Goal: Task Accomplishment & Management: Manage account settings

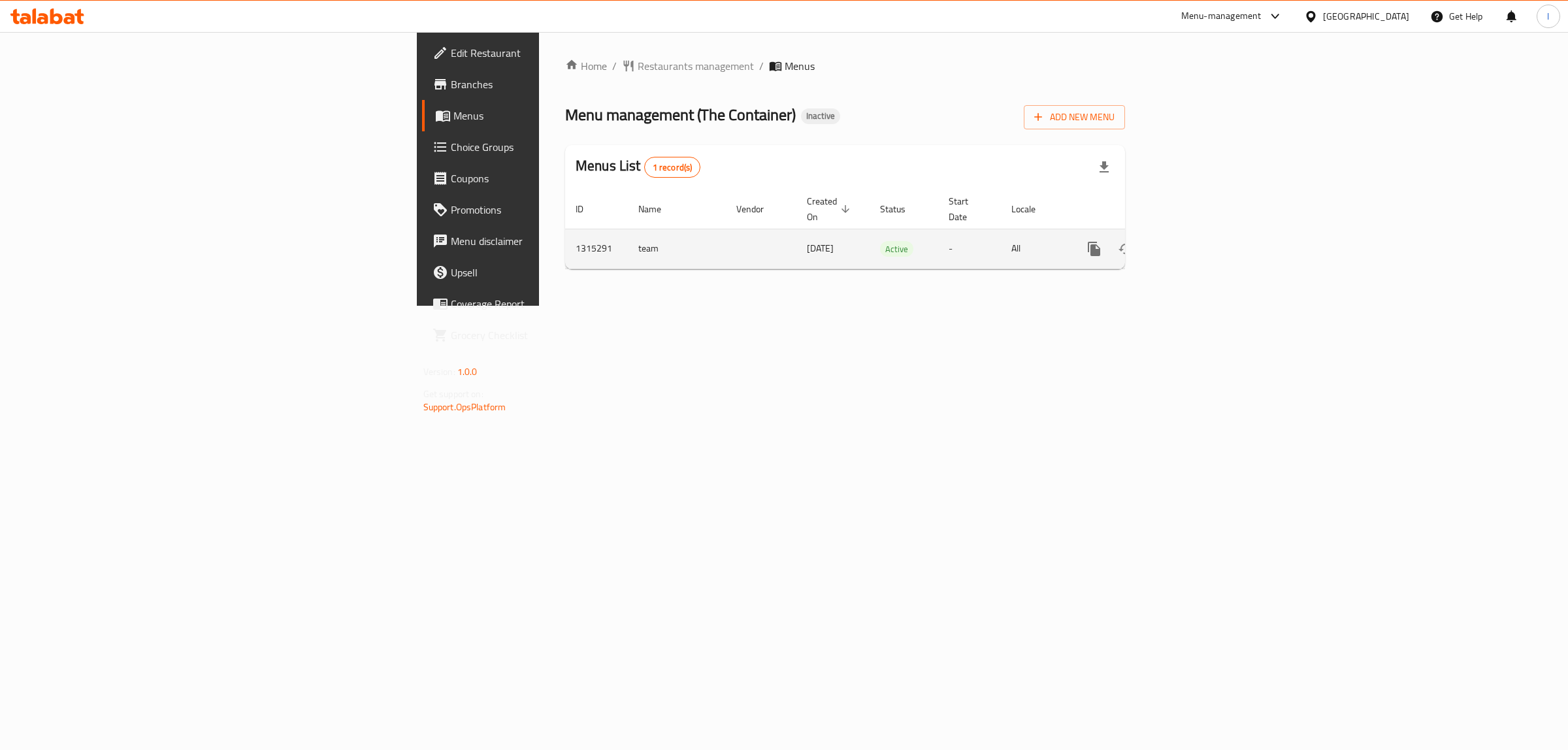
click at [1204, 233] on link "enhanced table" at bounding box center [1189, 249] width 31 height 31
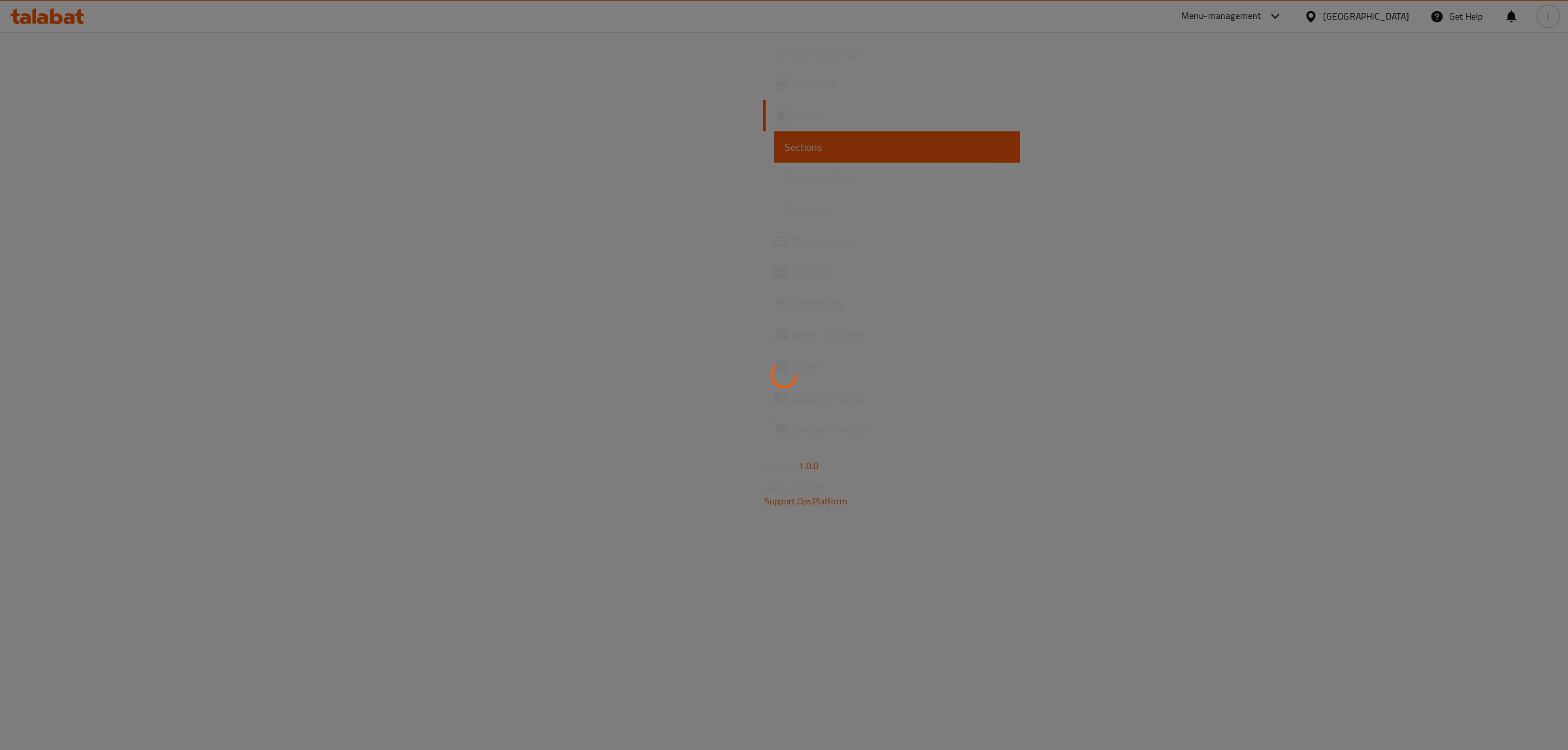
click at [1524, 234] on div at bounding box center [784, 375] width 1568 height 750
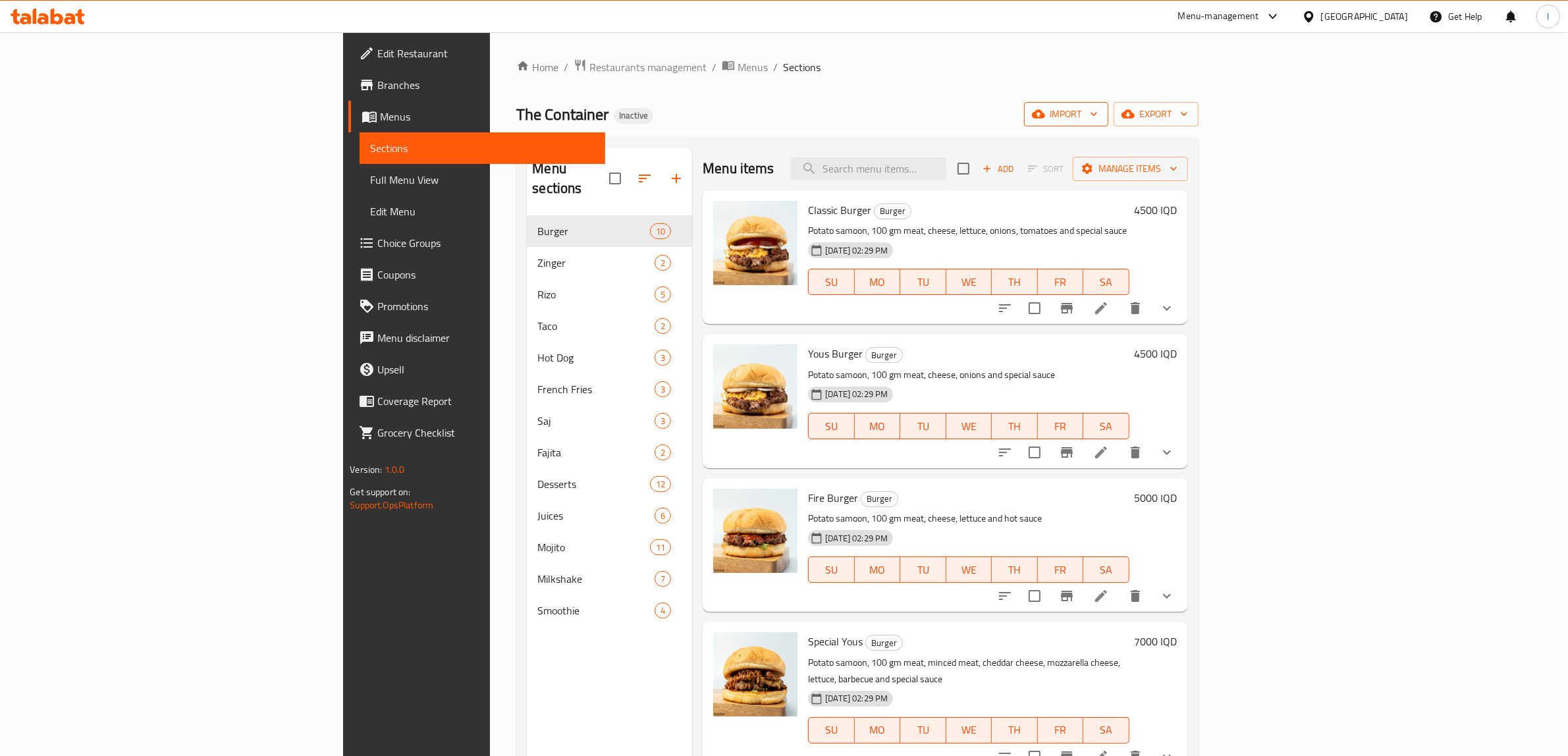
click at [1098, 119] on span "import" at bounding box center [1066, 114] width 63 height 17
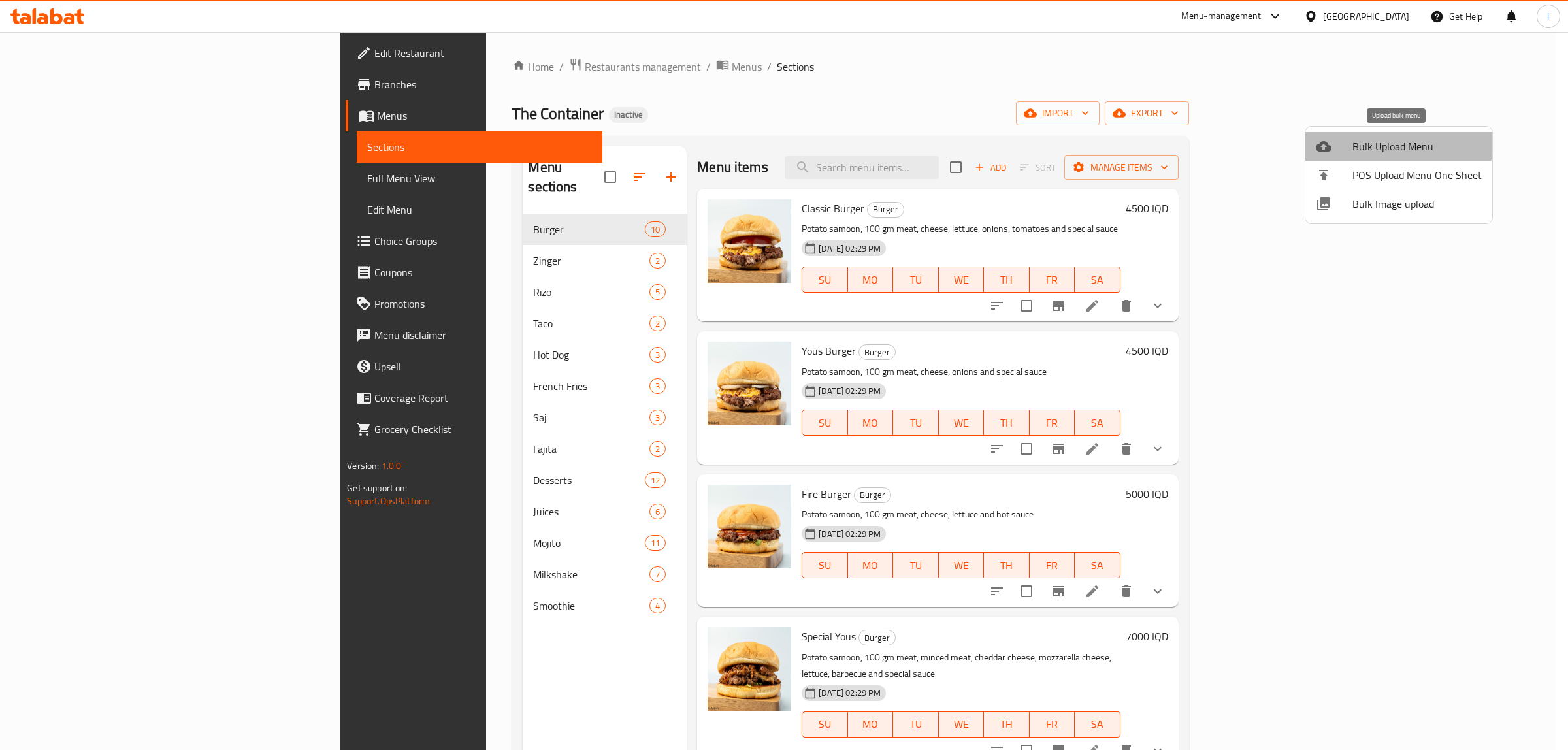
click at [1341, 139] on div at bounding box center [1333, 146] width 37 height 16
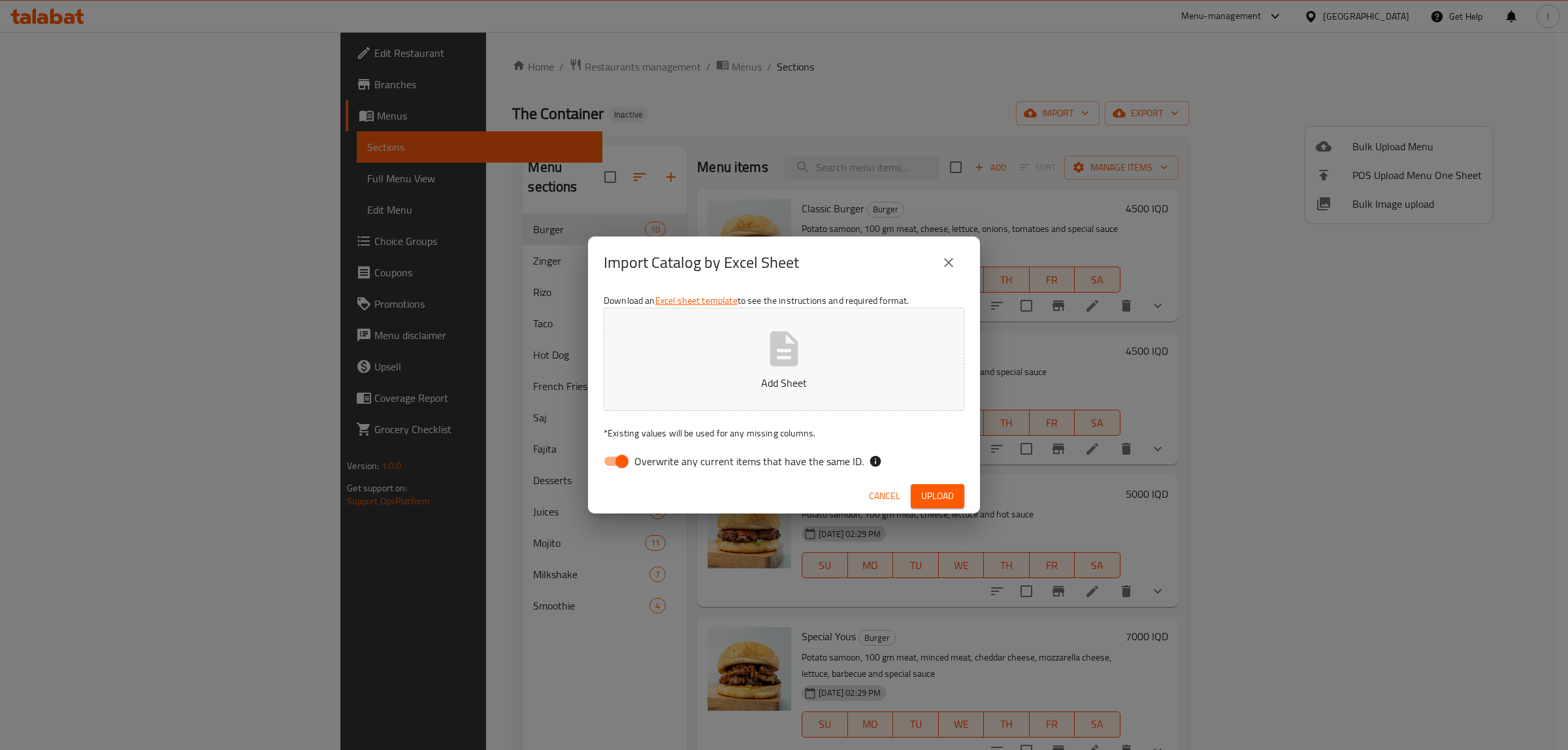
click at [716, 447] on div "Download an Excel sheet template to see the instructions and required format. A…" at bounding box center [783, 383] width 392 height 190
click at [702, 459] on span "Overwrite any current items that have the same ID." at bounding box center [749, 461] width 229 height 16
click at [659, 459] on input "Overwrite any current items that have the same ID." at bounding box center [621, 461] width 74 height 25
checkbox input "false"
click at [716, 344] on button "Add Sheet" at bounding box center [783, 360] width 361 height 103
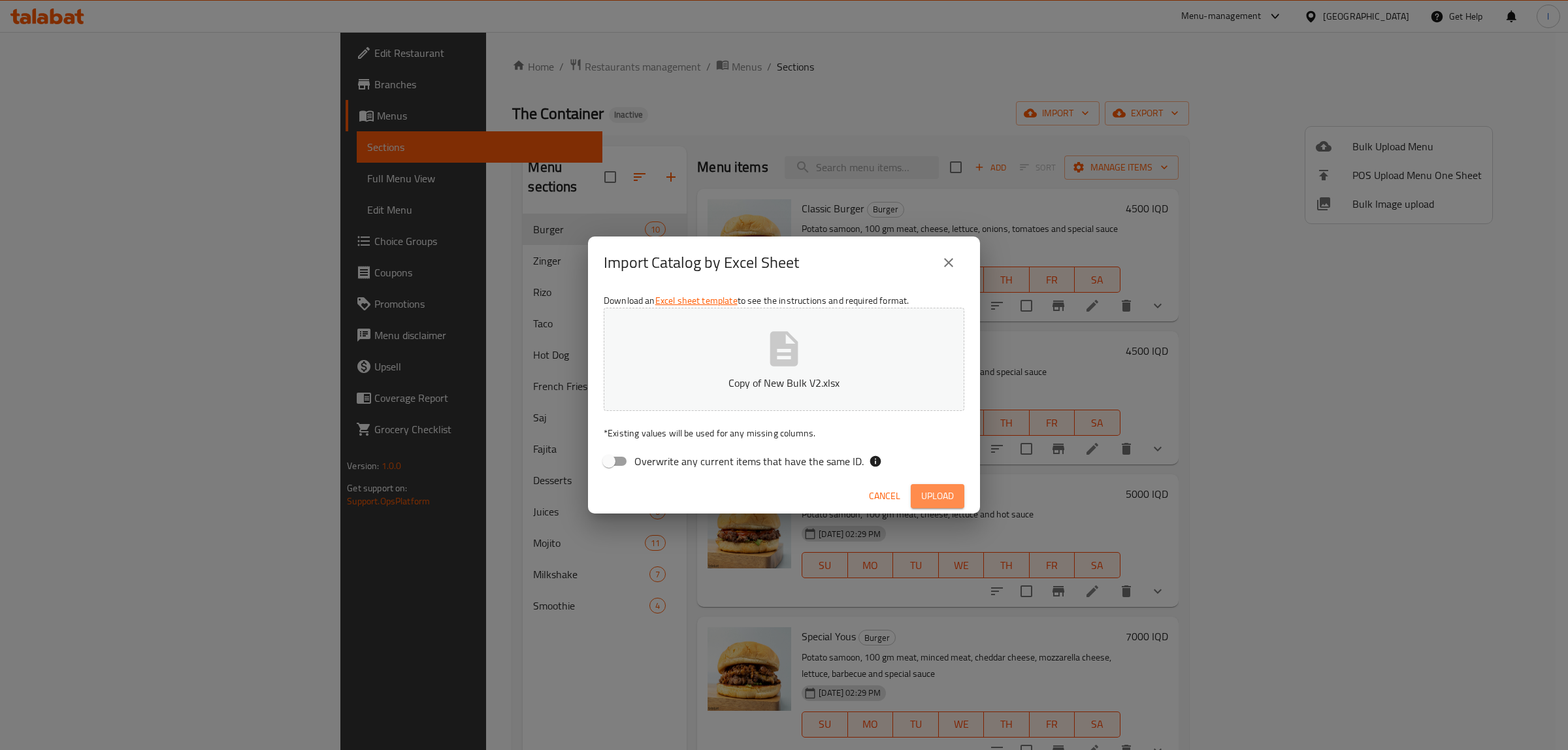
click at [929, 506] on button "Upload" at bounding box center [937, 496] width 53 height 24
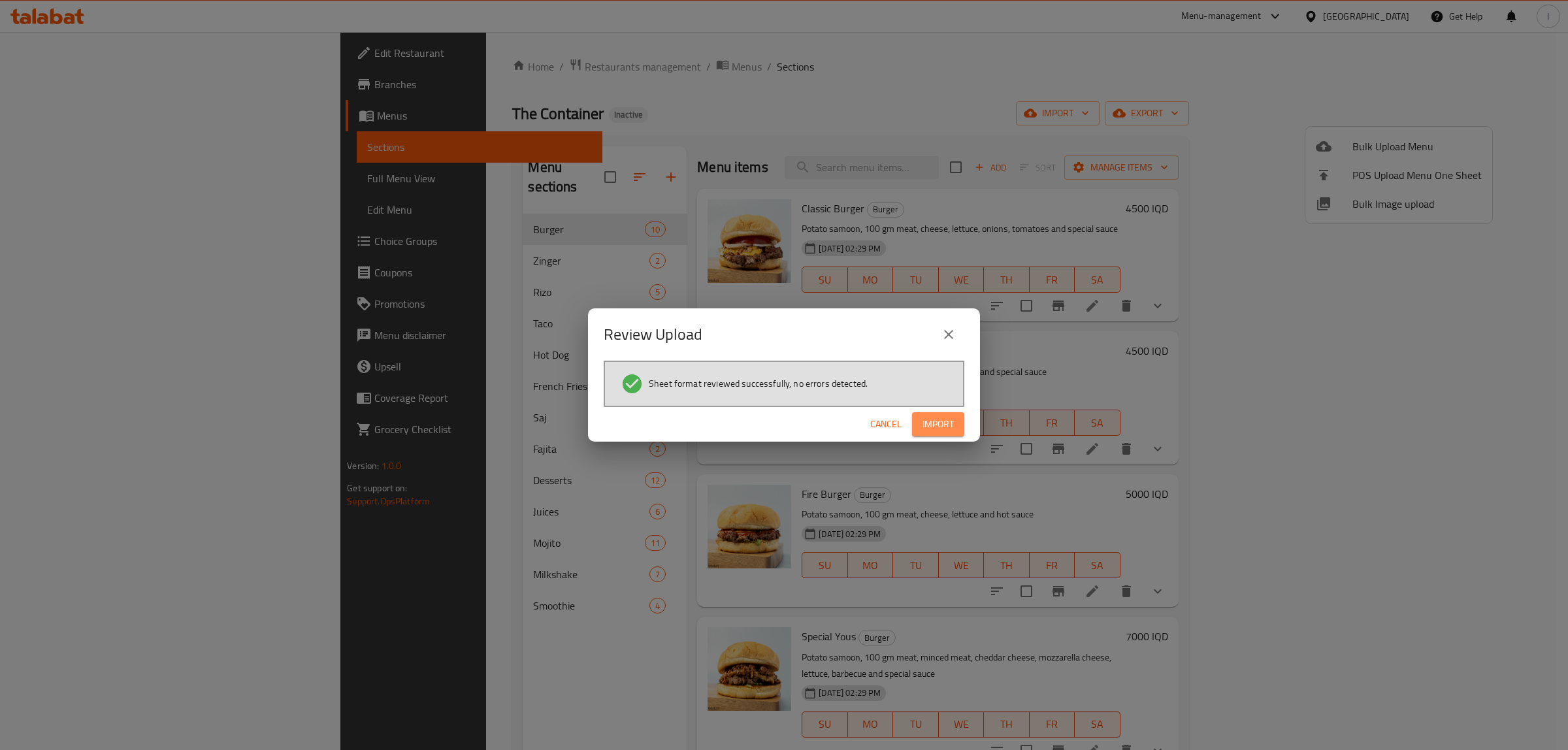
click at [929, 422] on span "Import" at bounding box center [938, 424] width 31 height 16
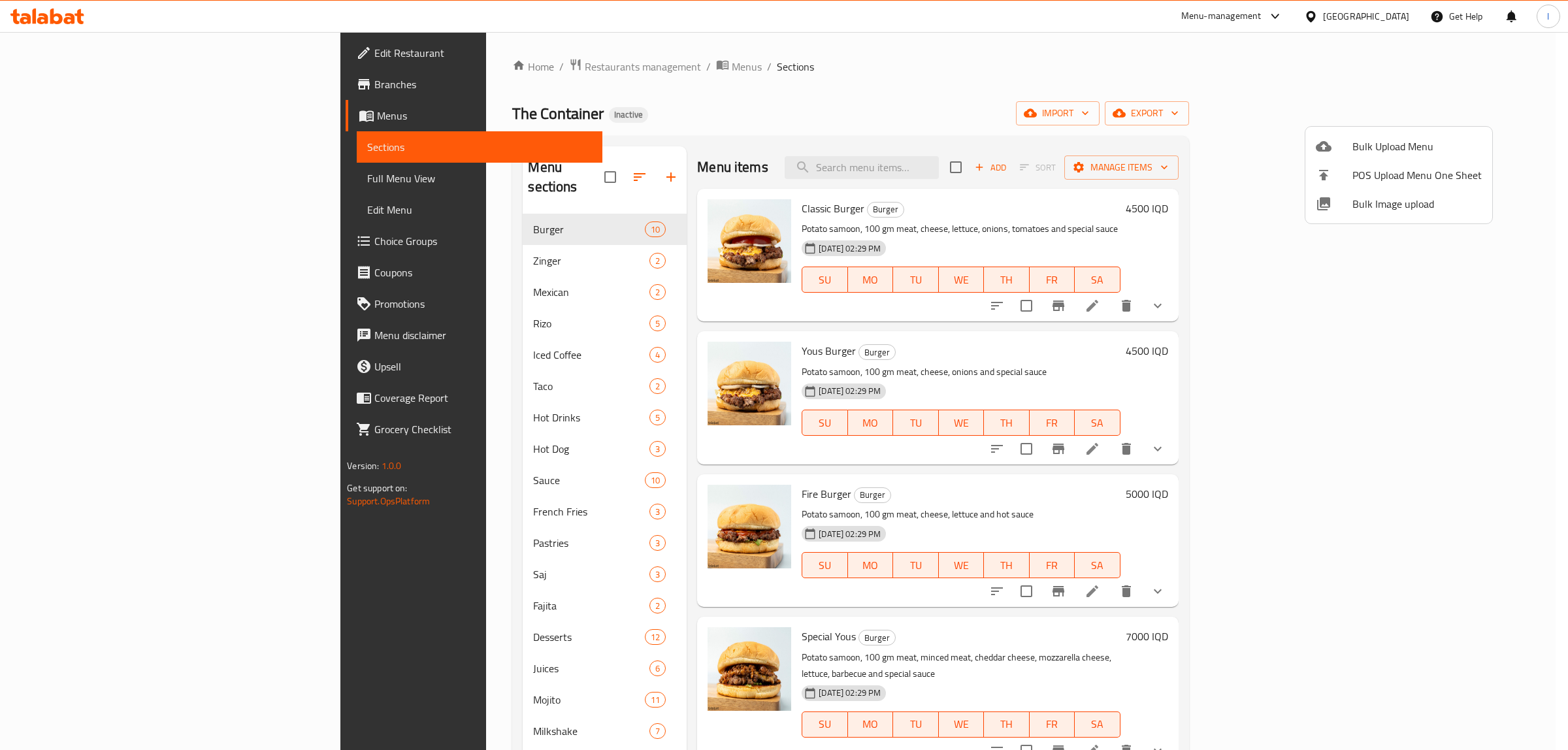
click at [549, 166] on div at bounding box center [784, 375] width 1568 height 750
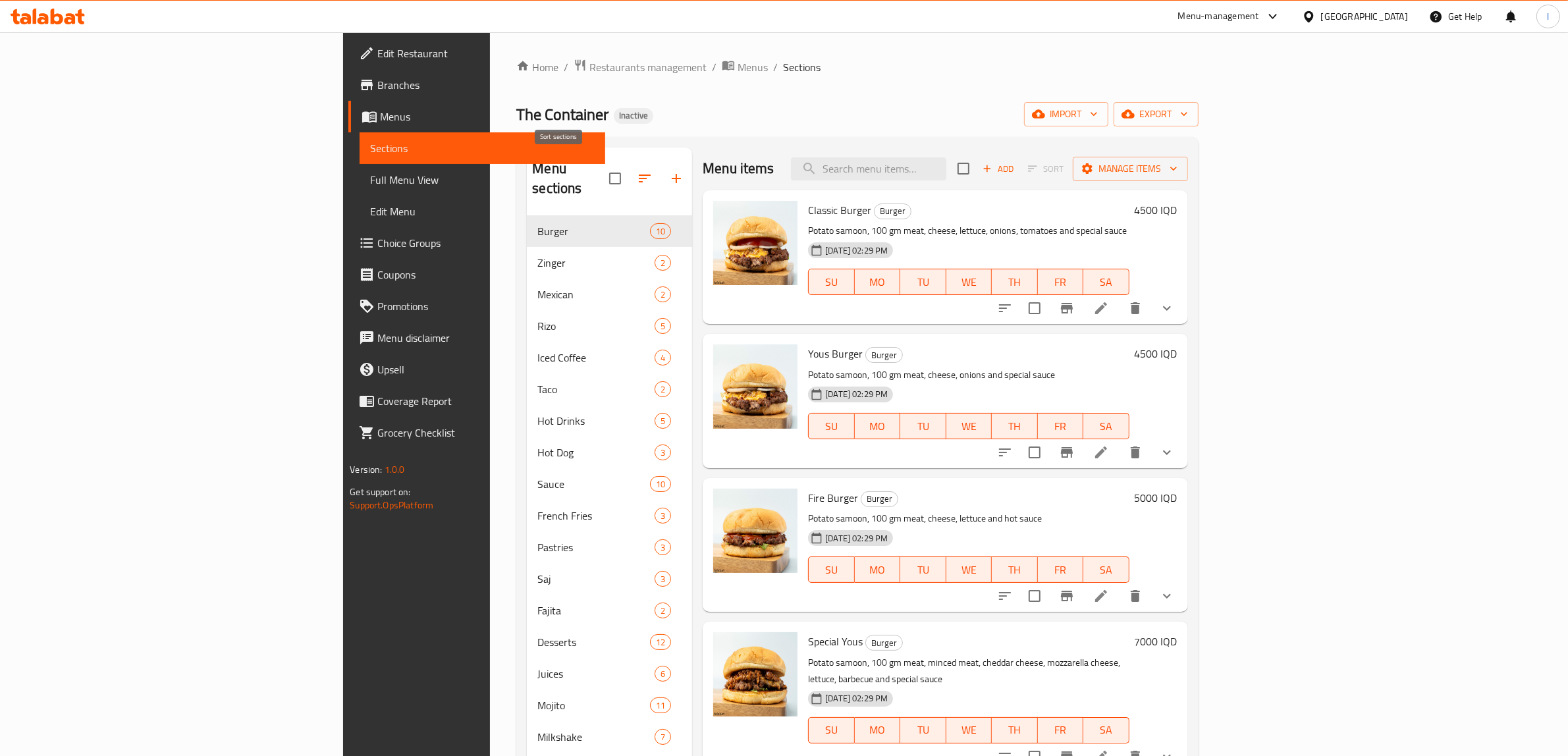
click at [637, 171] on icon "button" at bounding box center [645, 178] width 16 height 16
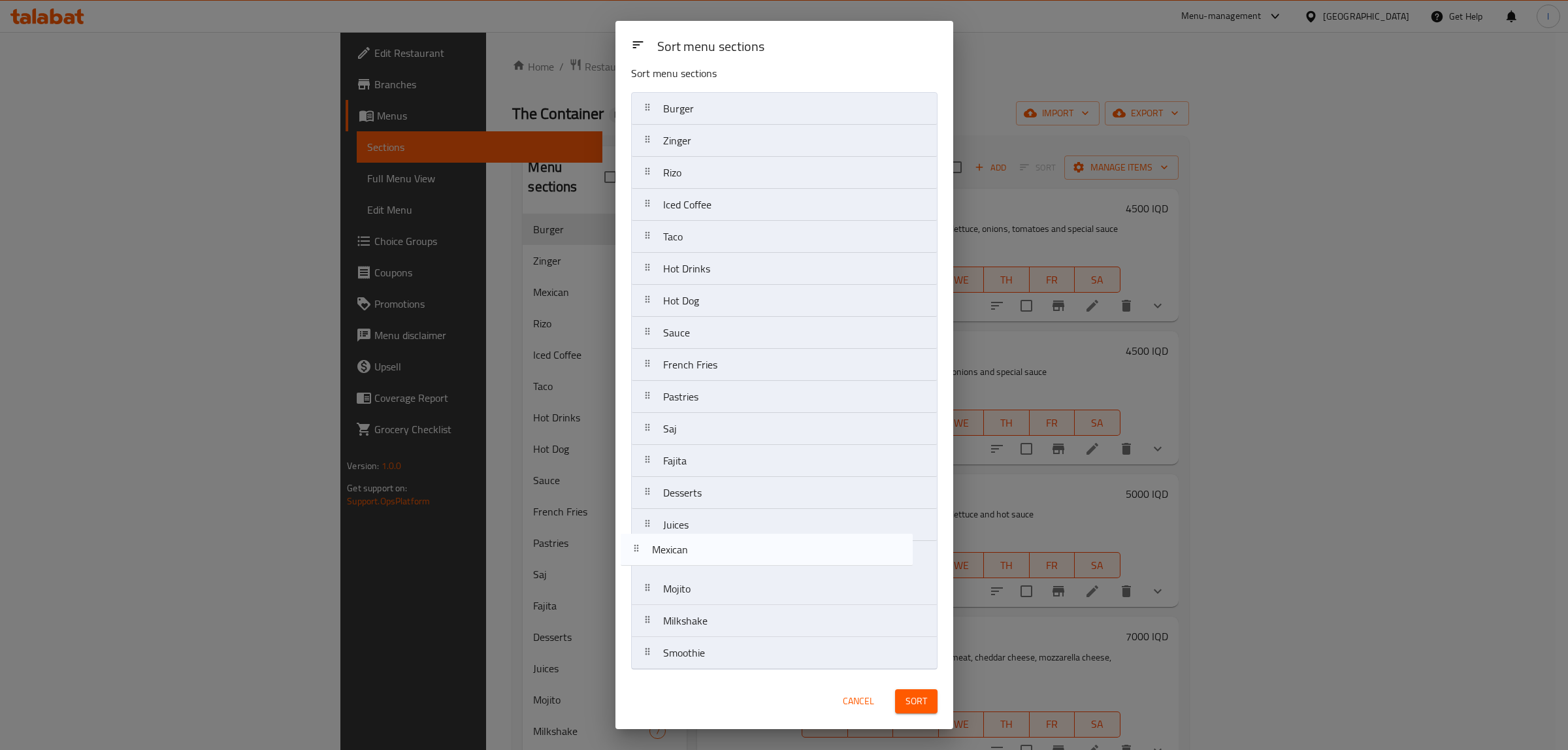
scroll to position [16, 0]
drag, startPoint x: 690, startPoint y: 181, endPoint x: 683, endPoint y: 670, distance: 489.1
click at [683, 670] on div "Sort menu sections Burger Zinger Mexican [PERSON_NAME] Iced Coffee Taco Hot Dri…" at bounding box center [784, 371] width 338 height 605
drag, startPoint x: 714, startPoint y: 205, endPoint x: 702, endPoint y: 668, distance: 463.2
click at [702, 668] on div "Sort menu sections Burger Zinger Rizo Iced Coffee Taco Hot Drinks Hot Dog Sauce…" at bounding box center [784, 371] width 338 height 605
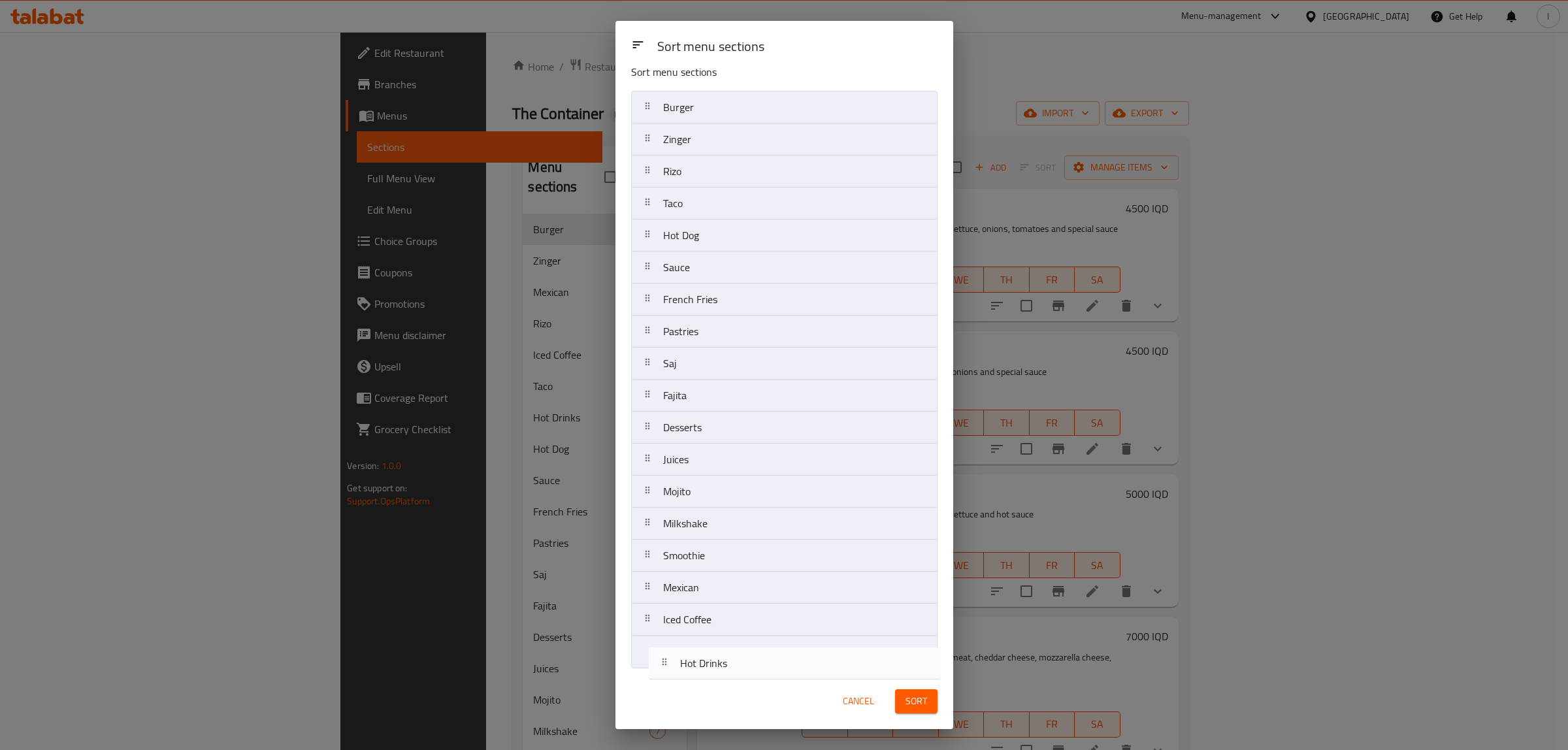
drag, startPoint x: 713, startPoint y: 236, endPoint x: 730, endPoint y: 671, distance: 435.3
click at [730, 671] on div "Sort menu sections Burger Zinger Rizo Taco Hot Drinks Hot Dog Sauce French Frie…" at bounding box center [784, 371] width 338 height 605
drag, startPoint x: 703, startPoint y: 321, endPoint x: 707, endPoint y: 654, distance: 333.0
click at [707, 655] on nav "Burger Zinger Rizo Taco Hot Dog Sauce French Fries Pastries Saj Fajita Desserts…" at bounding box center [784, 379] width 307 height 578
drag, startPoint x: 704, startPoint y: 268, endPoint x: 710, endPoint y: 659, distance: 391.0
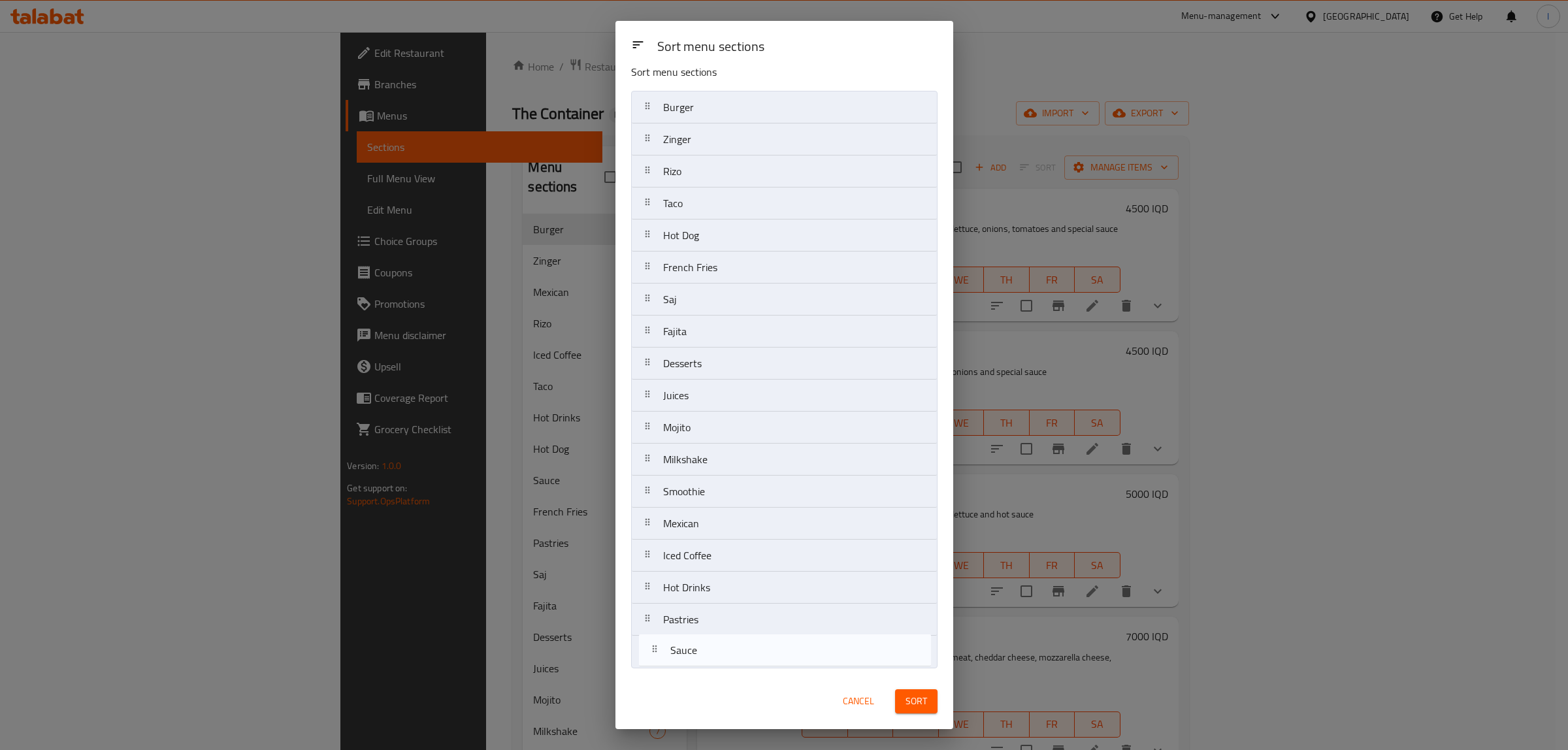
click at [710, 659] on nav "Burger Zinger Rizo Taco Hot Dog Sauce French Fries Saj Fajita Desserts Juices M…" at bounding box center [784, 379] width 307 height 578
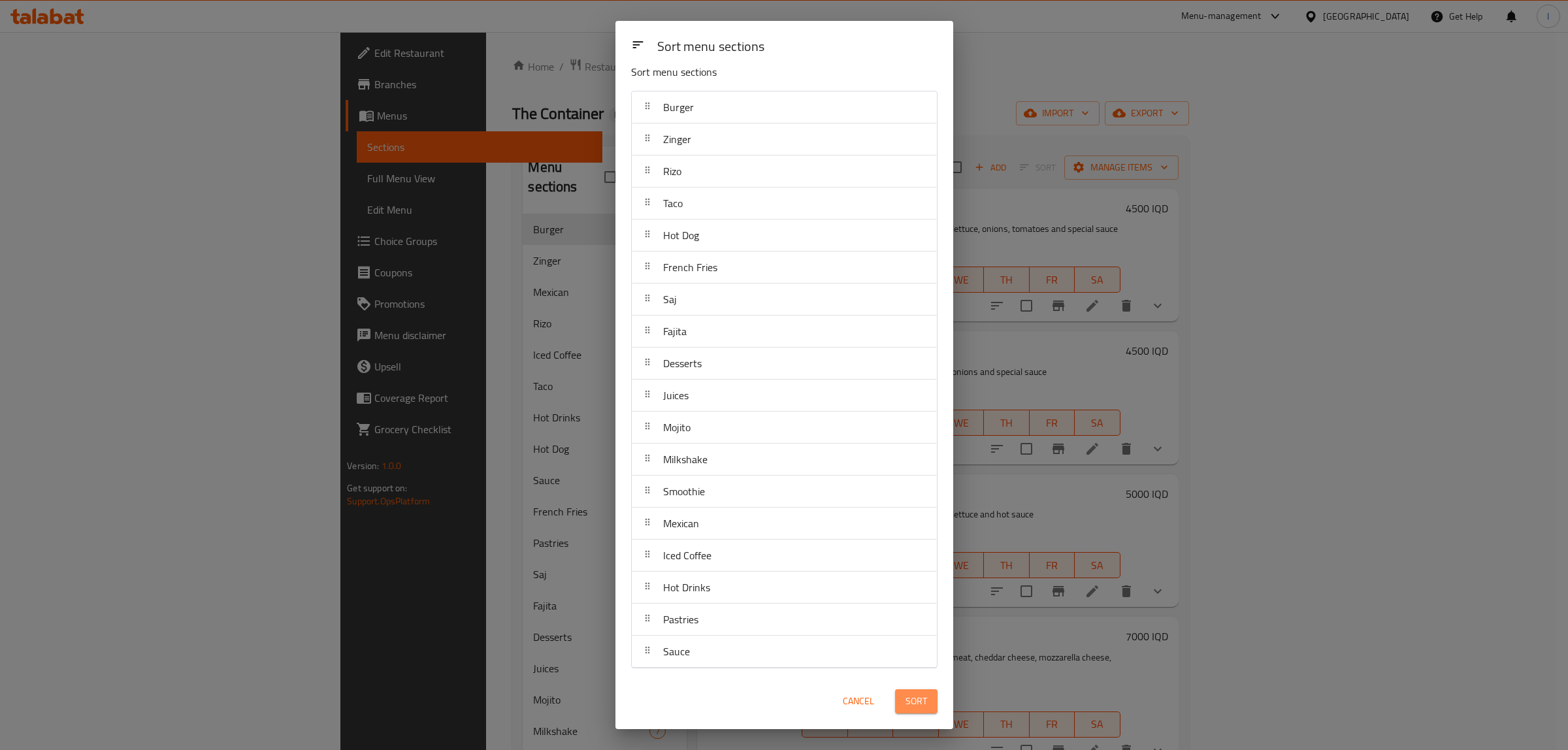
click at [925, 706] on span "Sort" at bounding box center [916, 701] width 22 height 16
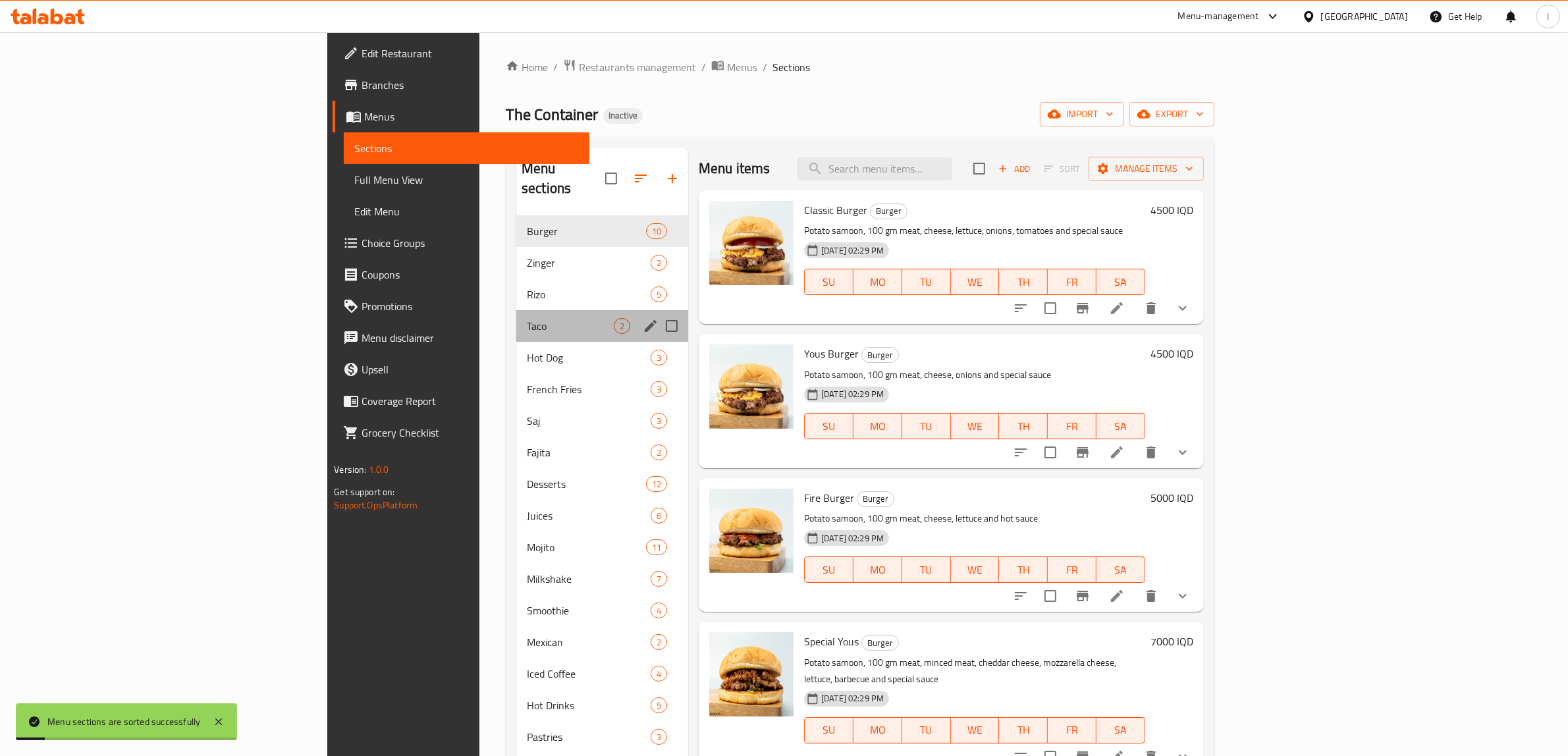
click at [527, 318] on span "Taco" at bounding box center [570, 326] width 87 height 16
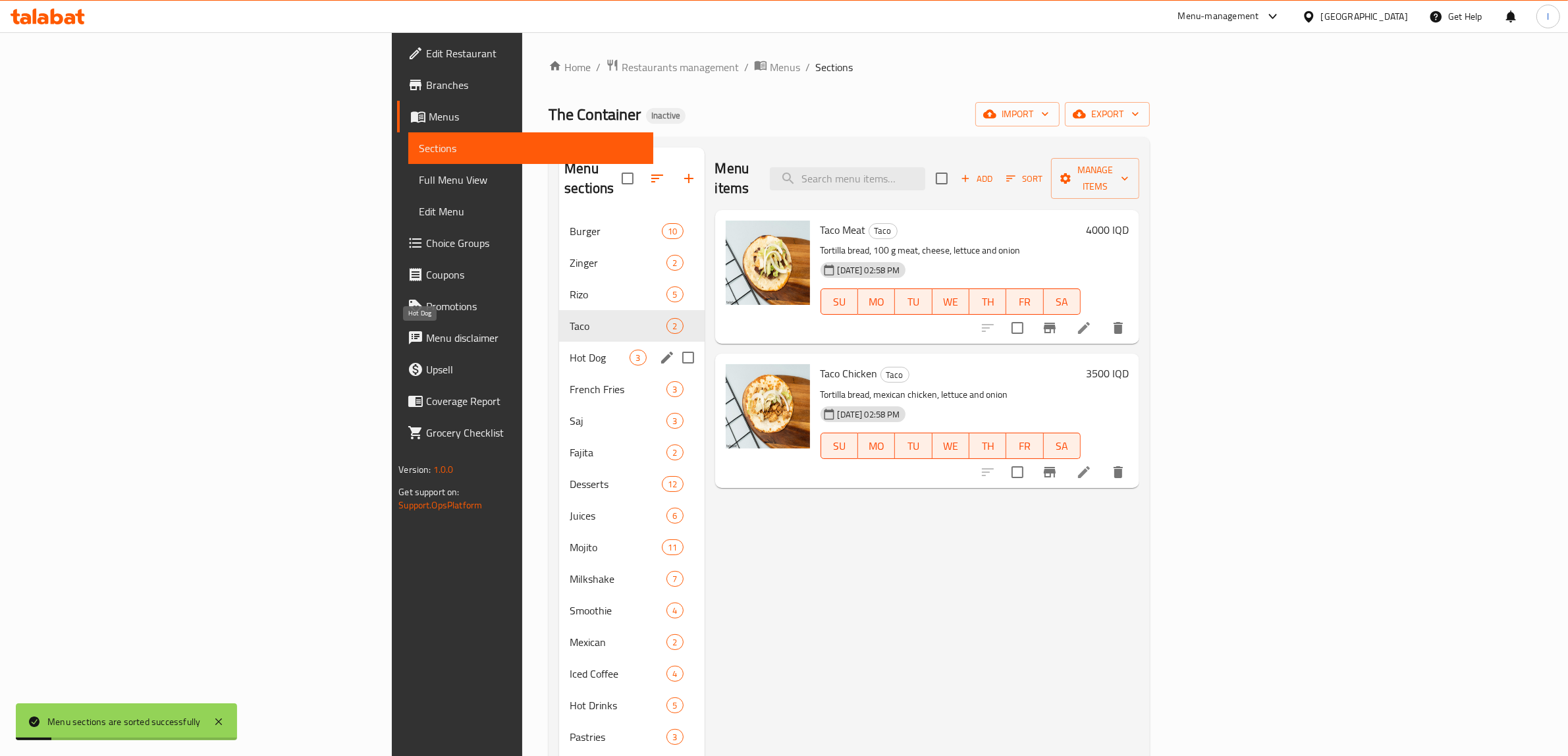
click at [559, 382] on div "French Fries 3" at bounding box center [632, 389] width 145 height 32
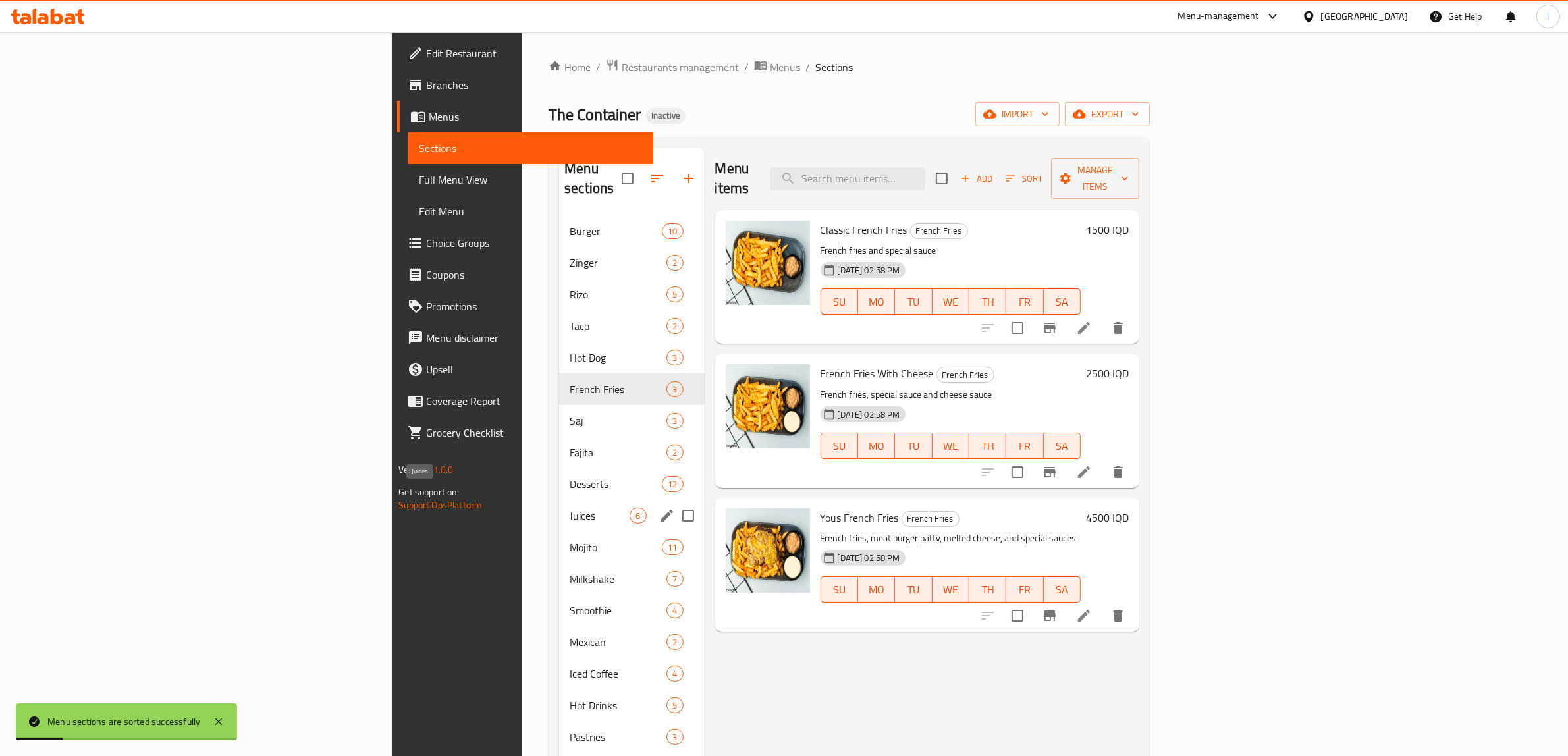
click at [570, 508] on span "Juices" at bounding box center [599, 515] width 60 height 16
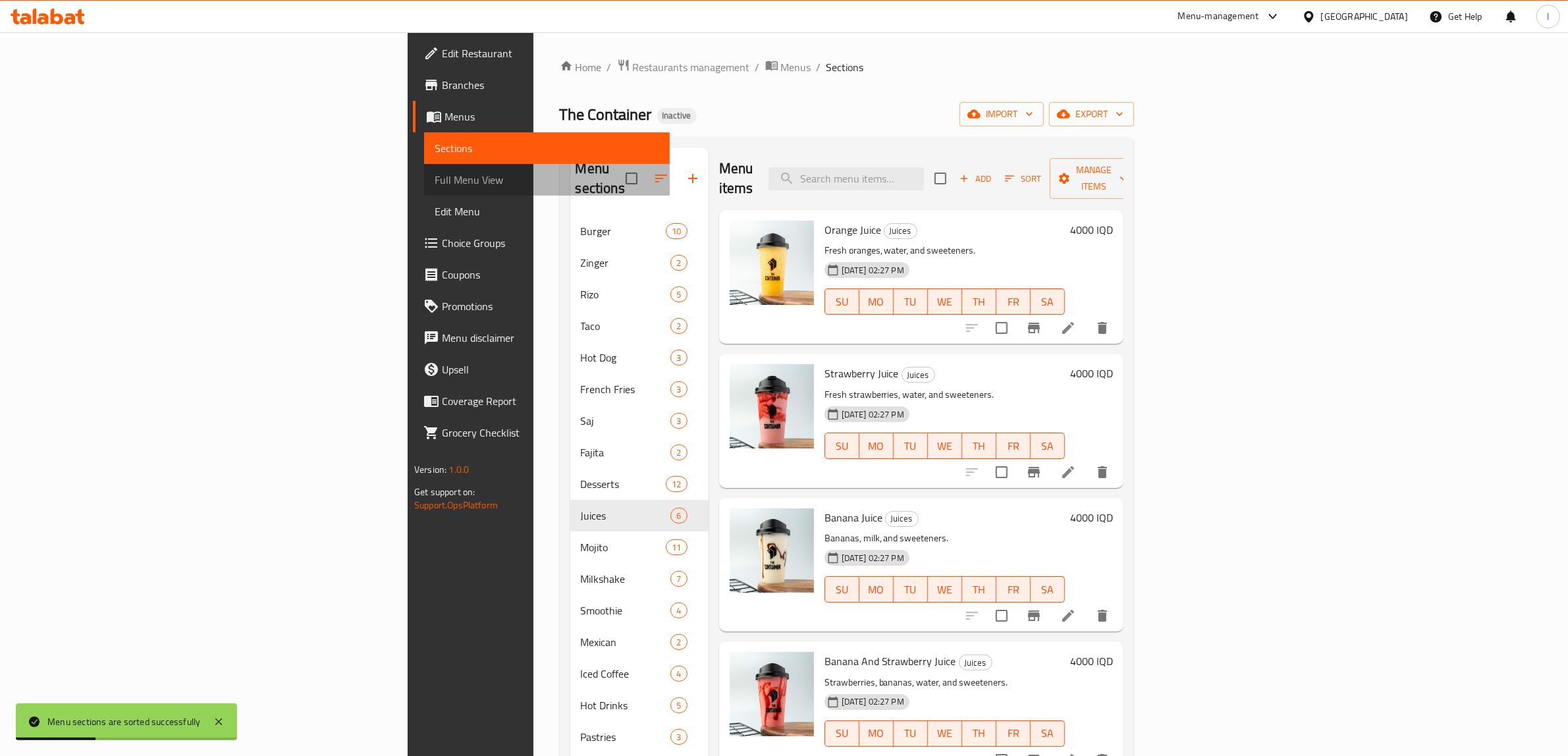
click at [435, 180] on span "Full Menu View" at bounding box center [546, 180] width 224 height 16
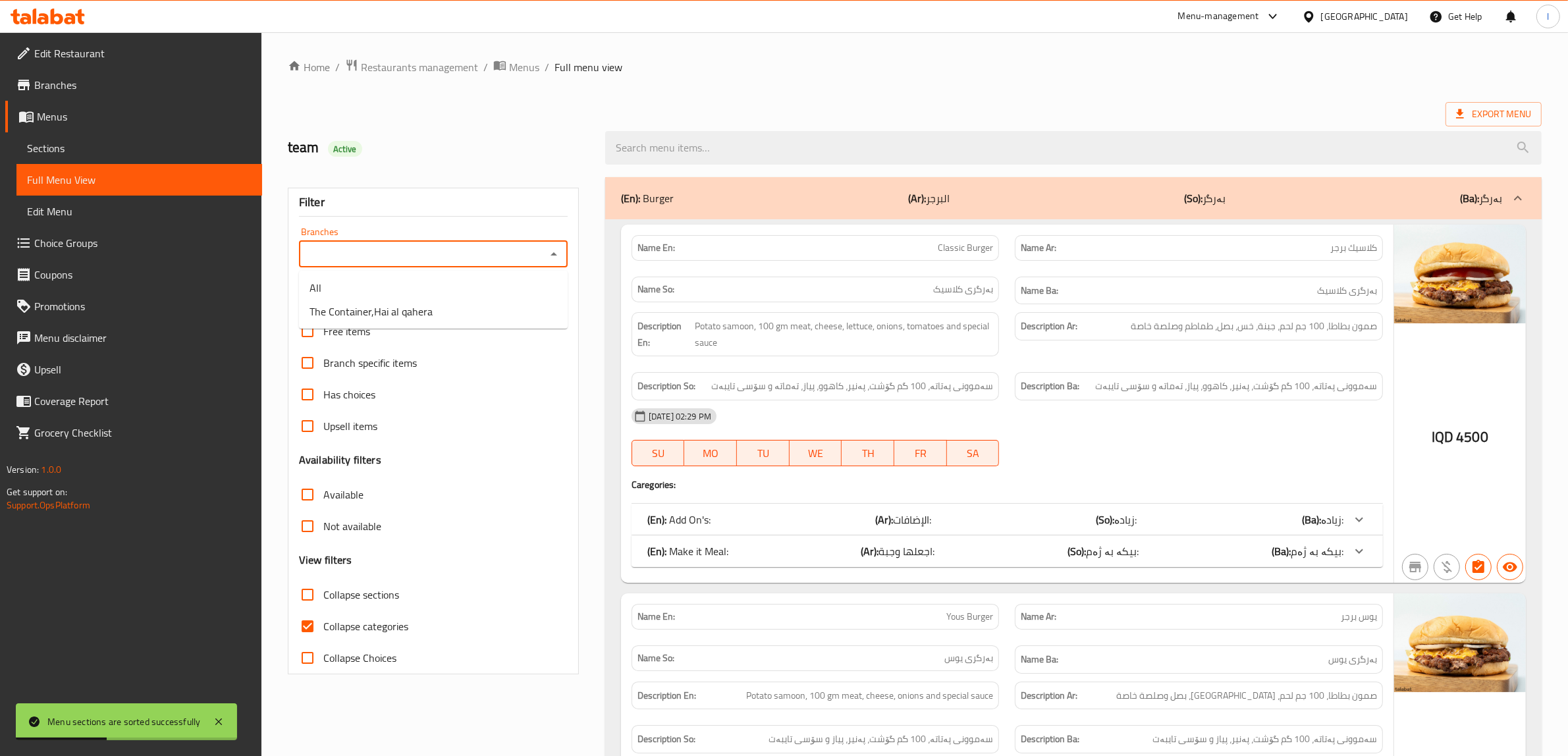
click at [473, 247] on input "Branches" at bounding box center [422, 254] width 239 height 18
click at [413, 307] on span "The Container,Hai al qahera" at bounding box center [371, 311] width 123 height 16
type input "The Container,Hai al qahera"
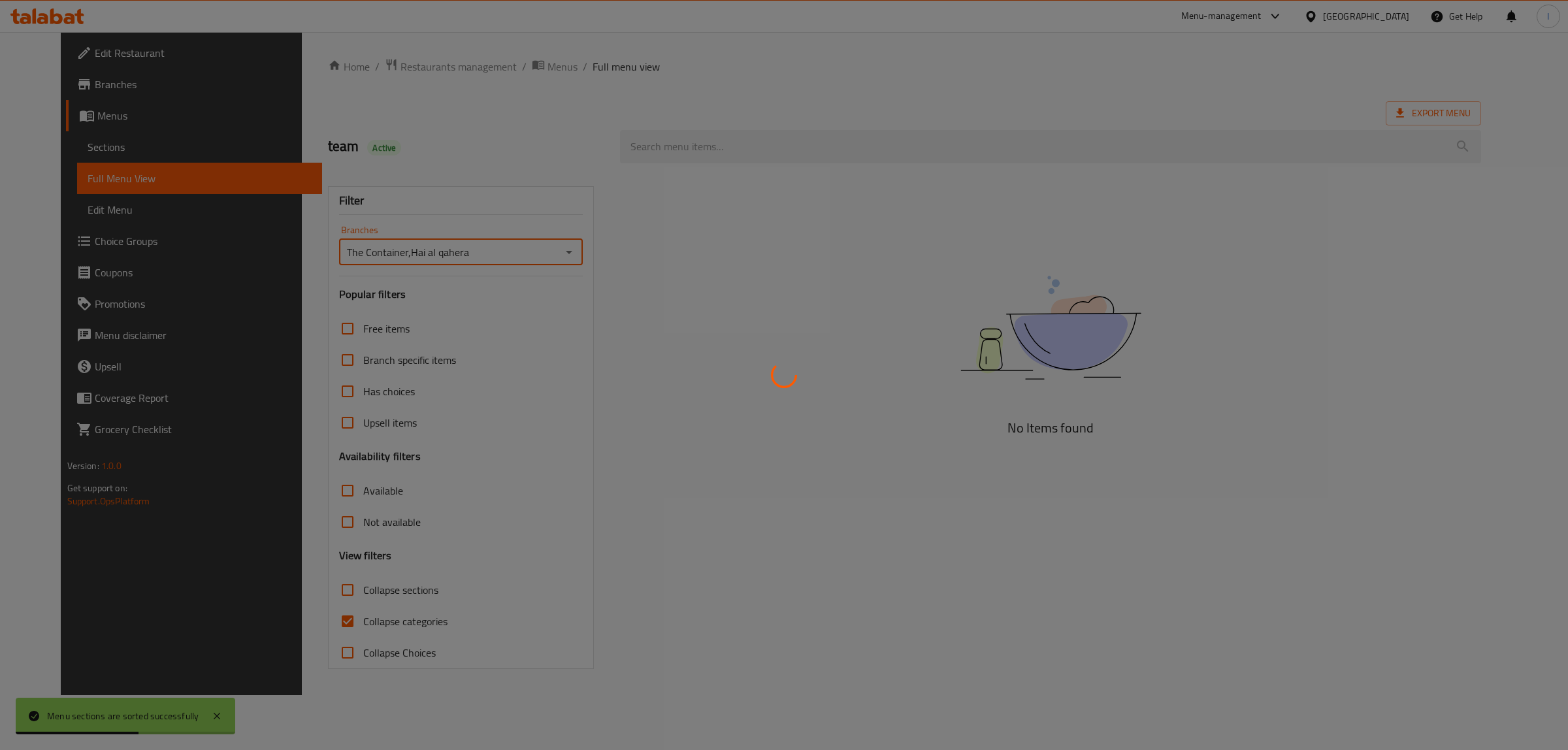
click at [304, 624] on div at bounding box center [784, 375] width 1568 height 750
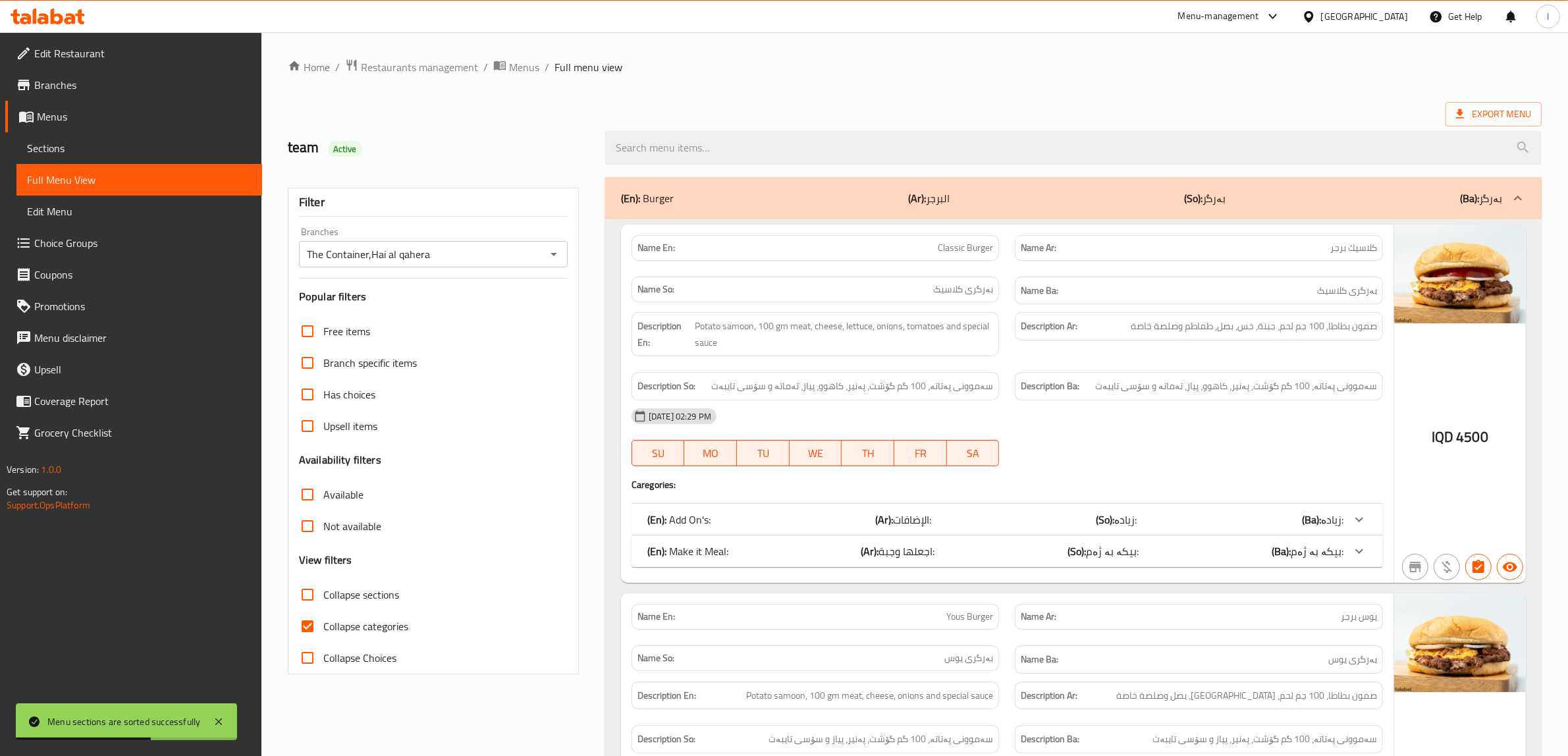
click at [307, 623] on input "Collapse categories" at bounding box center [308, 626] width 32 height 32
checkbox input "false"
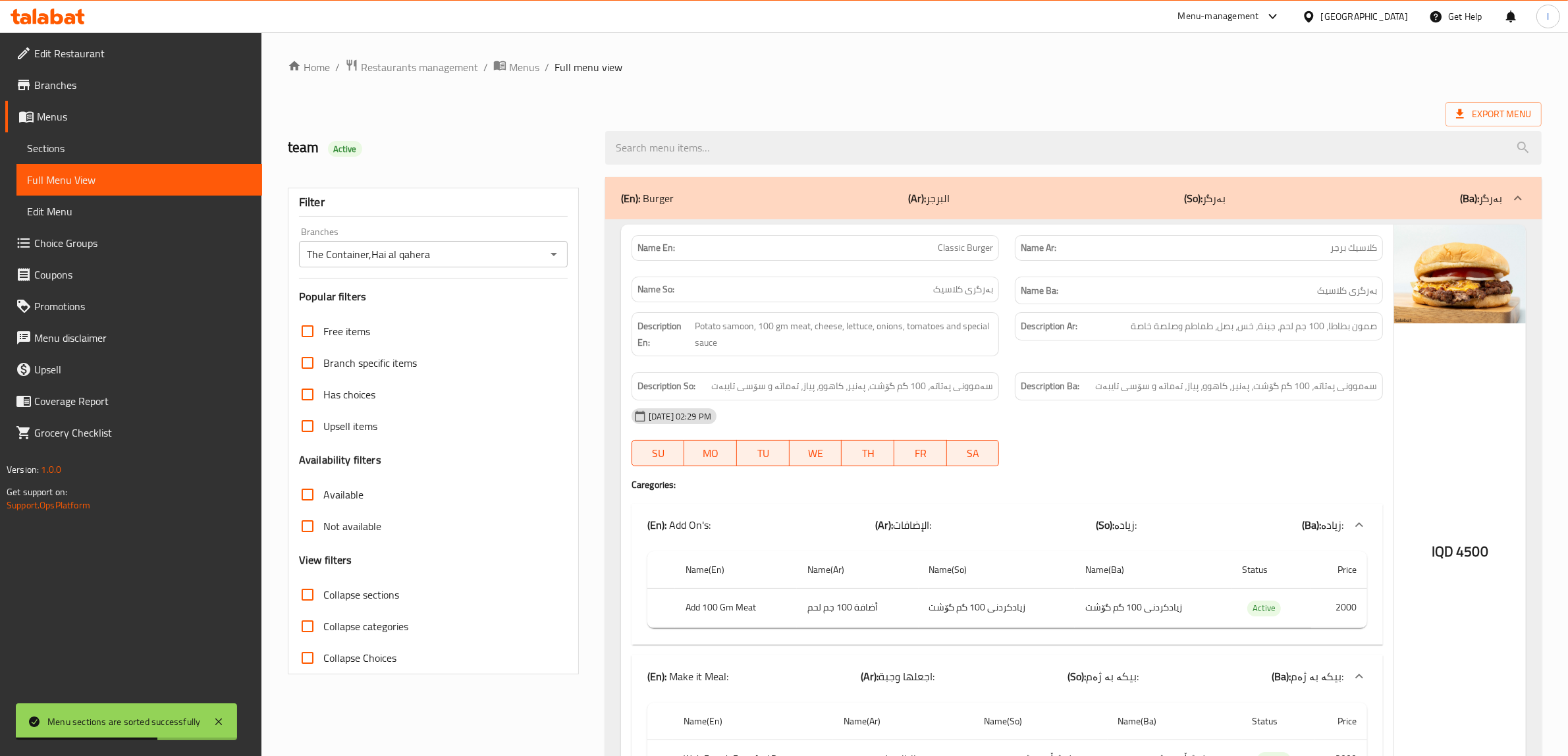
click at [310, 589] on input "Collapse sections" at bounding box center [308, 594] width 32 height 32
checkbox input "true"
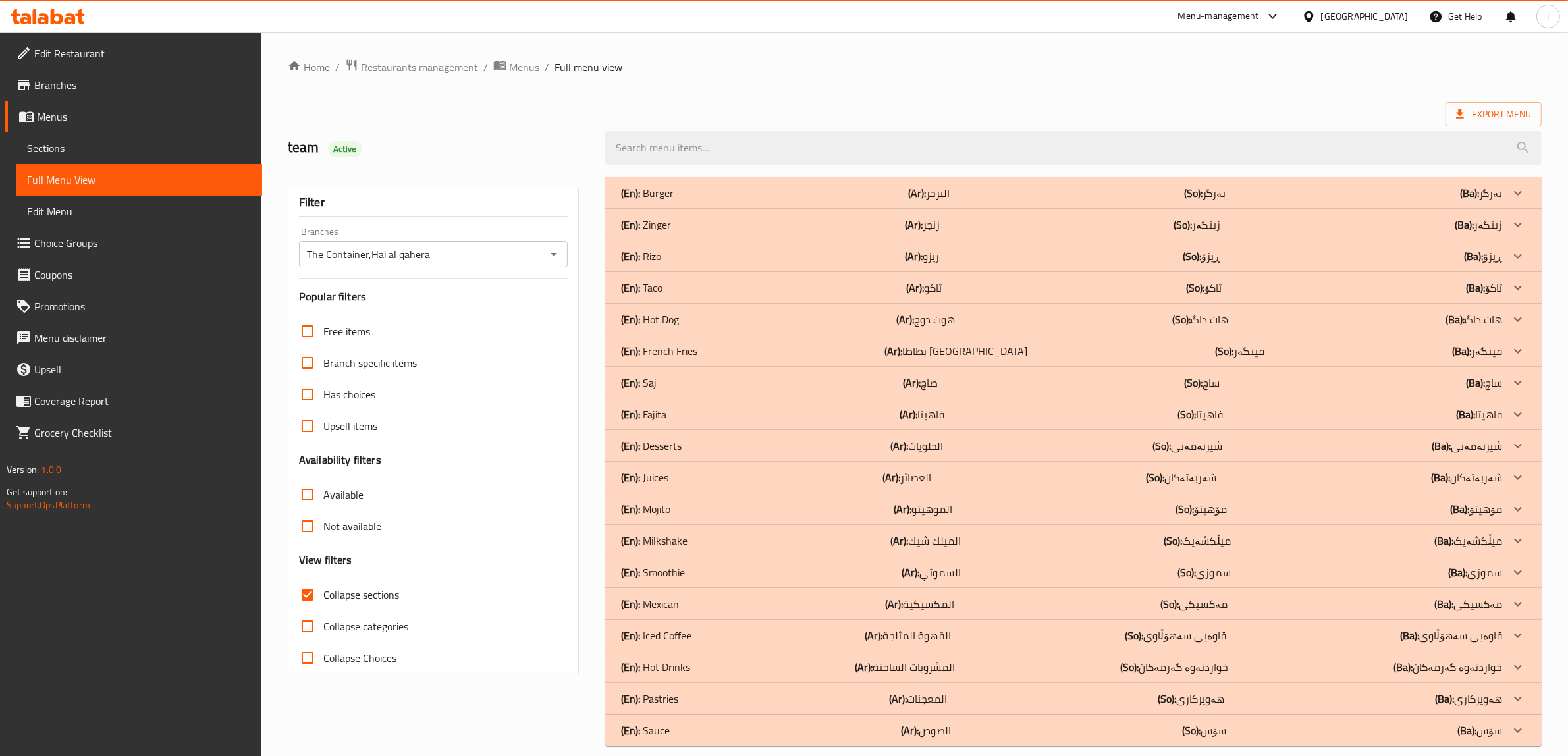
scroll to position [17, 0]
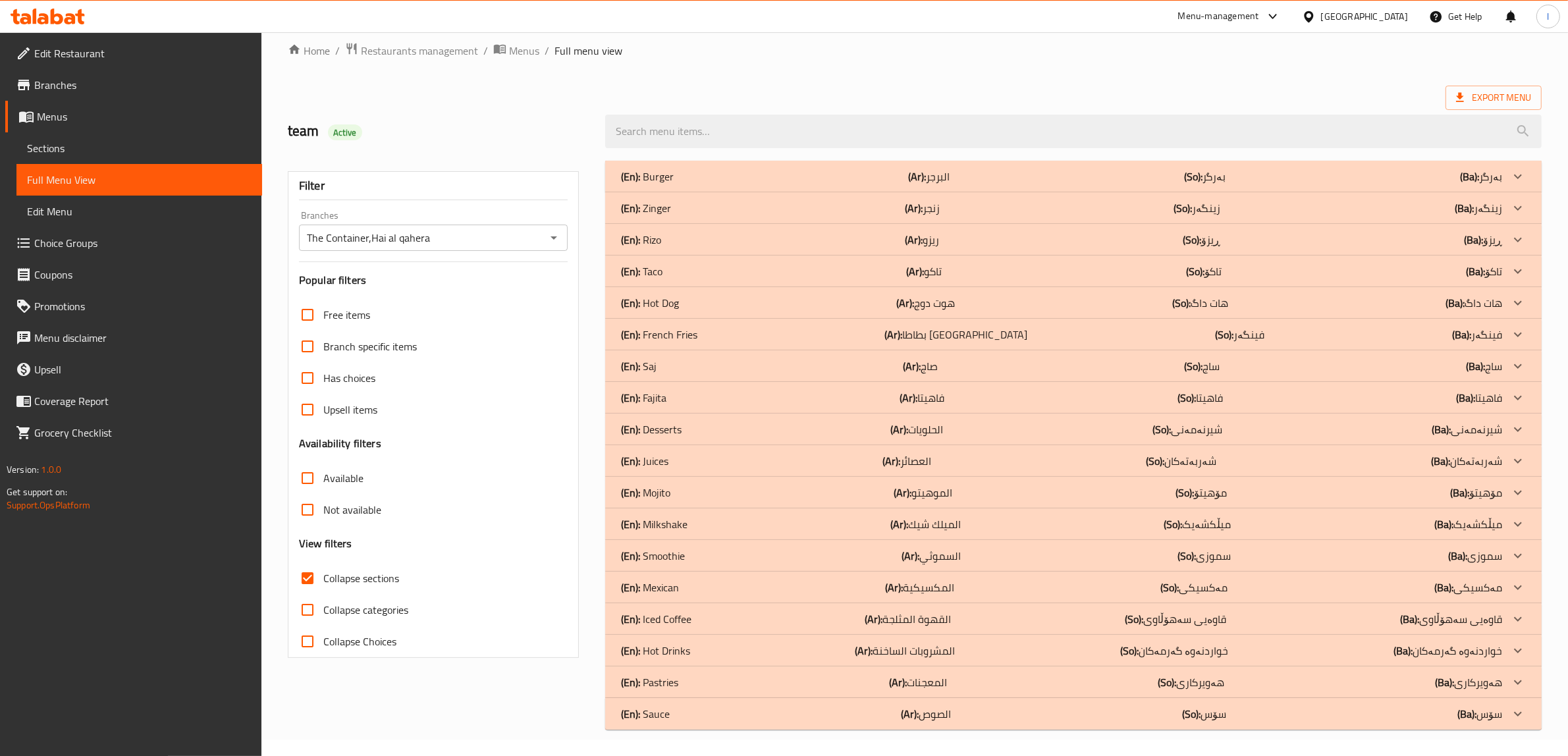
click at [1115, 721] on div "(En): Sauce (Ar): الصوص (So): سۆس (Ba): سۆس" at bounding box center [1062, 713] width 881 height 16
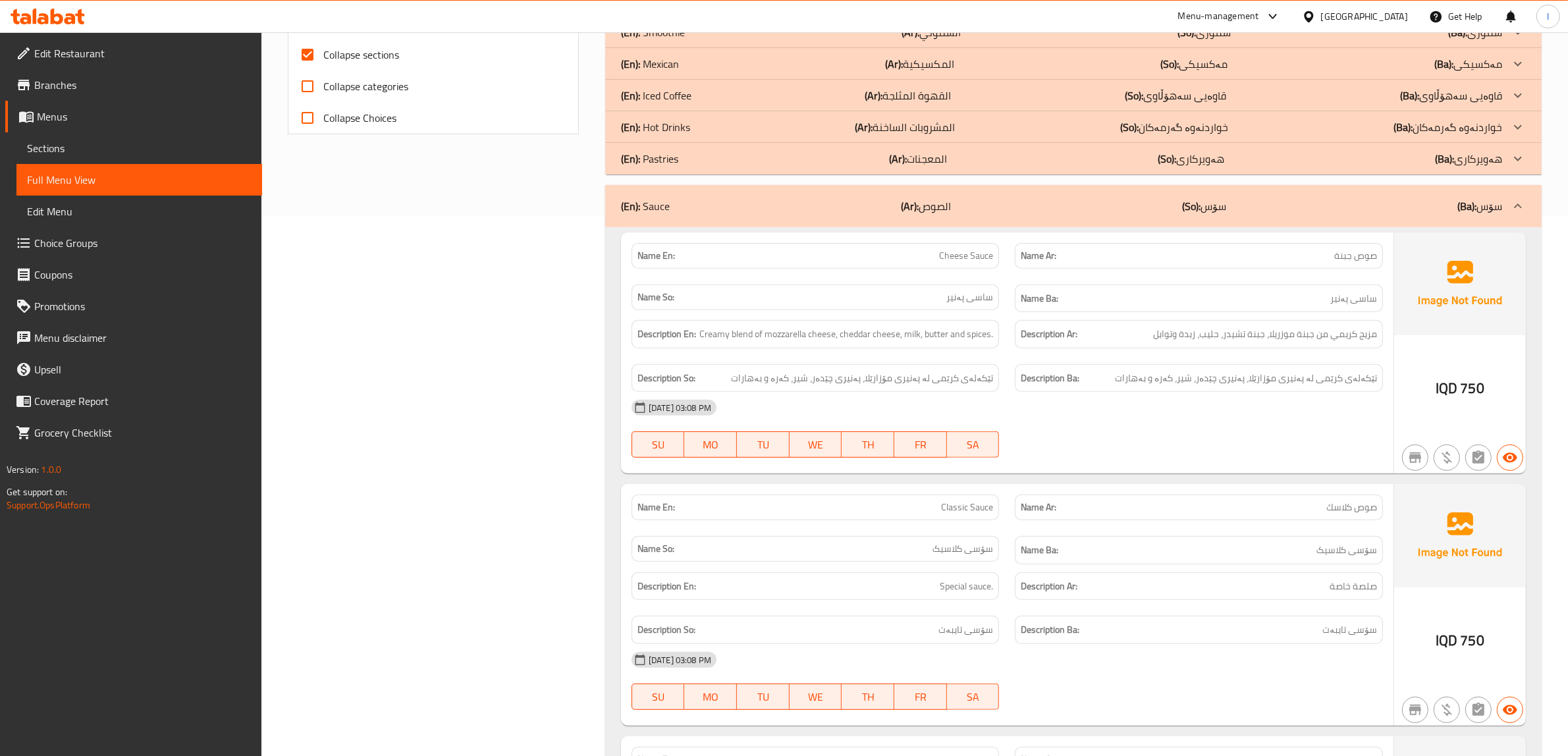
scroll to position [511, 0]
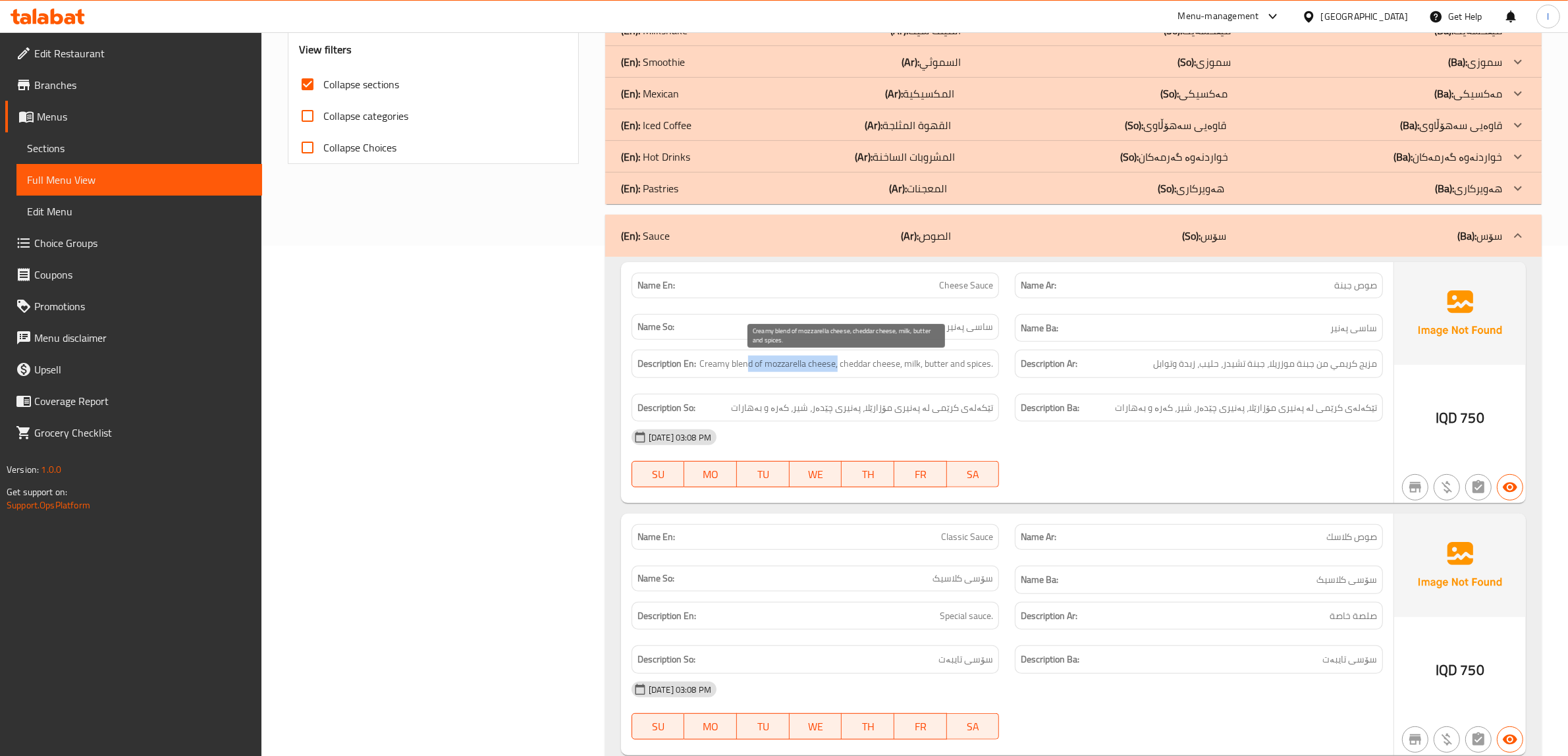
drag, startPoint x: 751, startPoint y: 367, endPoint x: 837, endPoint y: 367, distance: 86.0
click at [837, 367] on span "Creamy blend of mozzarella cheese, cheddar cheese, milk, butter and spices." at bounding box center [846, 364] width 294 height 17
drag, startPoint x: 849, startPoint y: 367, endPoint x: 889, endPoint y: 366, distance: 40.0
click at [889, 366] on span "Creamy blend of mozzarella cheese, cheddar cheese, milk, butter and spices." at bounding box center [846, 364] width 294 height 17
click at [921, 360] on span "Creamy blend of mozzarella cheese, cheddar cheese, milk, butter and spices." at bounding box center [846, 364] width 294 height 17
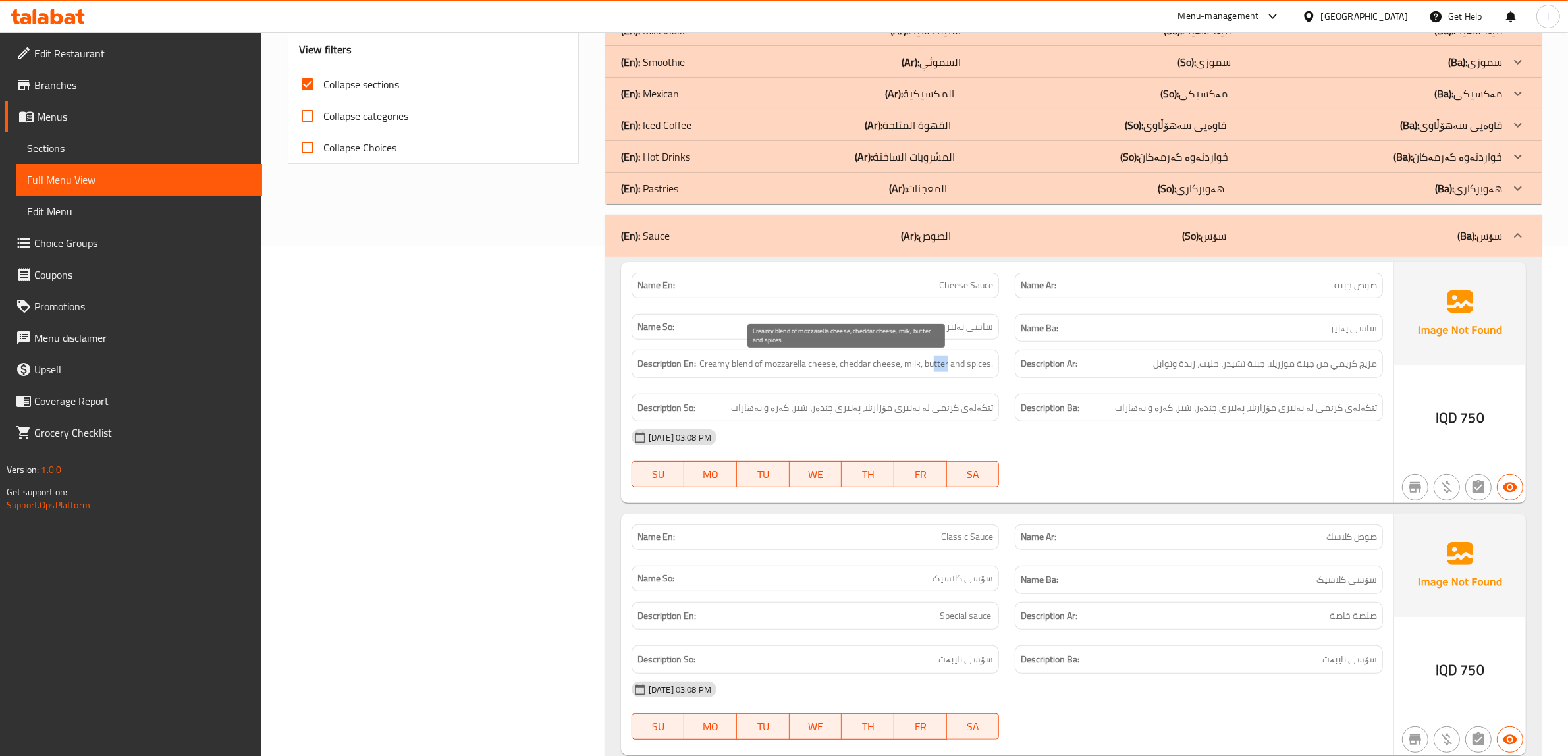
drag, startPoint x: 957, startPoint y: 362, endPoint x: 979, endPoint y: 364, distance: 22.1
click at [966, 362] on span "Creamy blend of mozzarella cheese, cheddar cheese, milk, butter and spices." at bounding box center [846, 364] width 294 height 17
click at [988, 366] on span "Creamy blend of mozzarella cheese, cheddar cheese, milk, butter and spices." at bounding box center [846, 364] width 294 height 17
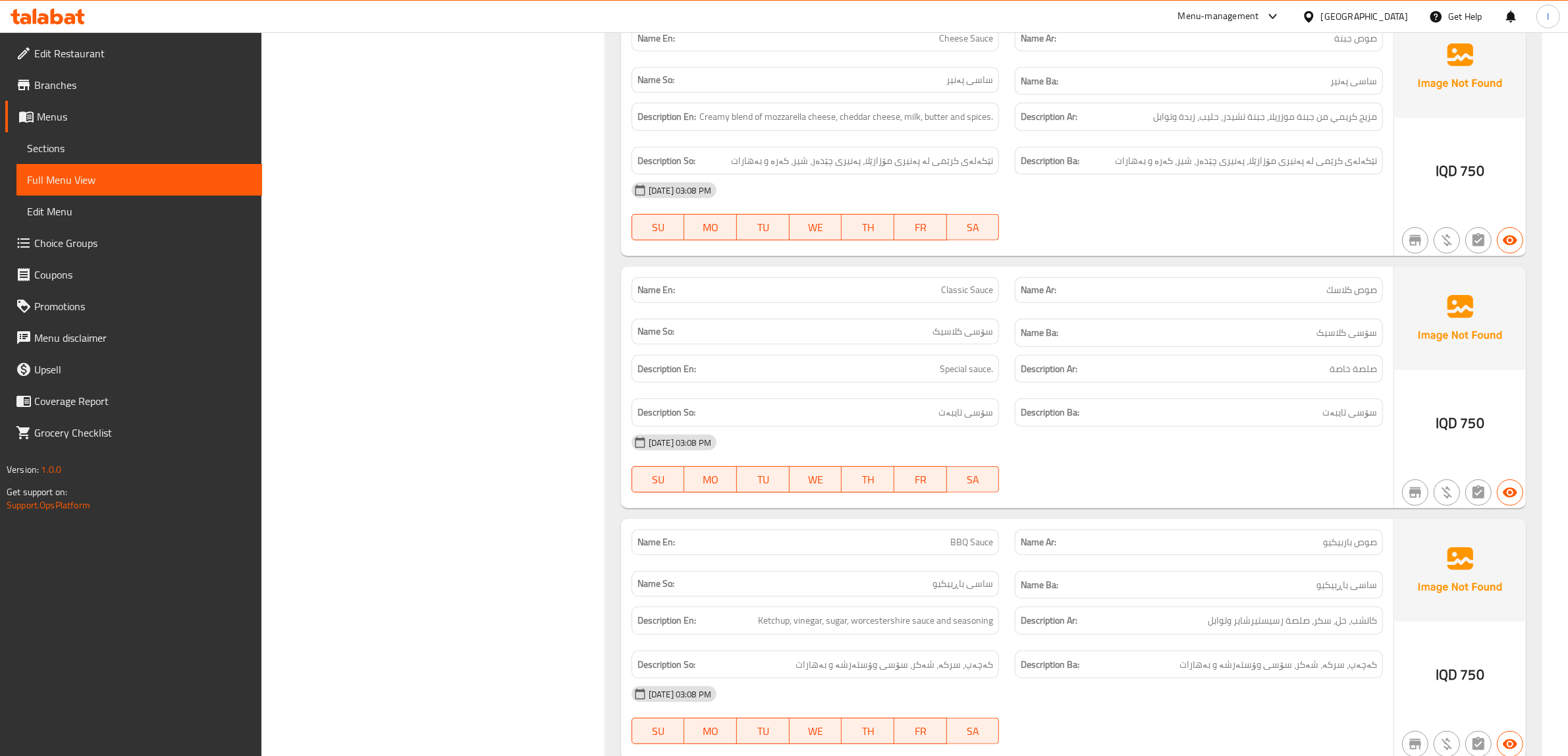
scroll to position [1004, 0]
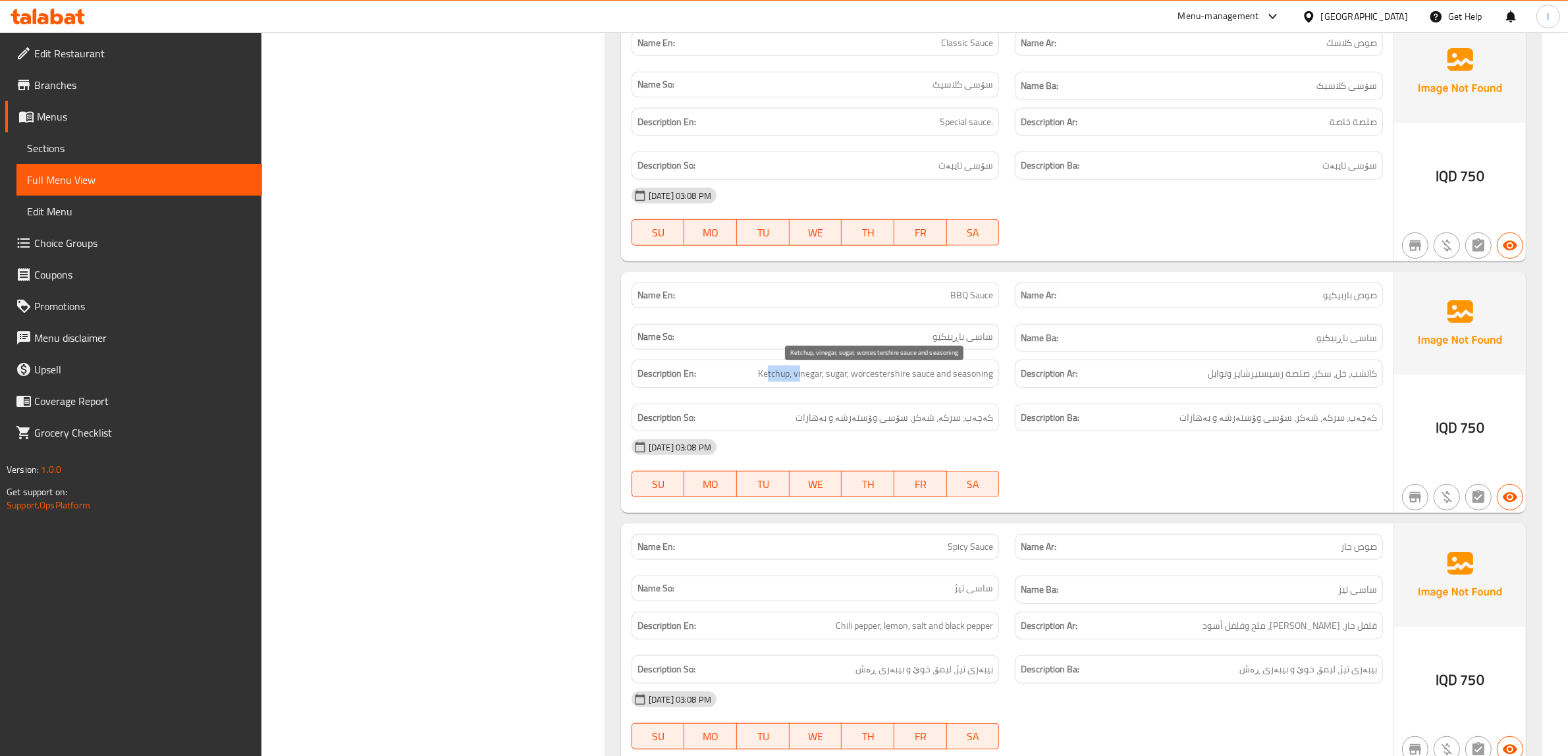
drag, startPoint x: 769, startPoint y: 382, endPoint x: 804, endPoint y: 381, distance: 35.0
click at [804, 381] on span "Ketchup, vinegar, sugar, worcestershire sauce and seasoning" at bounding box center [875, 374] width 235 height 17
drag, startPoint x: 811, startPoint y: 381, endPoint x: 844, endPoint y: 375, distance: 33.5
click at [821, 376] on span "Ketchup, vinegar, sugar, worcestershire sauce and seasoning" at bounding box center [875, 374] width 235 height 17
click at [851, 377] on span "Ketchup, vinegar, sugar, worcestershire sauce and seasoning" at bounding box center [875, 374] width 235 height 17
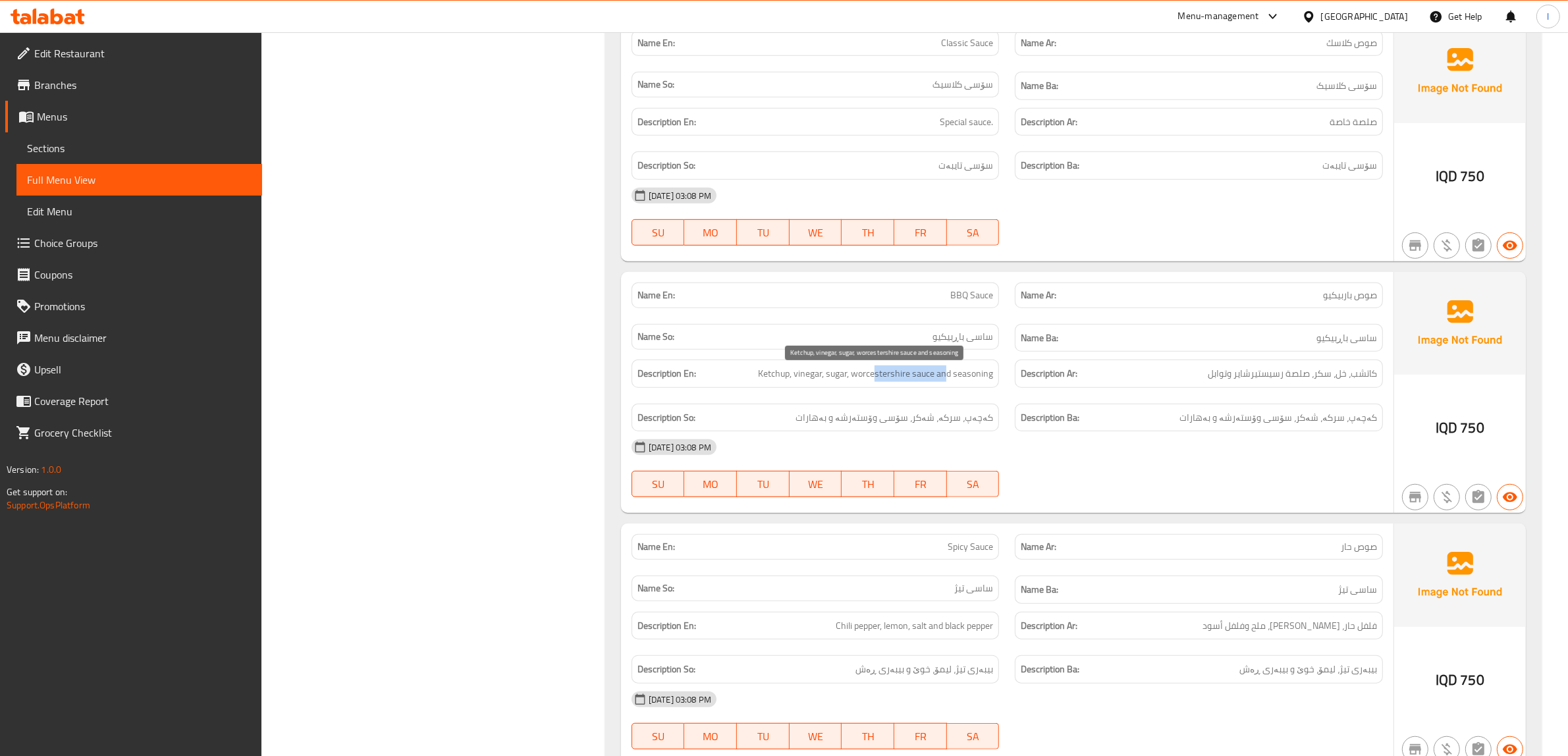
drag, startPoint x: 877, startPoint y: 377, endPoint x: 963, endPoint y: 382, distance: 86.1
click at [960, 382] on span "Ketchup, vinegar, sugar, worcestershire sauce and seasoning" at bounding box center [875, 374] width 235 height 17
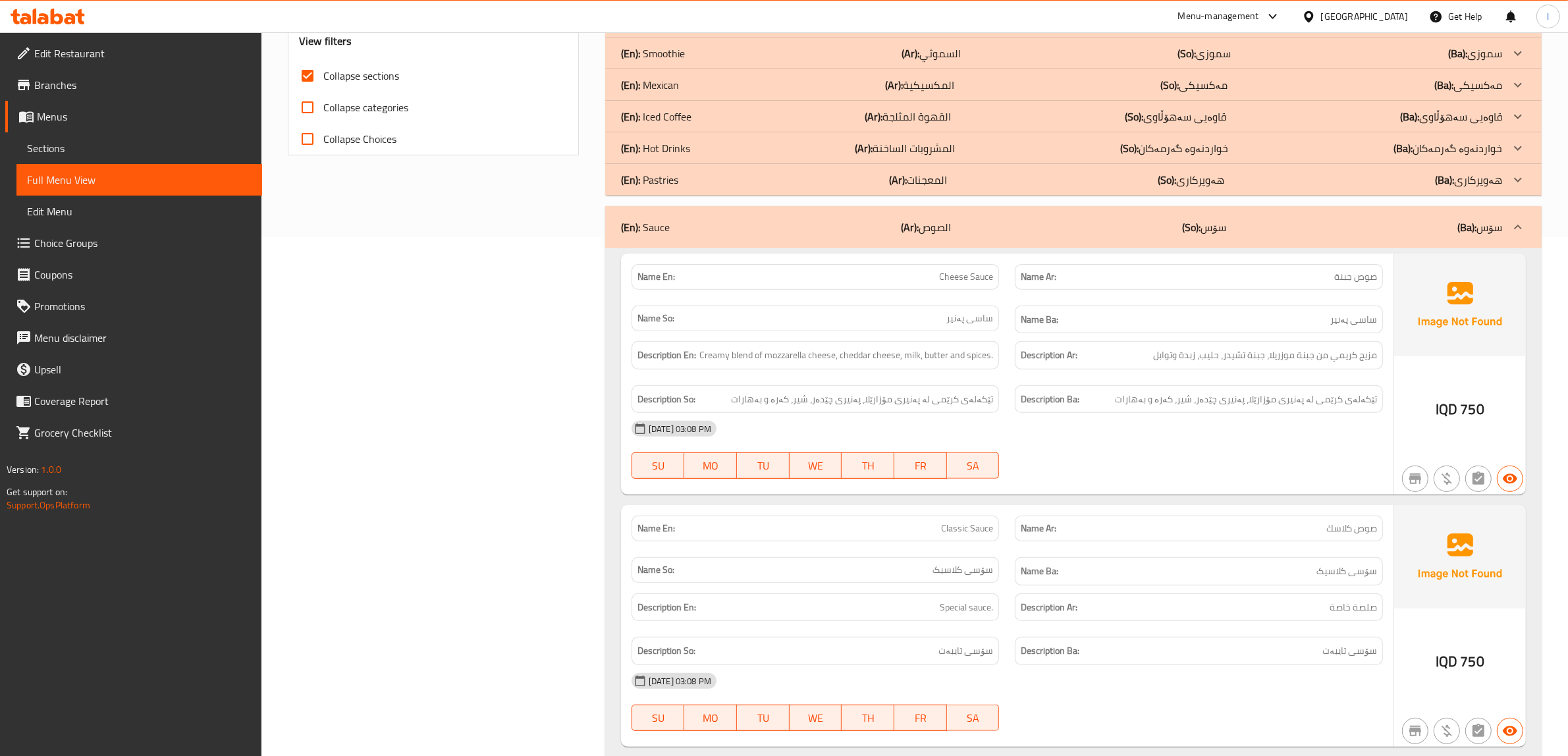
scroll to position [366, 0]
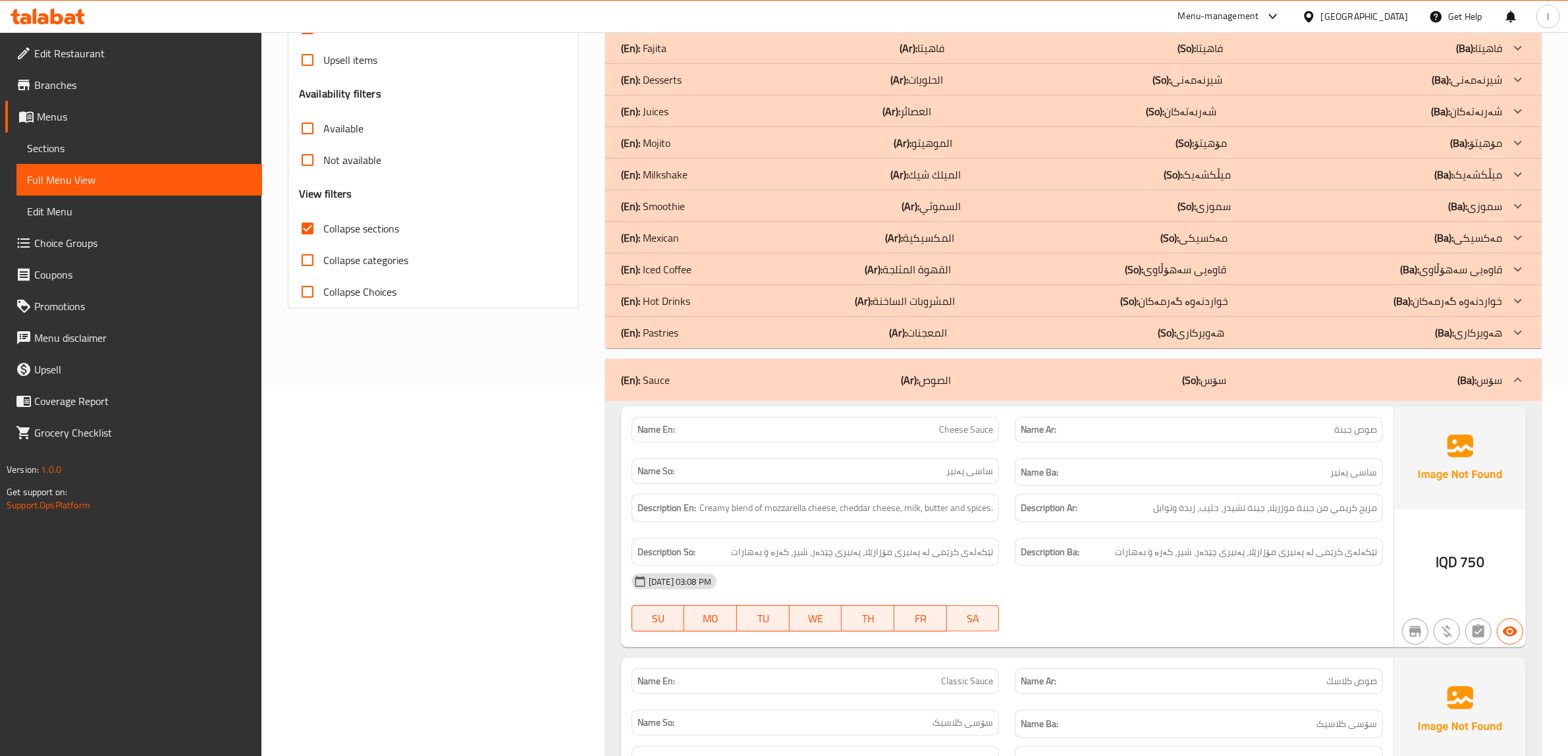
click at [876, 370] on div "(En): Sauce (Ar): الصوص (So): سۆس (Ba): سۆس" at bounding box center [1073, 380] width 936 height 42
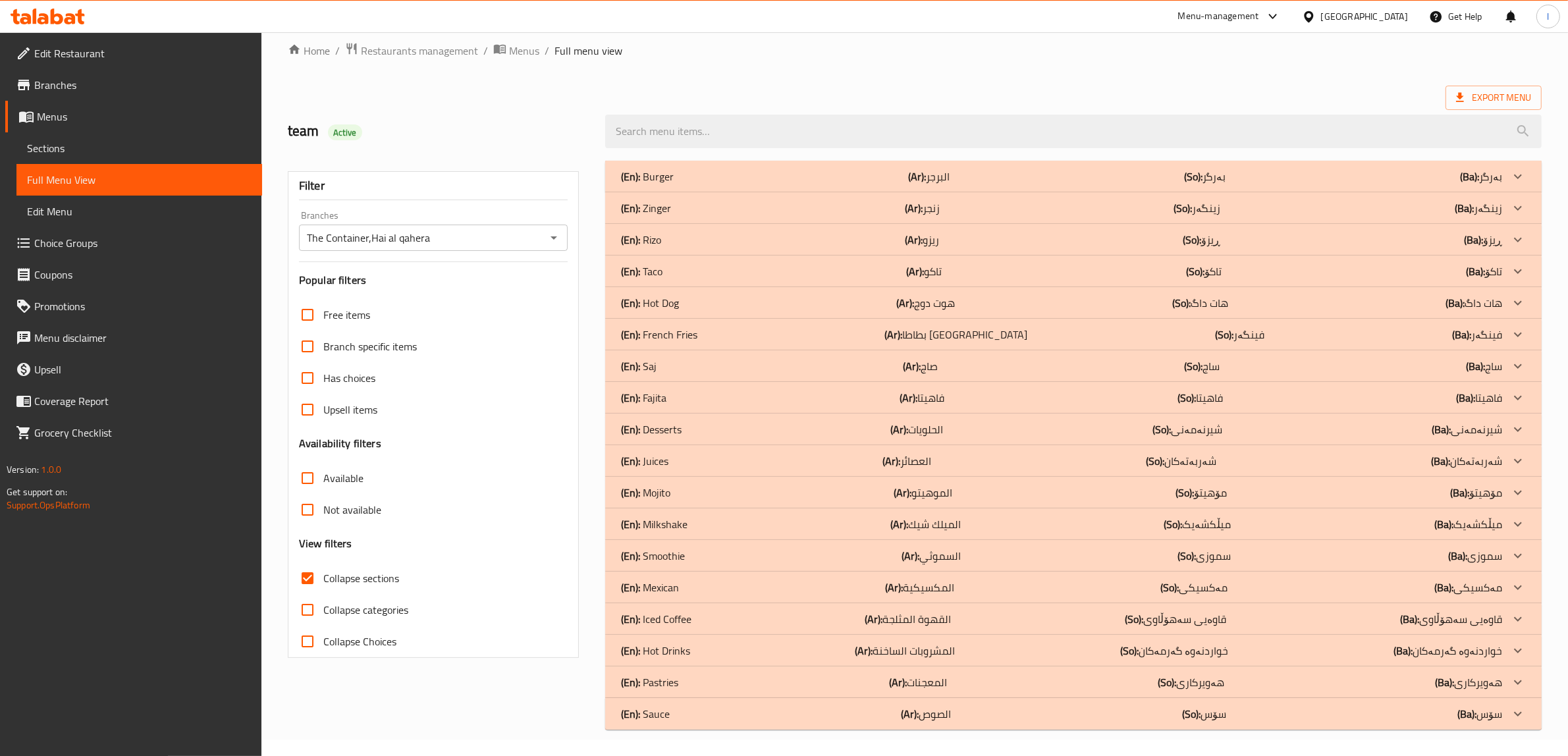
scroll to position [17, 0]
click at [982, 682] on div "(En): Pastries (Ar): المعجنات (So): هەویرکاری (Ba): هەویرکاری" at bounding box center [1062, 682] width 881 height 16
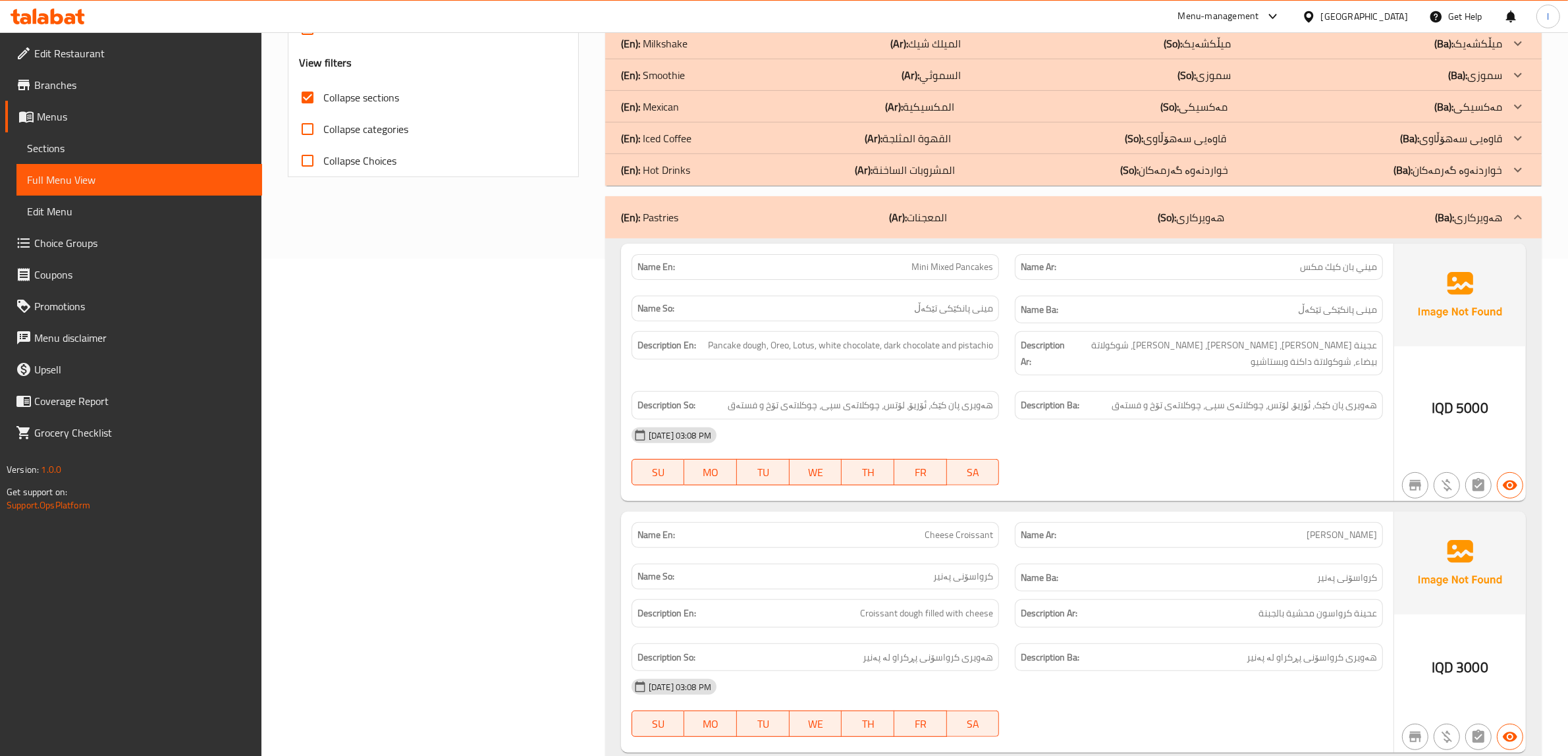
scroll to position [334, 0]
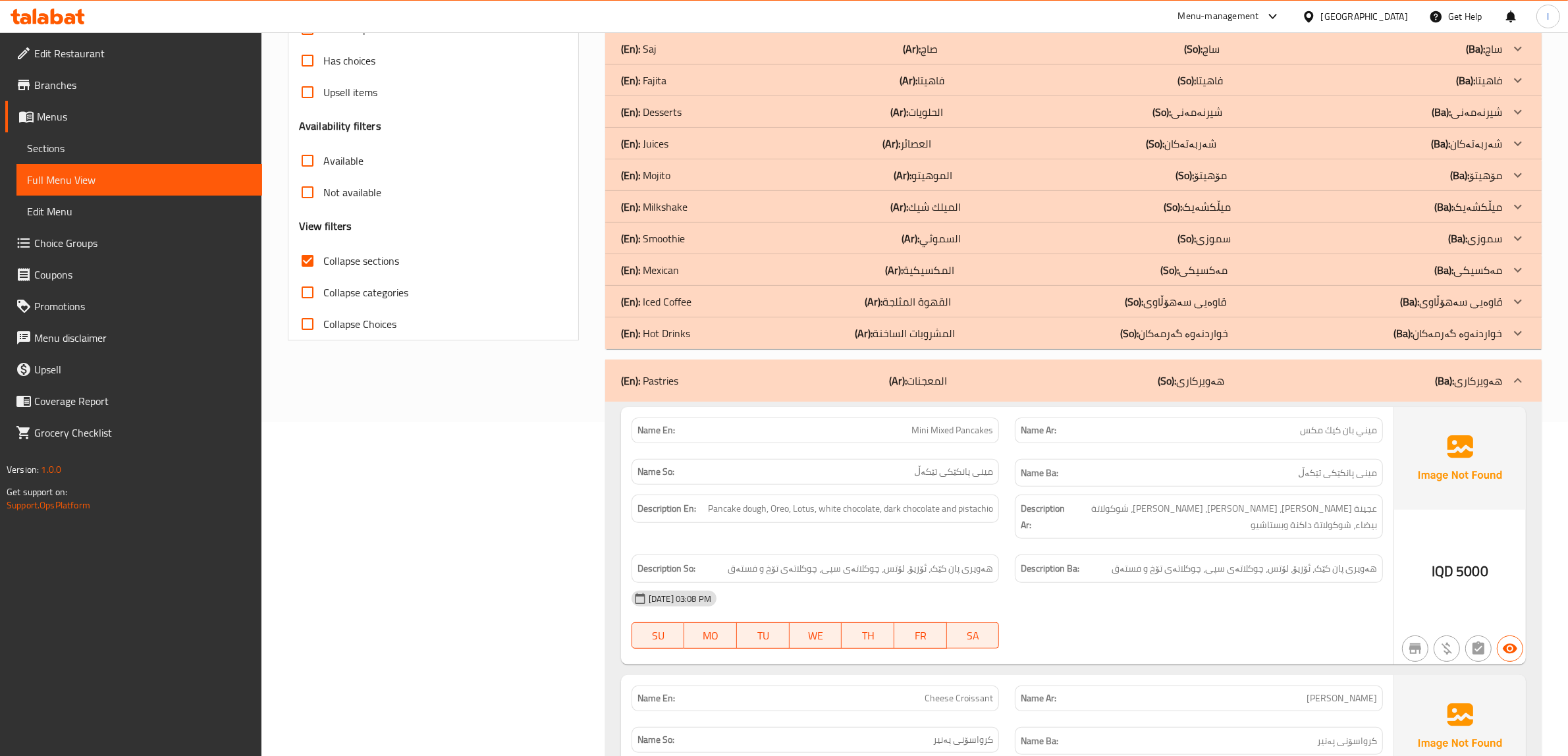
click at [911, 384] on p "(Ar): المعجنات" at bounding box center [918, 380] width 58 height 16
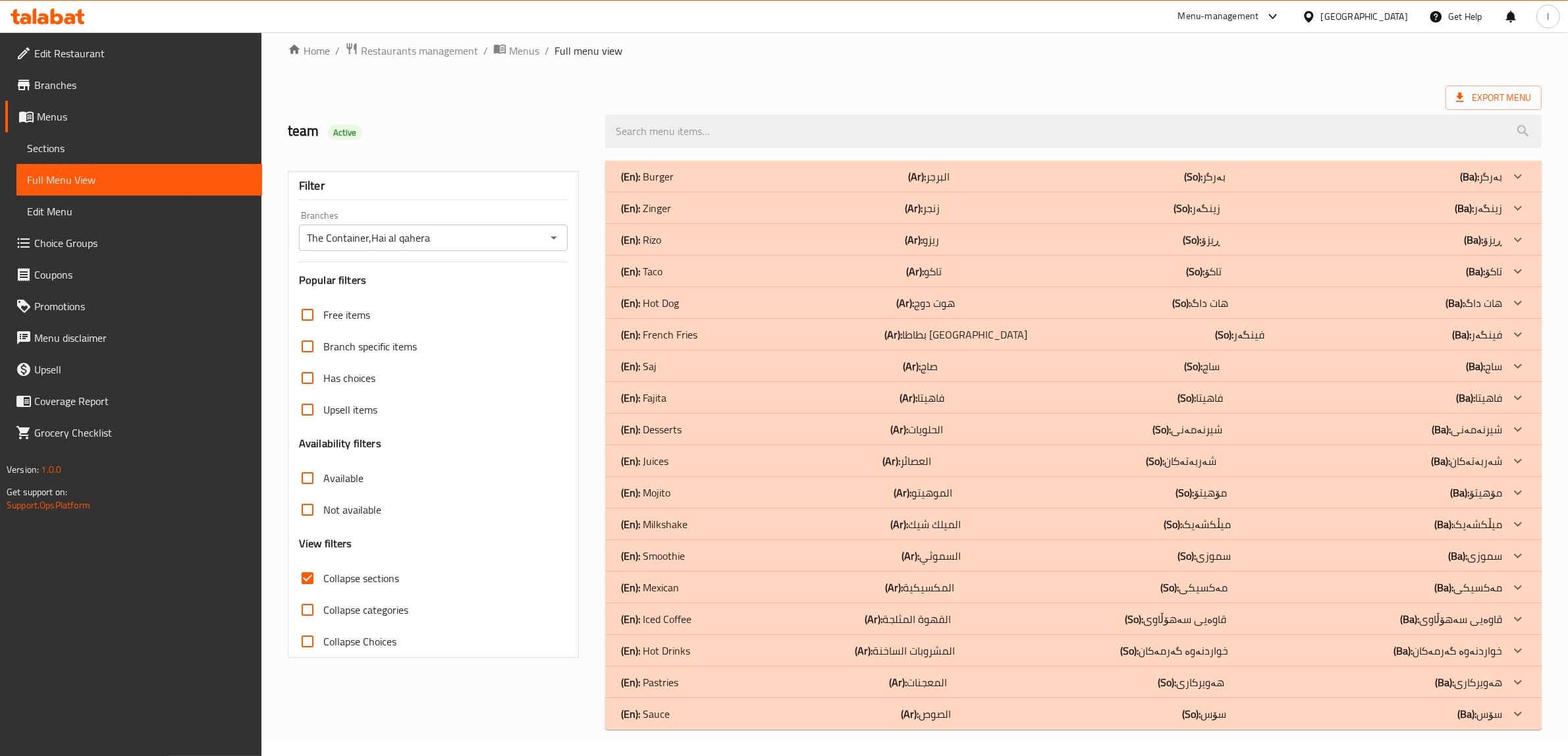
scroll to position [17, 0]
click at [742, 656] on div "(En): Hot Drinks (Ar): المشروبات الساخنة (So): خواردنەوە گەرمەکان (Ba): خواردنە…" at bounding box center [1062, 650] width 881 height 16
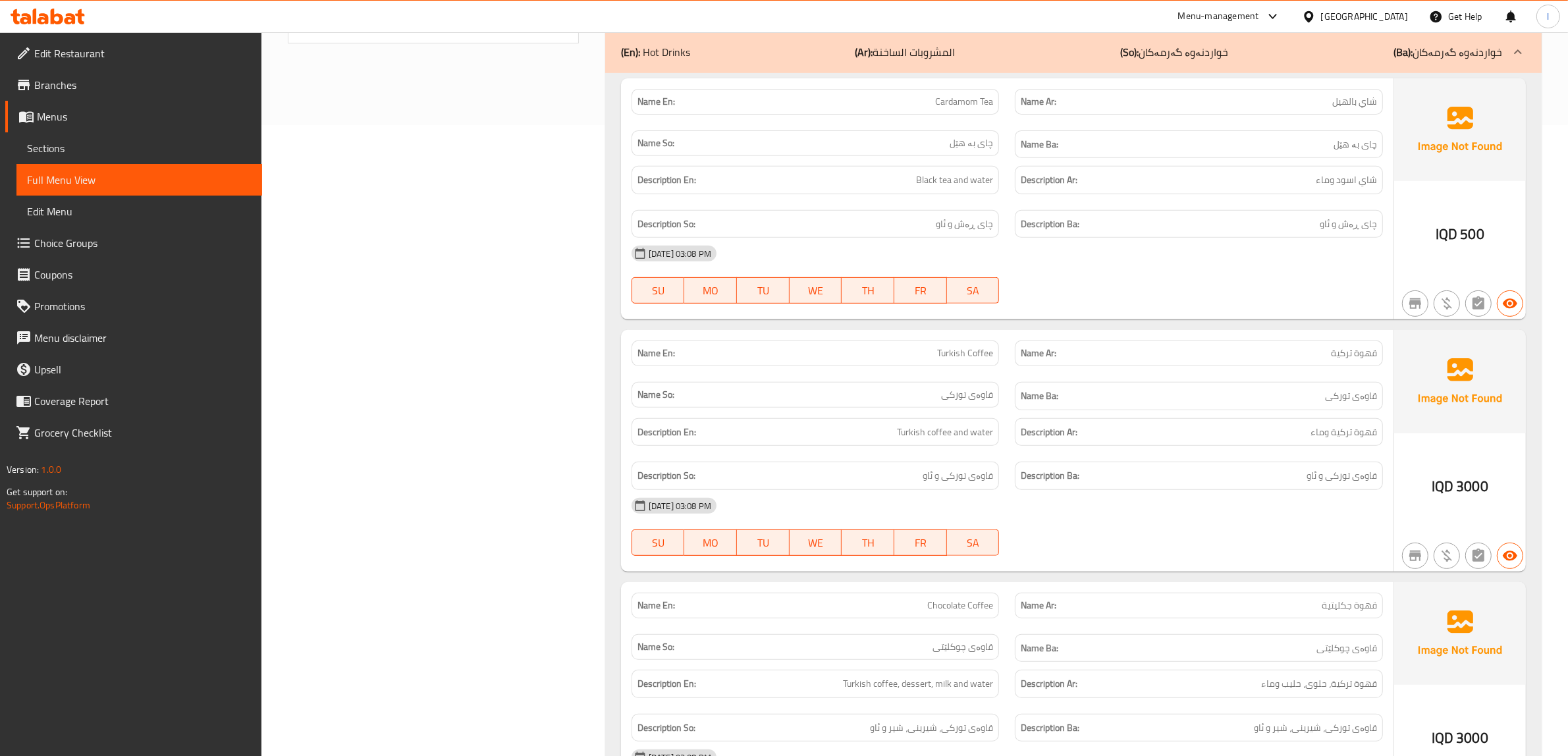
scroll to position [592, 0]
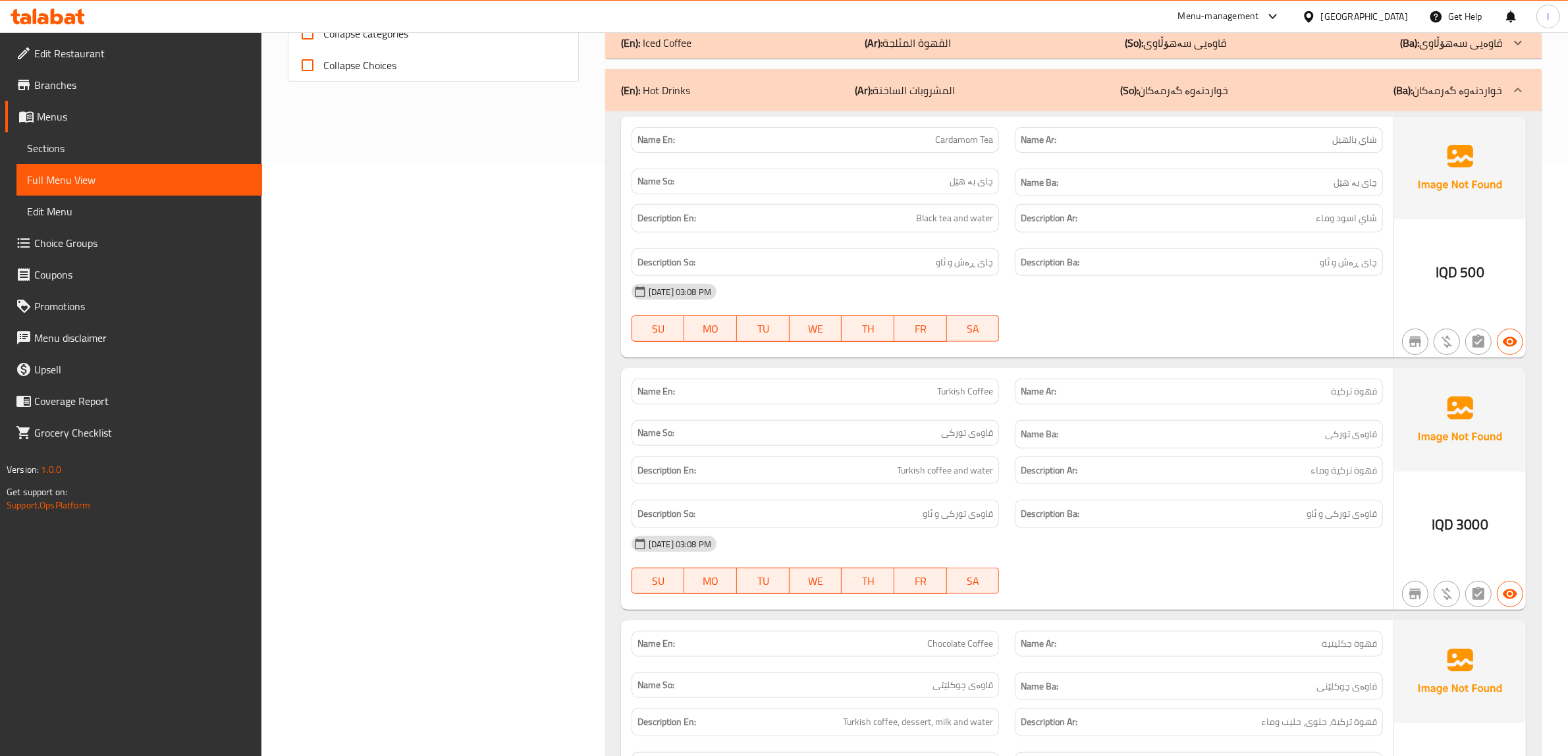
click at [1201, 446] on div "Name Ba: قاوەی تورکی" at bounding box center [1198, 434] width 368 height 28
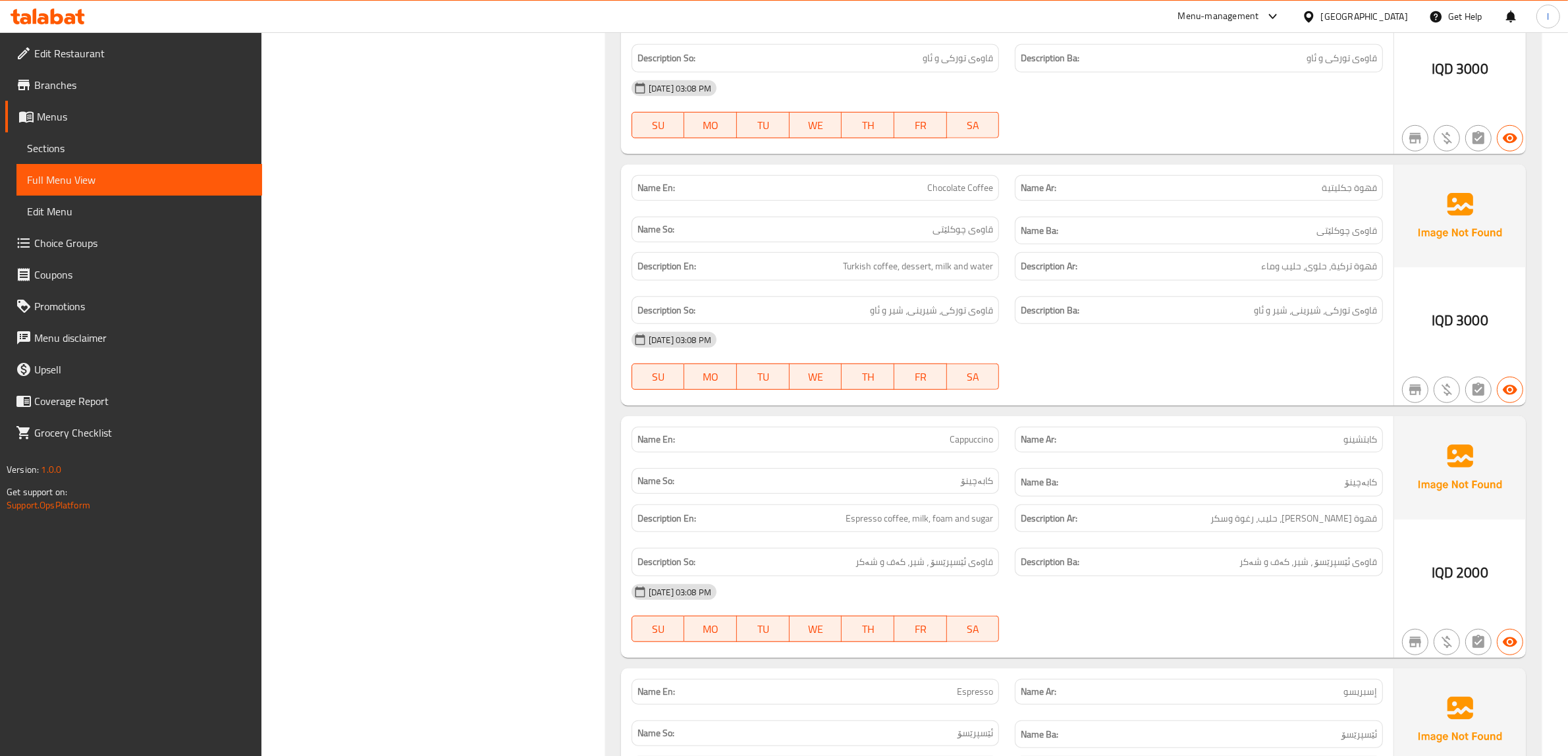
scroll to position [1086, 0]
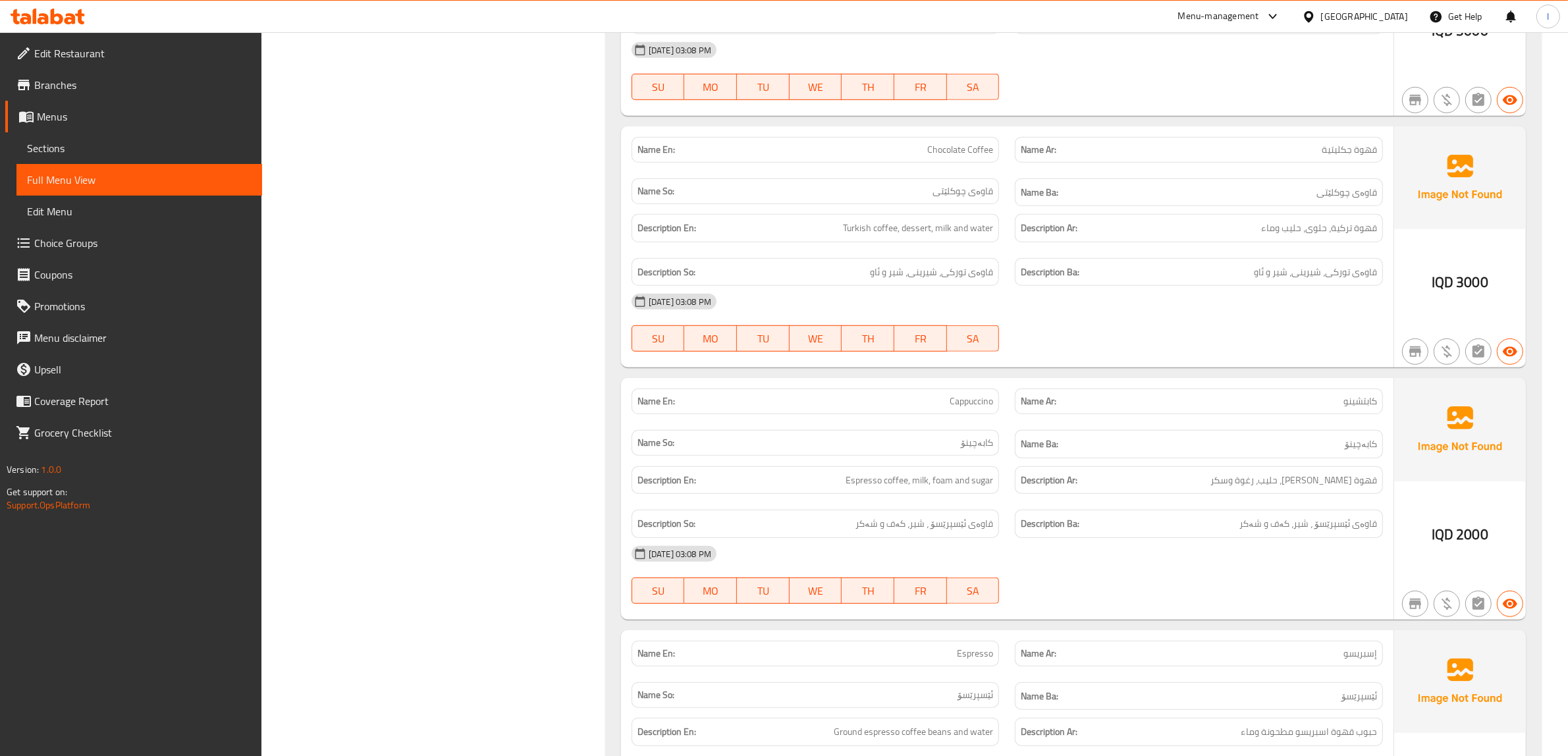
click at [1183, 554] on div "[DATE] 03:08 PM" at bounding box center [1007, 554] width 767 height 32
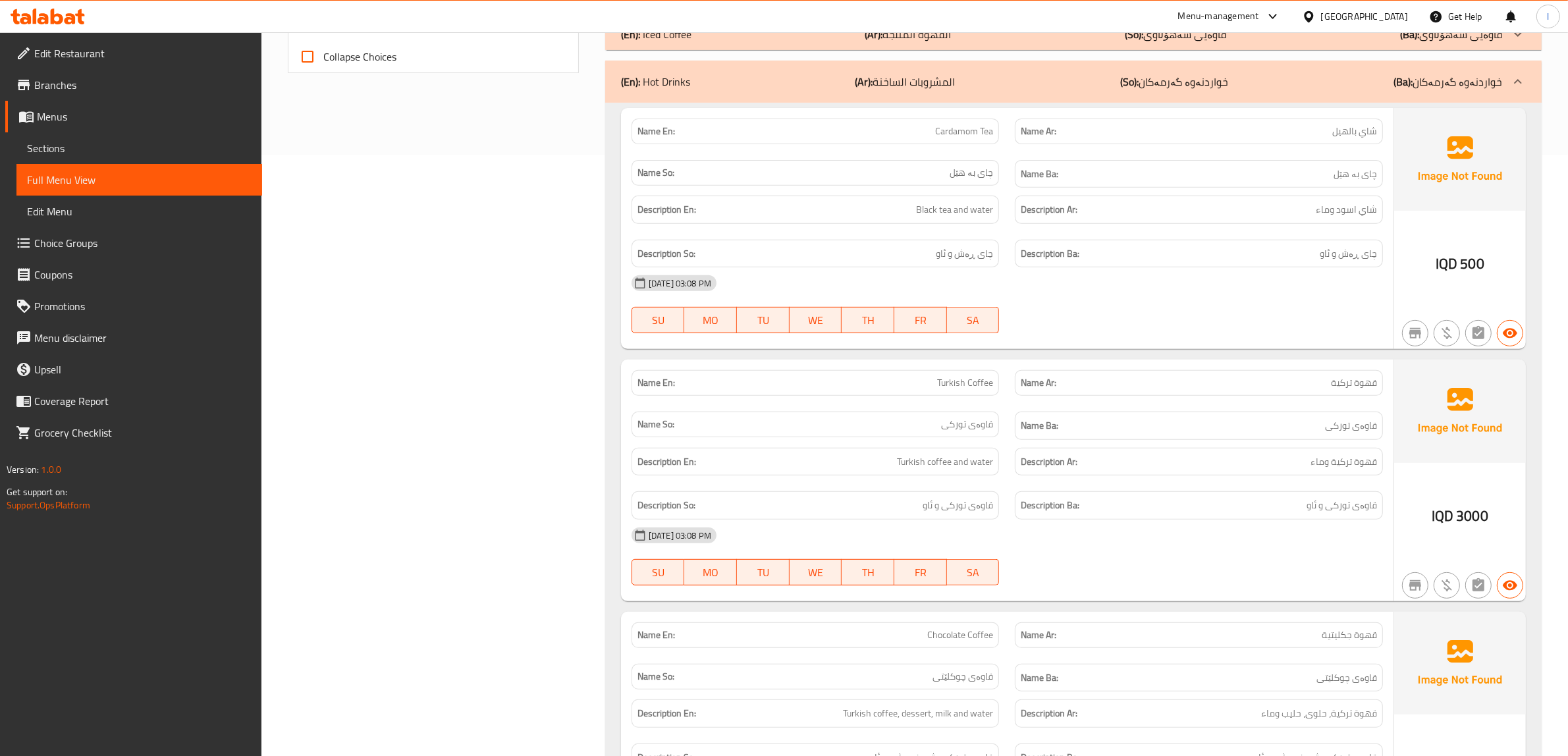
scroll to position [592, 0]
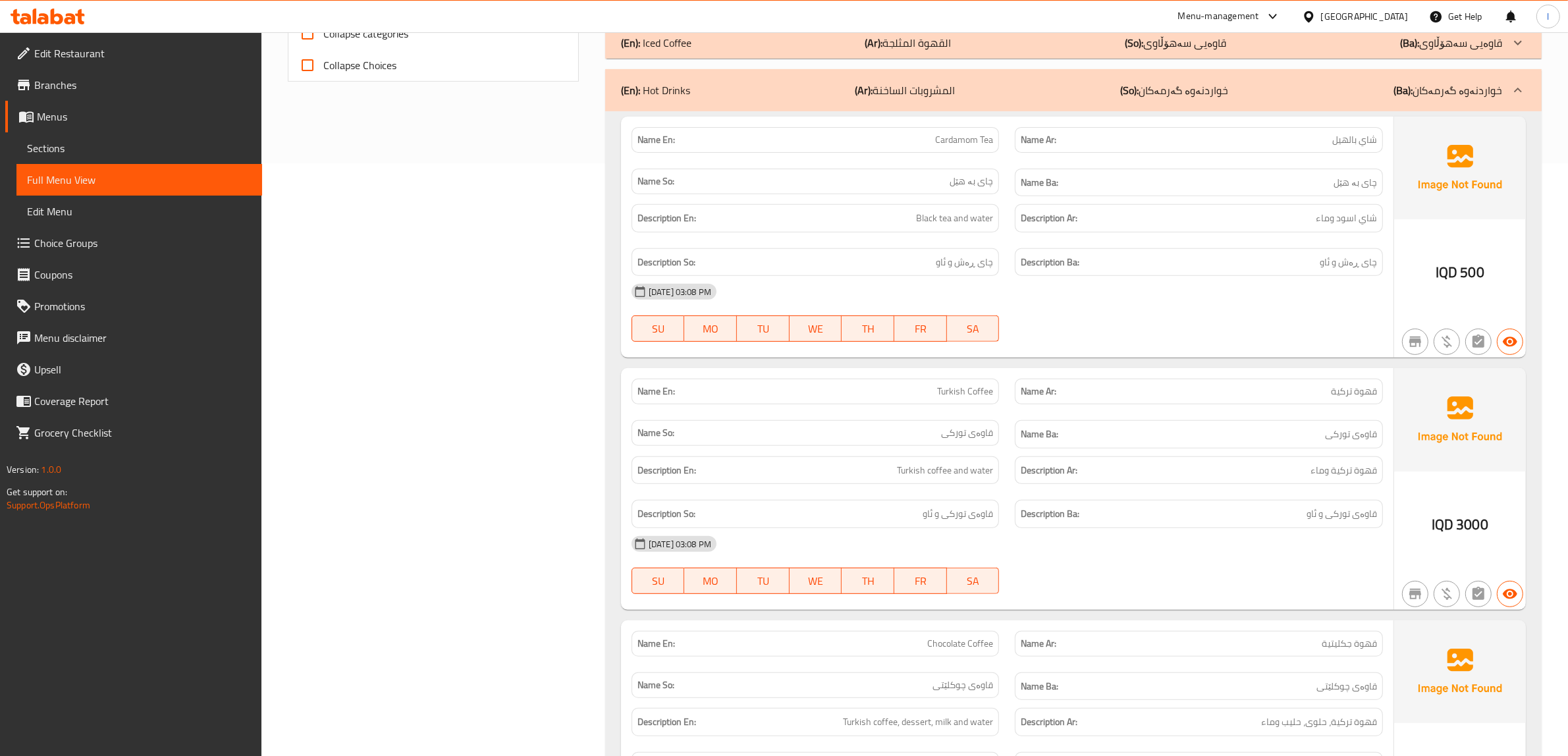
drag, startPoint x: 844, startPoint y: 99, endPoint x: 818, endPoint y: 208, distance: 112.1
click at [840, 94] on div "(En): Hot Drinks (Ar): المشروبات الساخنة (So): خواردنەوە گەرمەکان (Ba): خواردنە…" at bounding box center [1073, 91] width 936 height 42
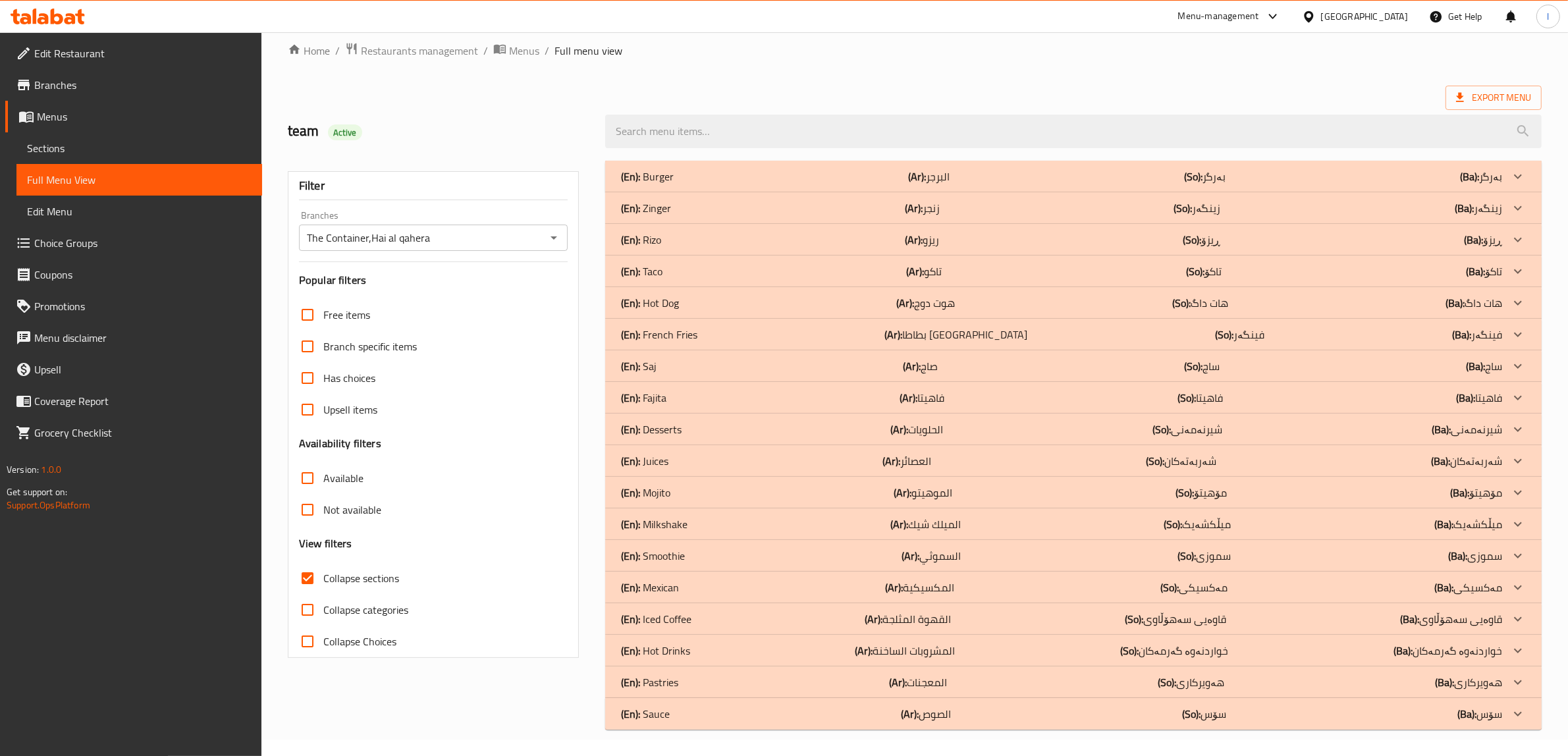
scroll to position [0, 0]
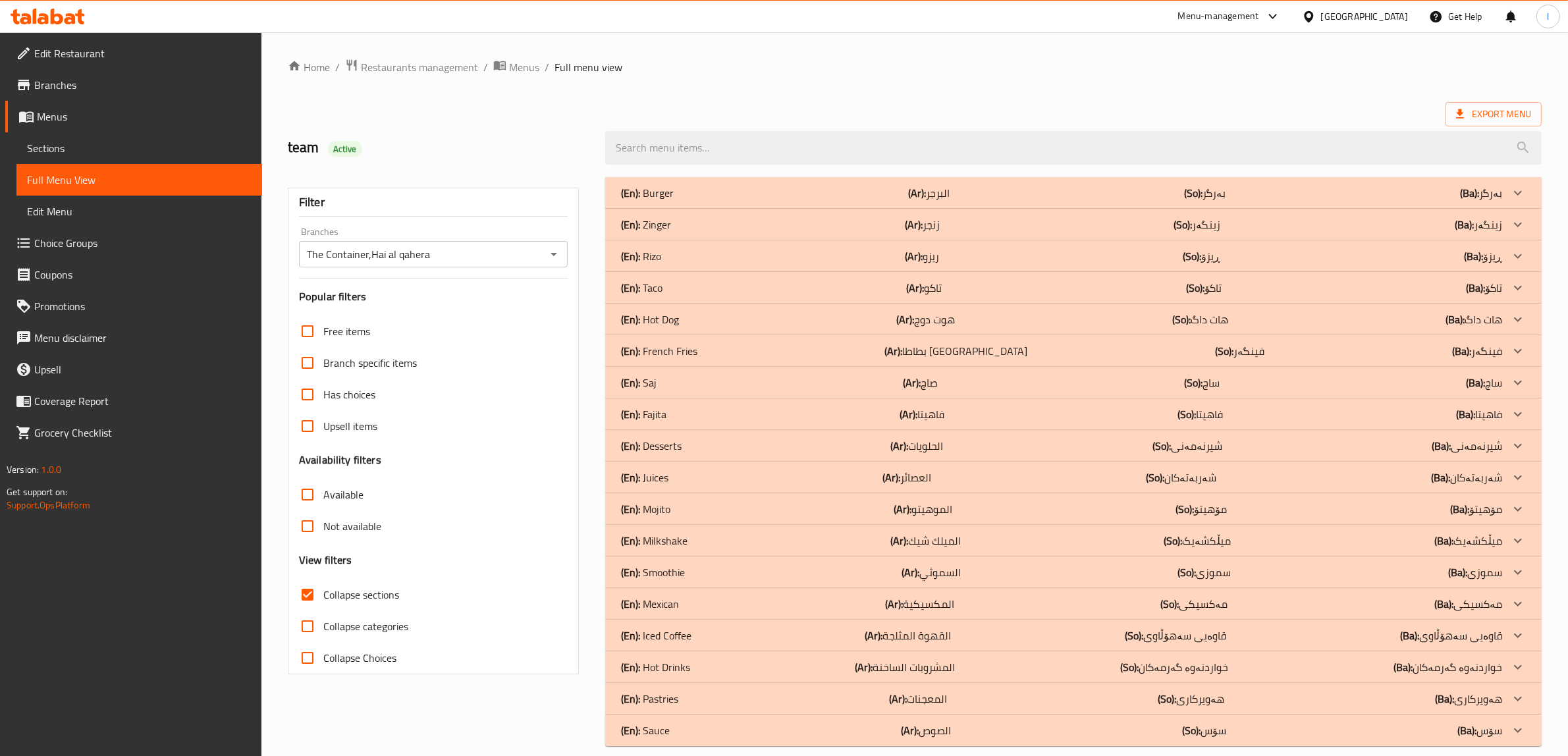
click at [713, 638] on div "(En): Iced Coffee (Ar): القهوة المثلجة (So): قاوەیی سەهۆڵاوی (Ba): قاوەیی سەهۆڵ…" at bounding box center [1062, 635] width 881 height 16
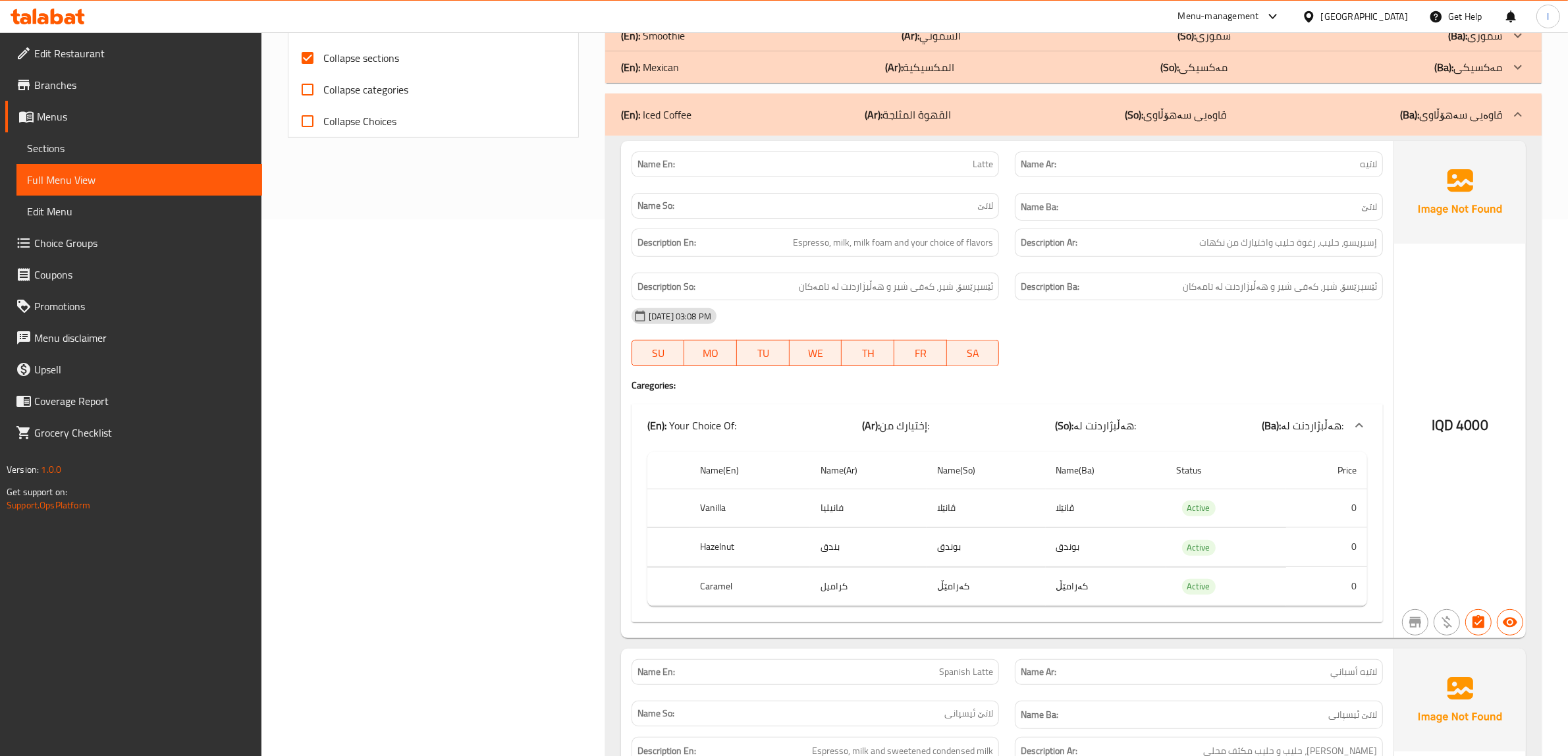
scroll to position [576, 0]
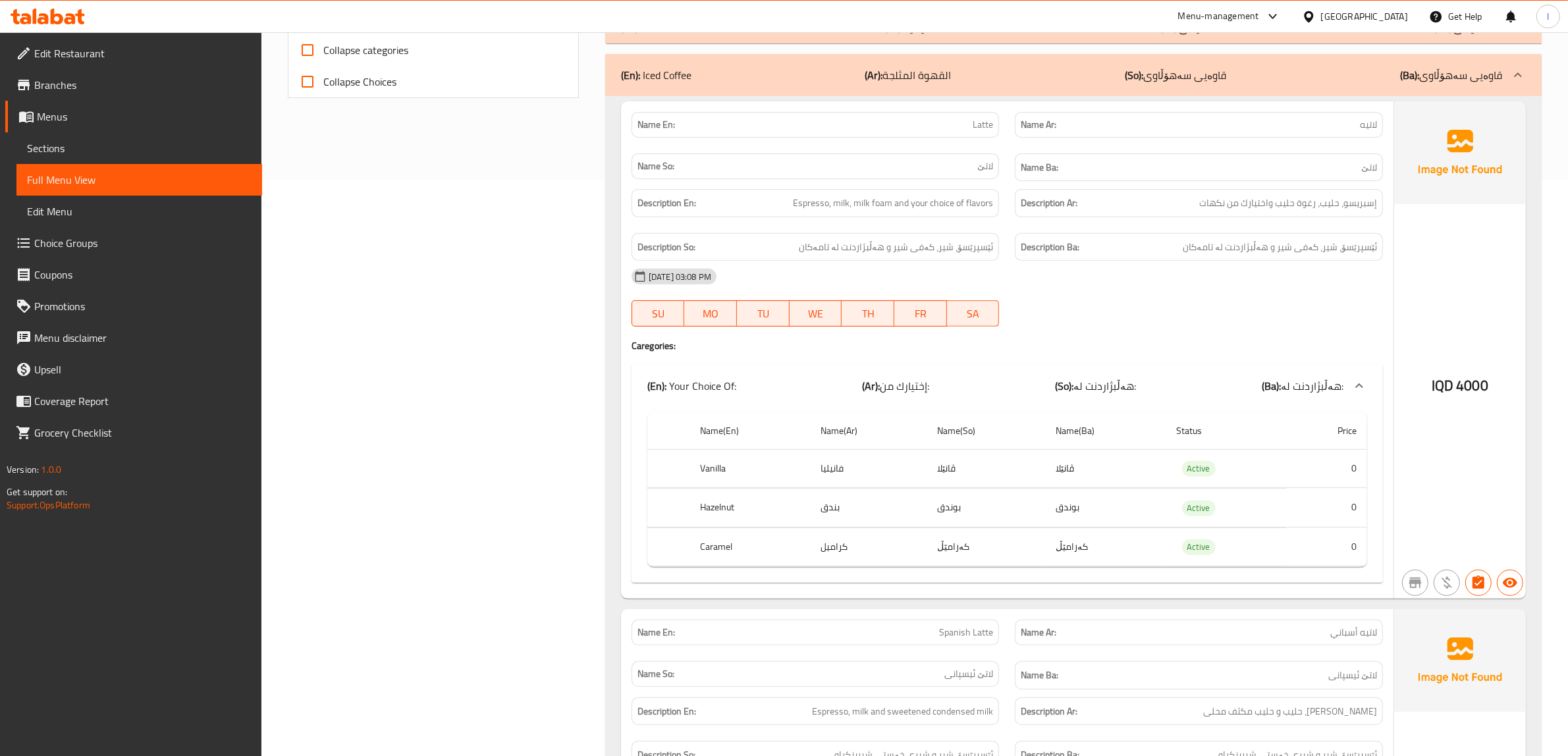
click at [1341, 265] on div "[DATE] 03:08 PM" at bounding box center [1007, 276] width 767 height 32
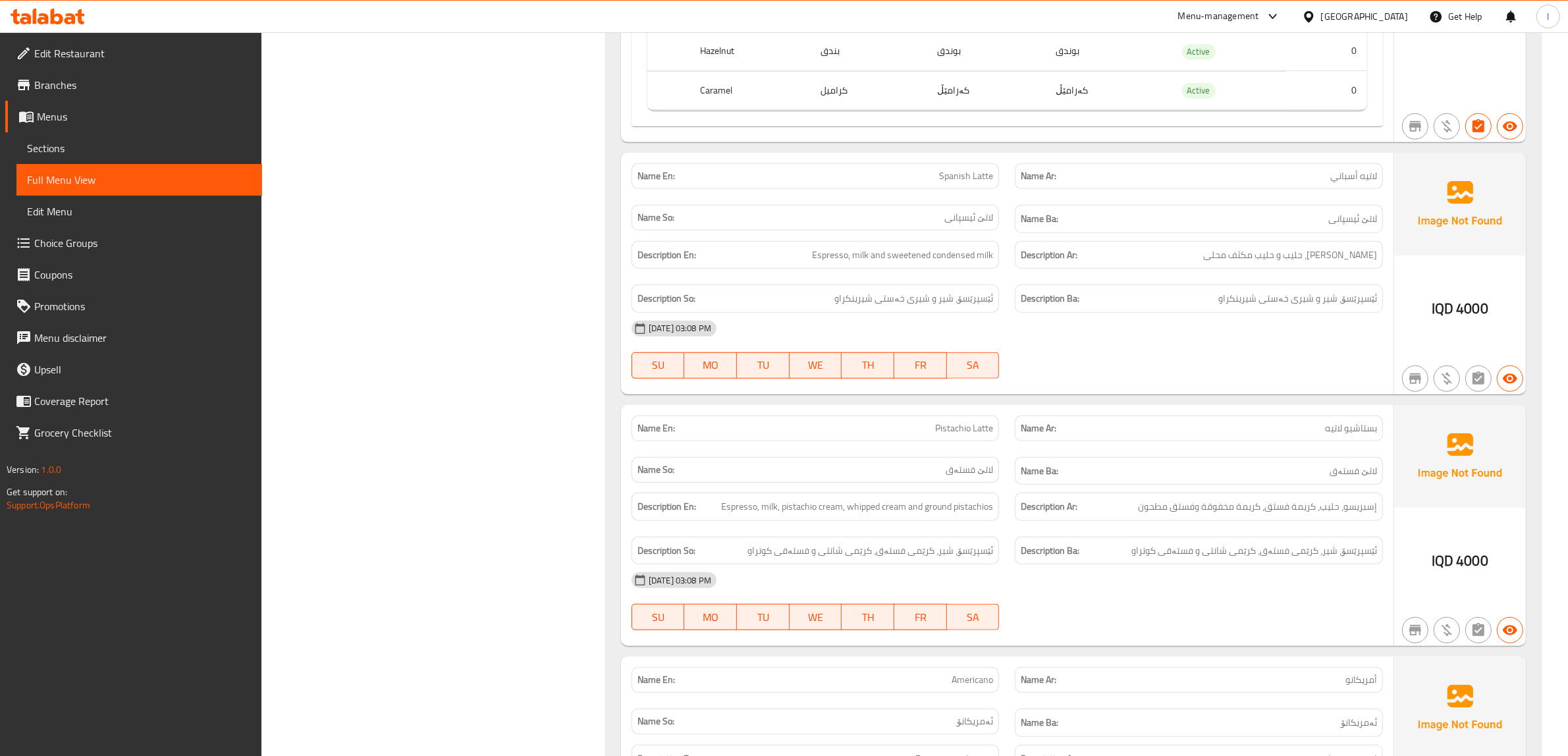
scroll to position [1234, 0]
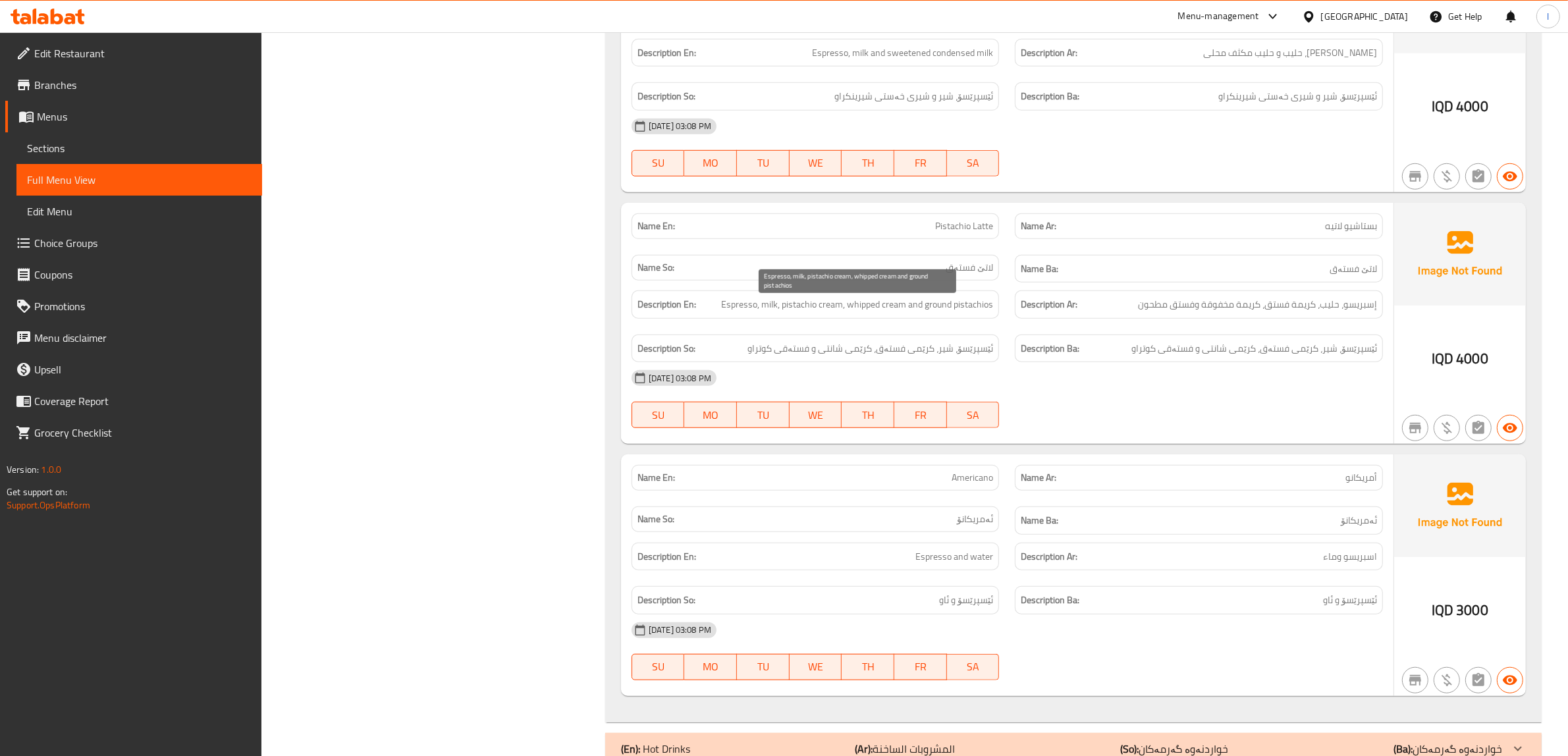
click at [741, 313] on span "Espresso, milk, pistachio cream, whipped cream and ground pistachios" at bounding box center [857, 304] width 272 height 17
click at [775, 318] on div "Description En: Espresso, milk, pistachio cream, whipped cream and ground pista…" at bounding box center [815, 304] width 368 height 28
drag, startPoint x: 812, startPoint y: 310, endPoint x: 824, endPoint y: 307, distance: 12.4
click at [824, 307] on span "Espresso, milk, pistachio cream, whipped cream and ground pistachios" at bounding box center [857, 304] width 272 height 17
drag, startPoint x: 868, startPoint y: 313, endPoint x: 934, endPoint y: 311, distance: 66.0
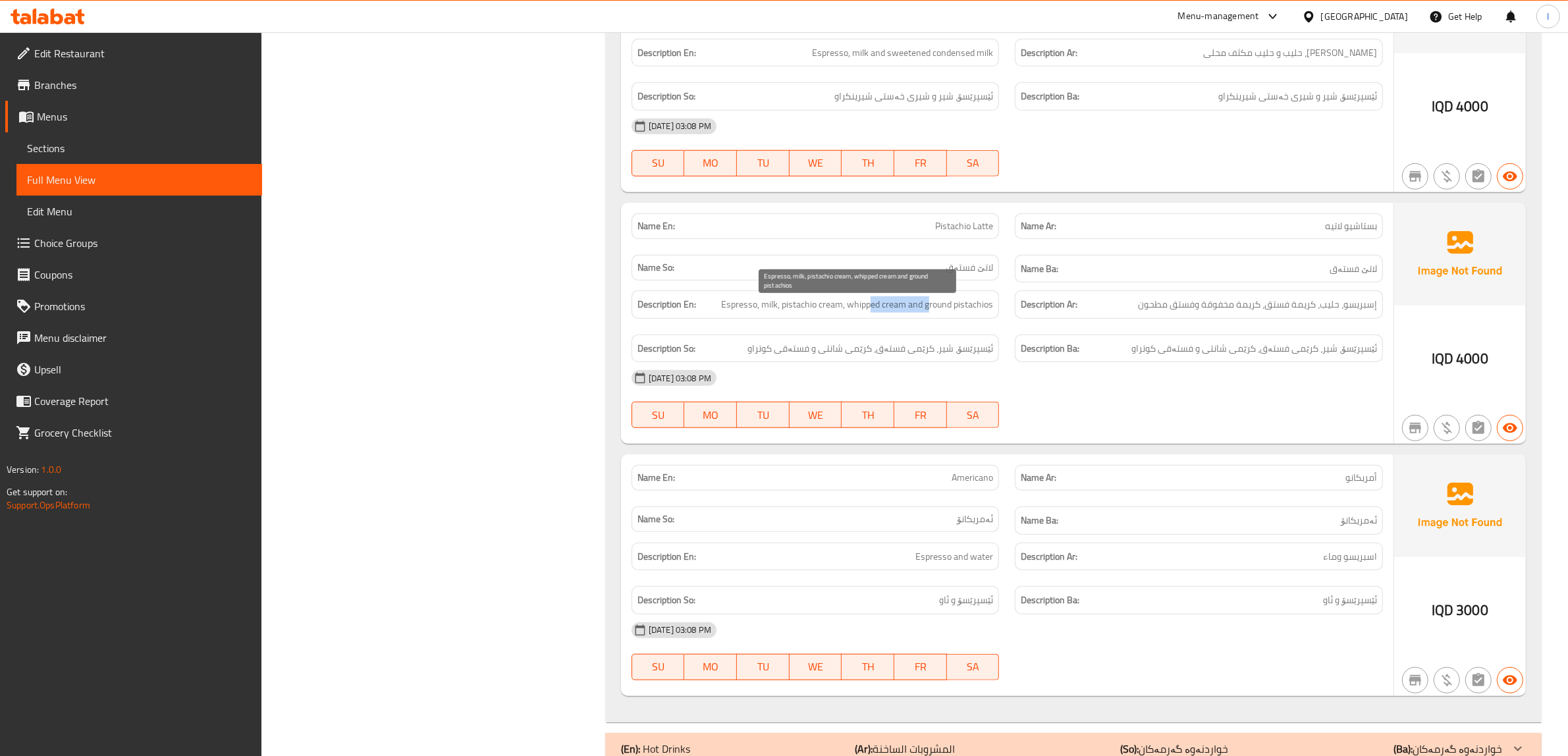
click at [933, 311] on span "Espresso, milk, pistachio cream, whipped cream and ground pistachios" at bounding box center [857, 304] width 272 height 17
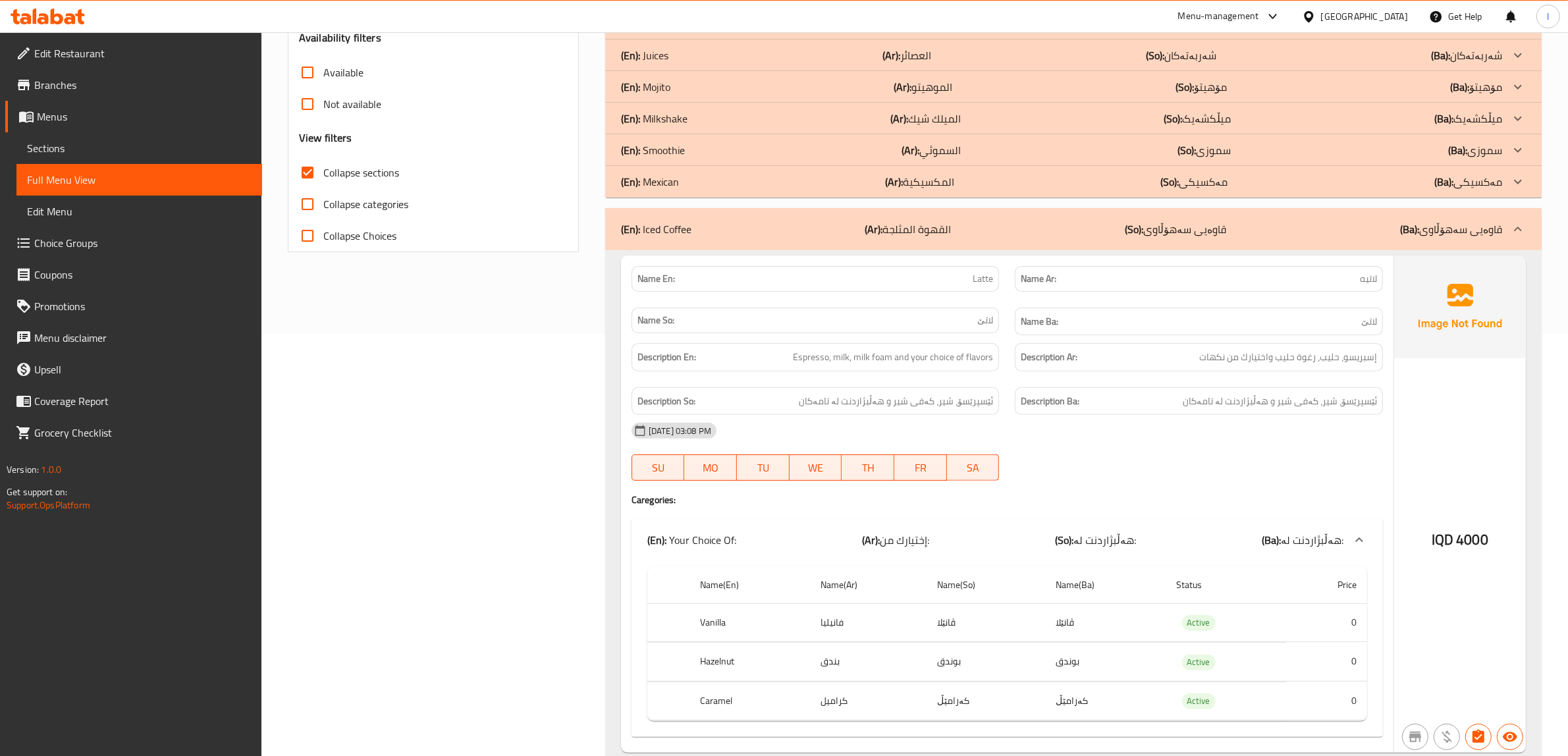
scroll to position [269, 0]
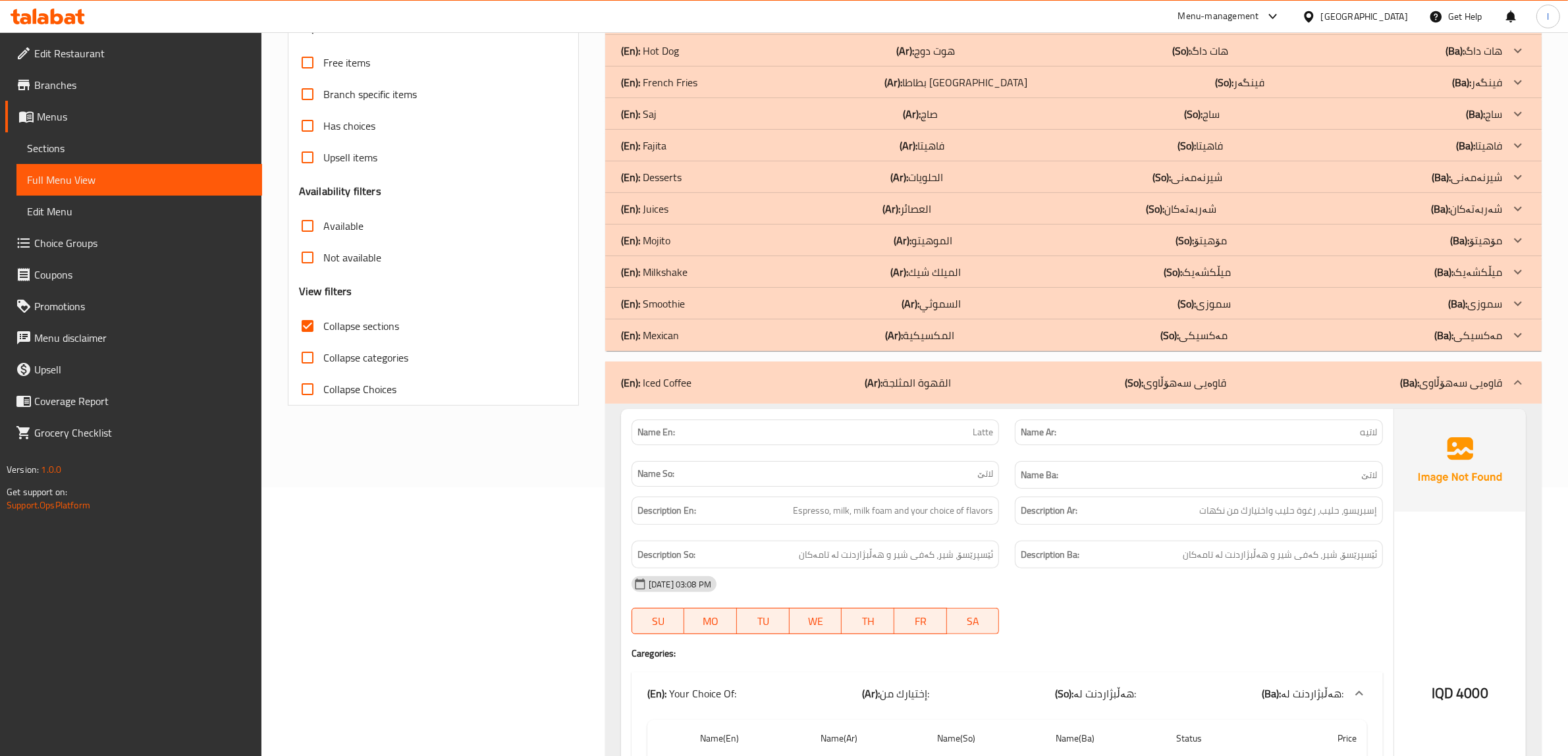
click at [965, 389] on div "(En): Iced Coffee (Ar): القهوة المثلجة (So): قاوەیی سەهۆڵاوی (Ba): قاوەیی سەهۆڵ…" at bounding box center [1062, 382] width 881 height 16
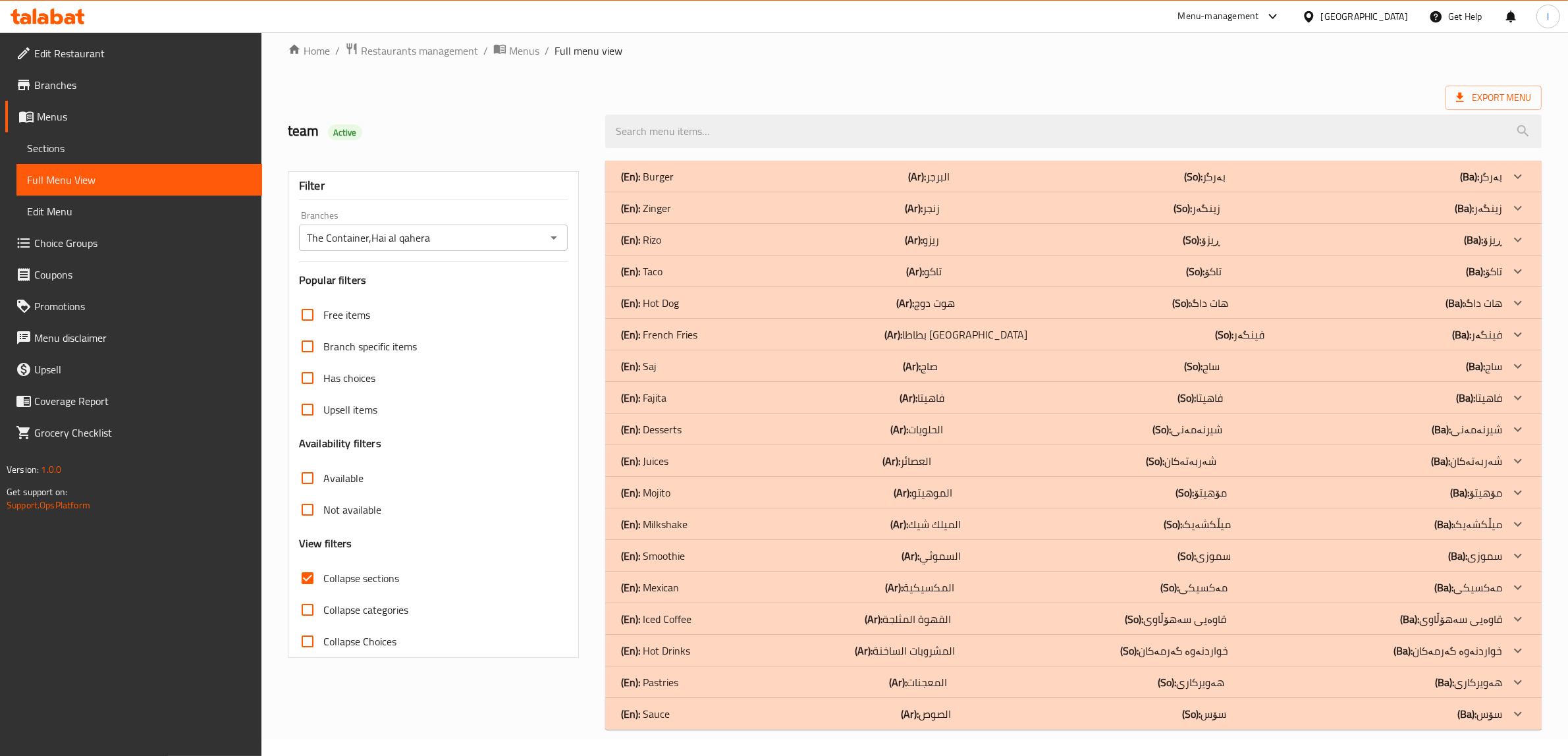
scroll to position [17, 0]
click at [965, 581] on div "(En): Mexican (Ar): المكسيكية (So): مەکسیکی (Ba): مەکسیکی" at bounding box center [1062, 587] width 881 height 16
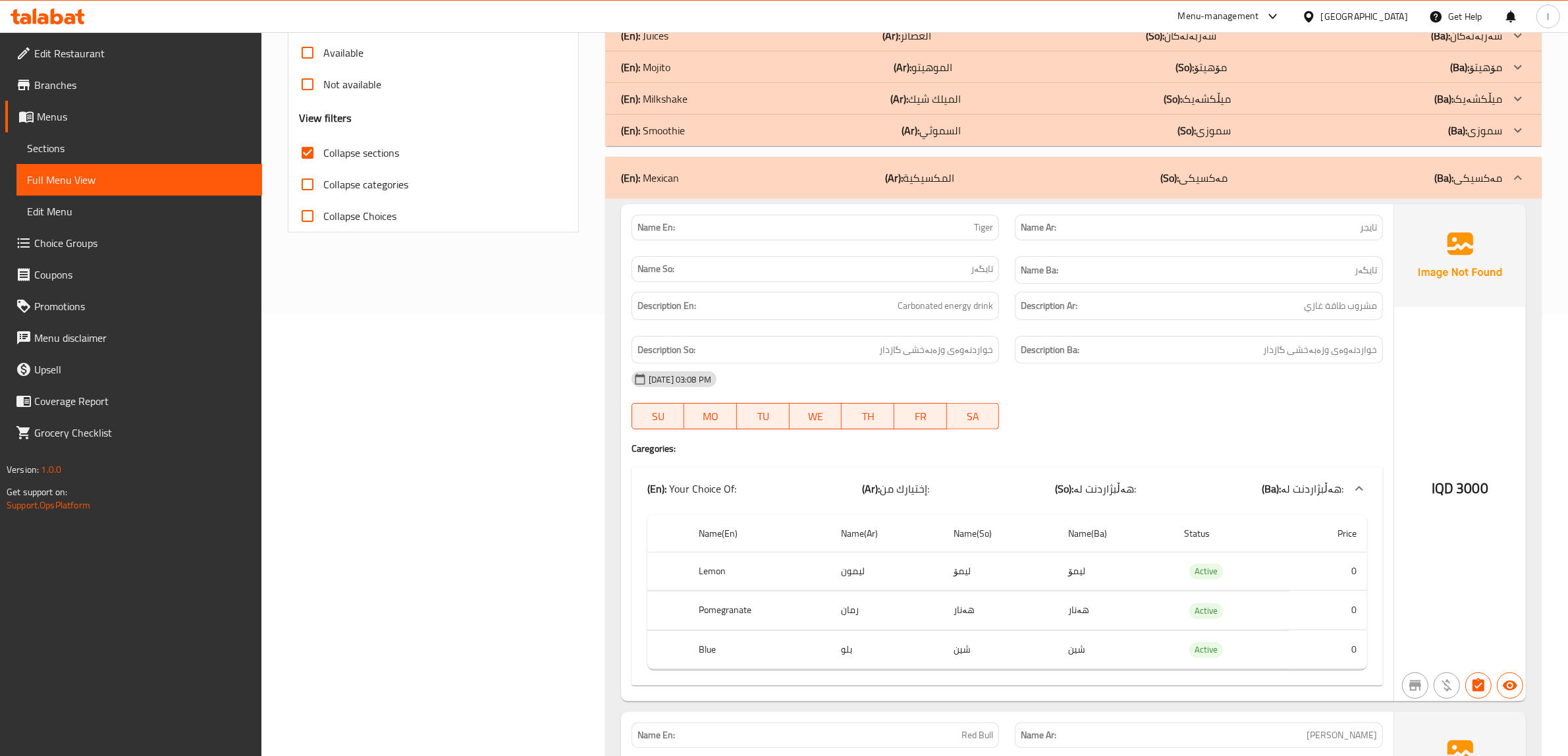
scroll to position [346, 0]
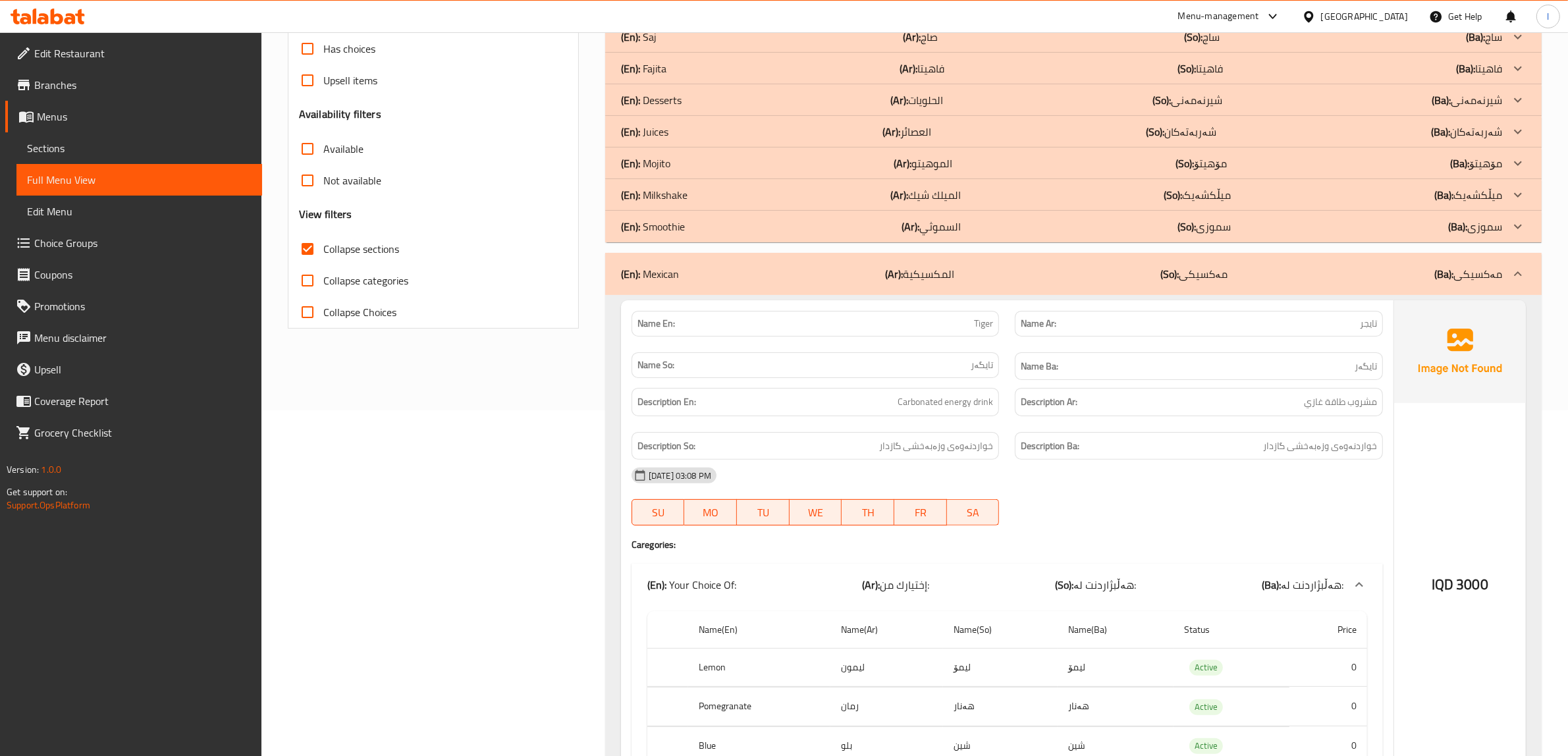
click at [64, 153] on span "Sections" at bounding box center [139, 148] width 224 height 16
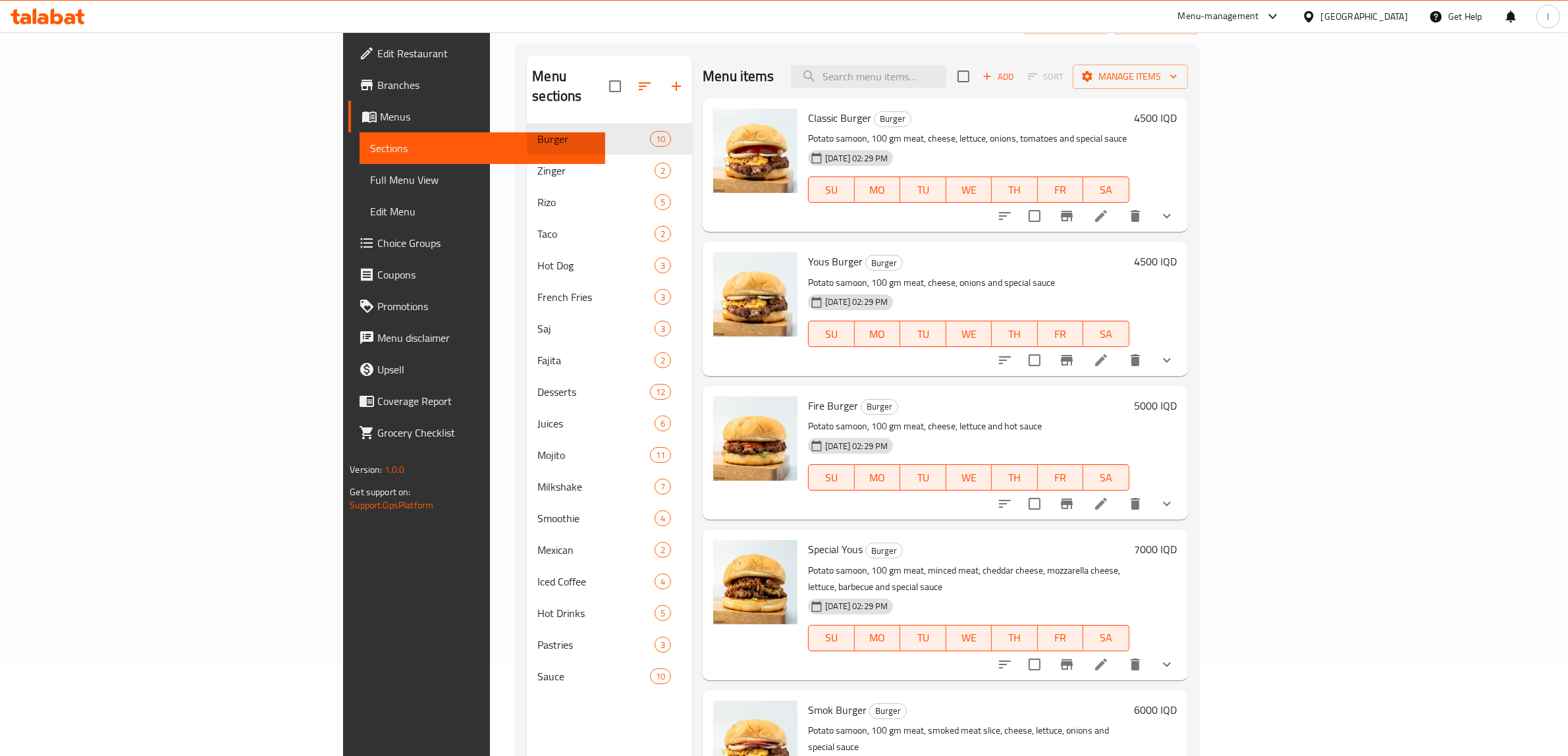
scroll to position [185, 0]
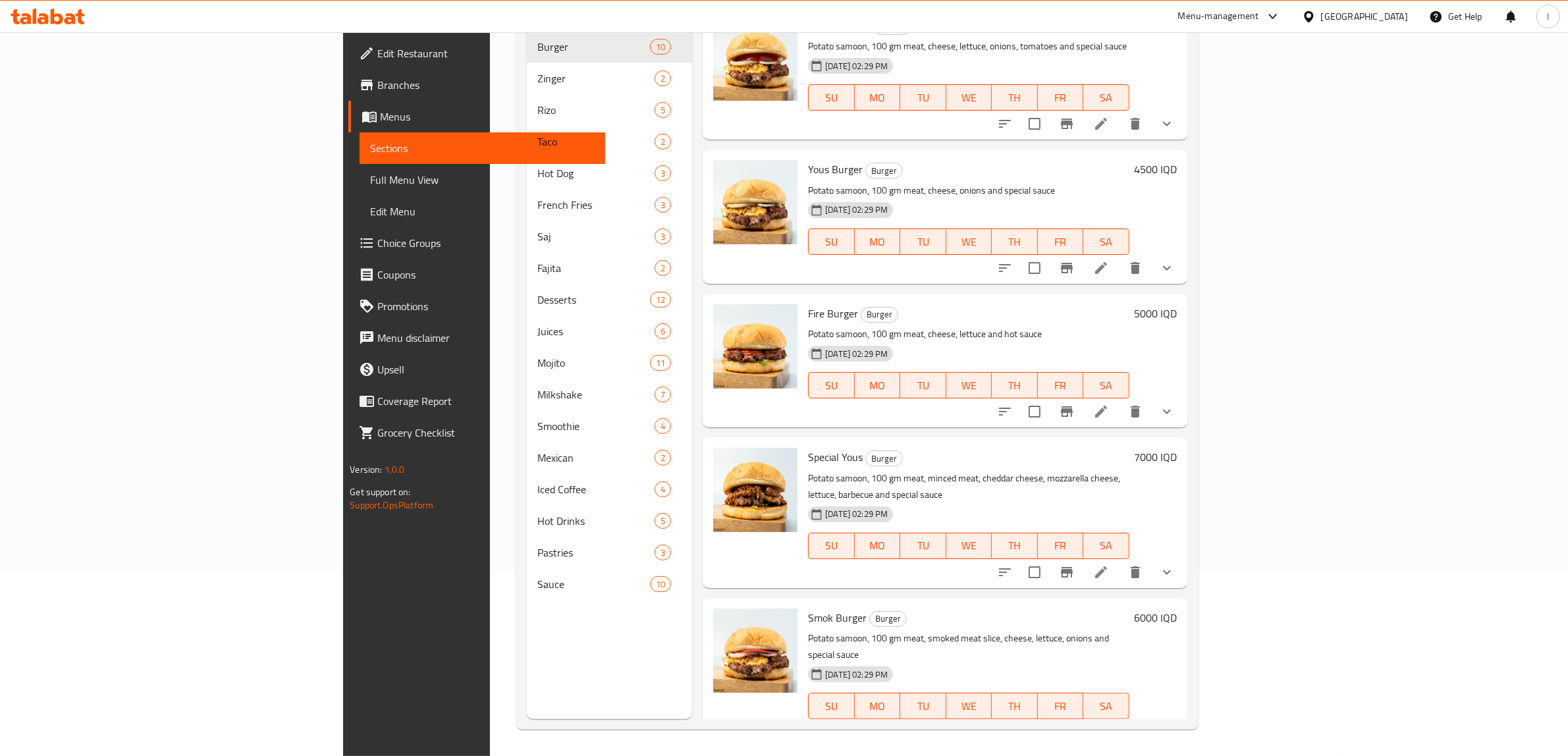
drag, startPoint x: 511, startPoint y: 683, endPoint x: 509, endPoint y: 647, distance: 36.1
click at [527, 683] on div "Menu sections Burger 10 Zinger 2 [PERSON_NAME] 5 Taco 2 Hot Dog 3 French Fries …" at bounding box center [609, 341] width 165 height 756
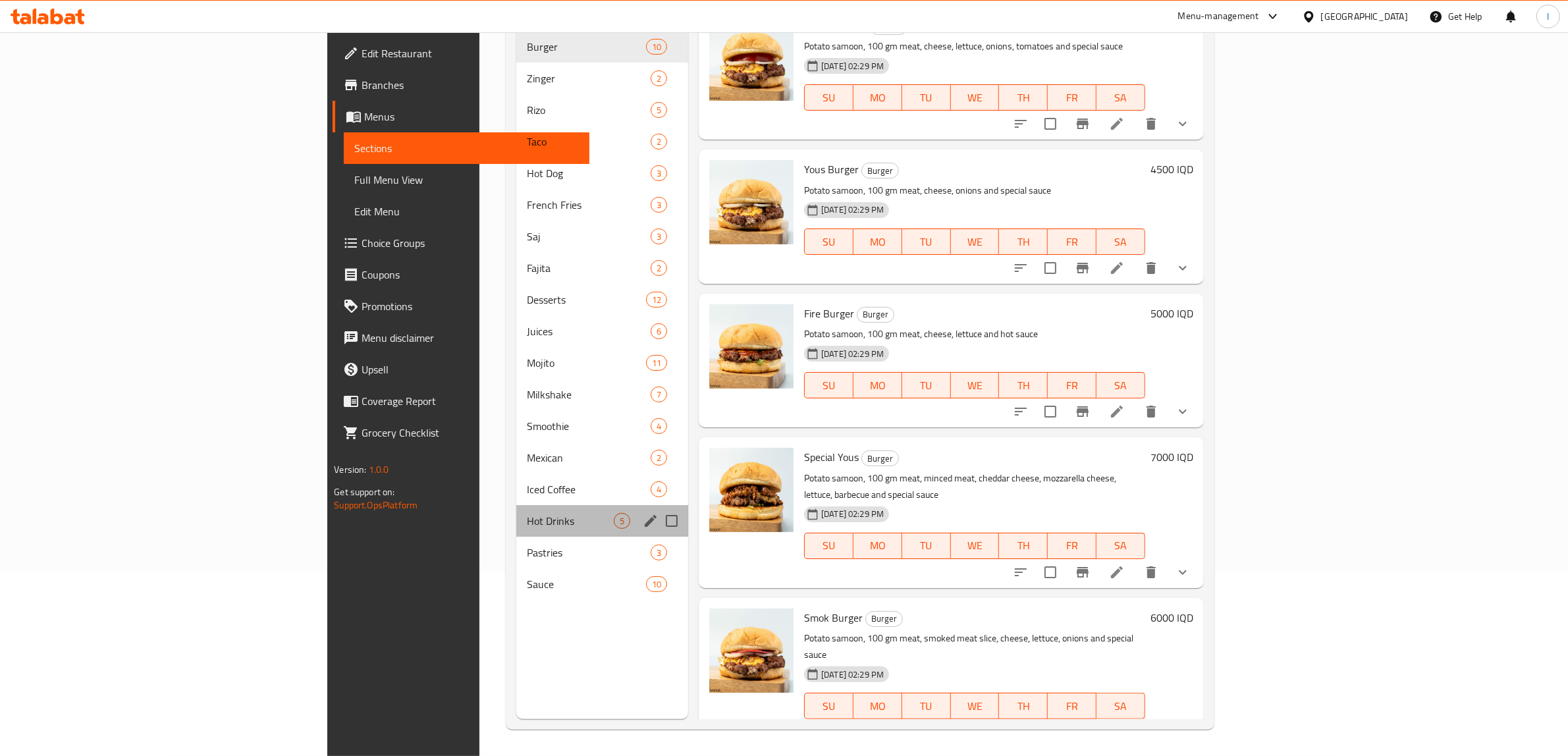
click at [516, 514] on div "Hot Drinks 5" at bounding box center [602, 521] width 172 height 32
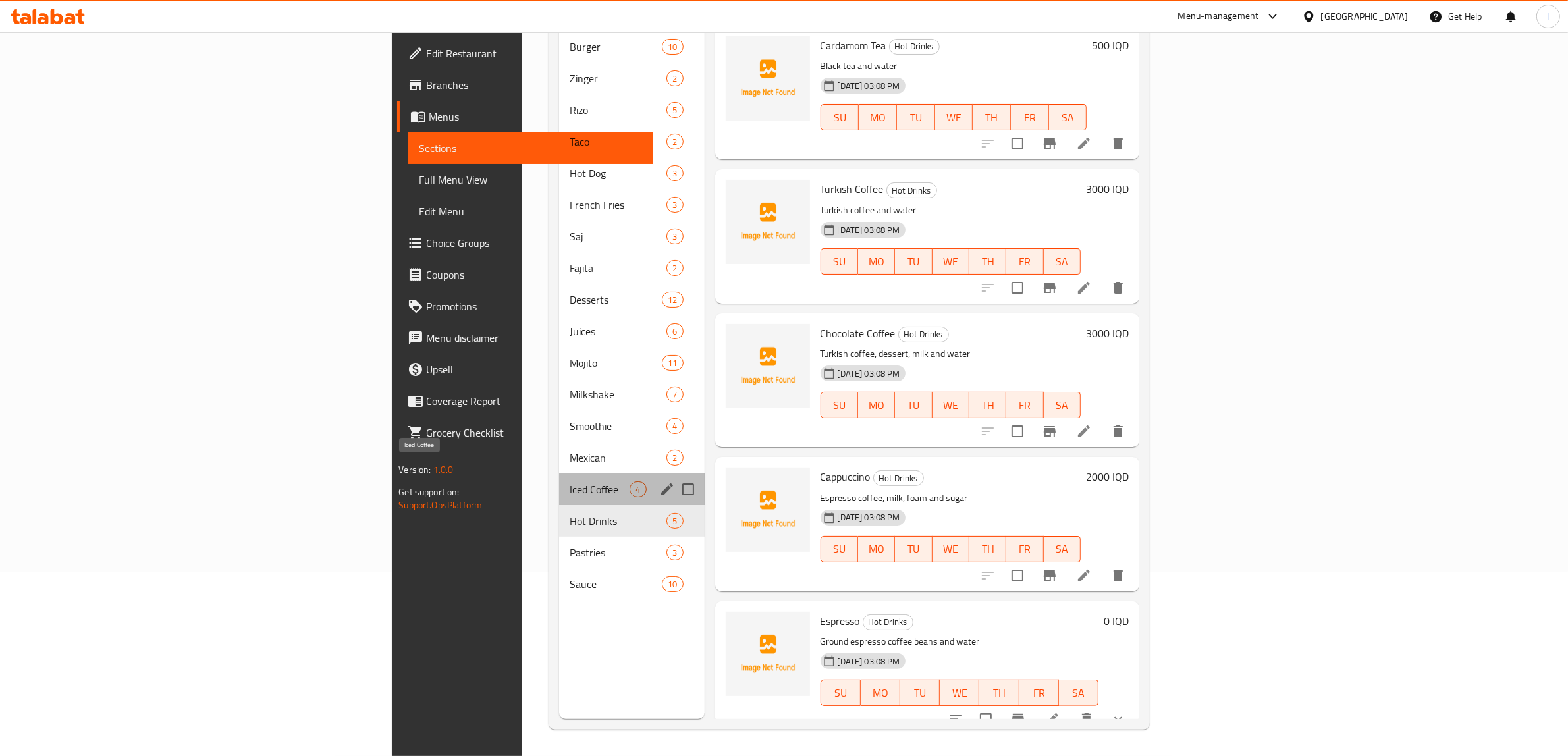
click at [570, 481] on span "Iced Coffee" at bounding box center [599, 489] width 60 height 16
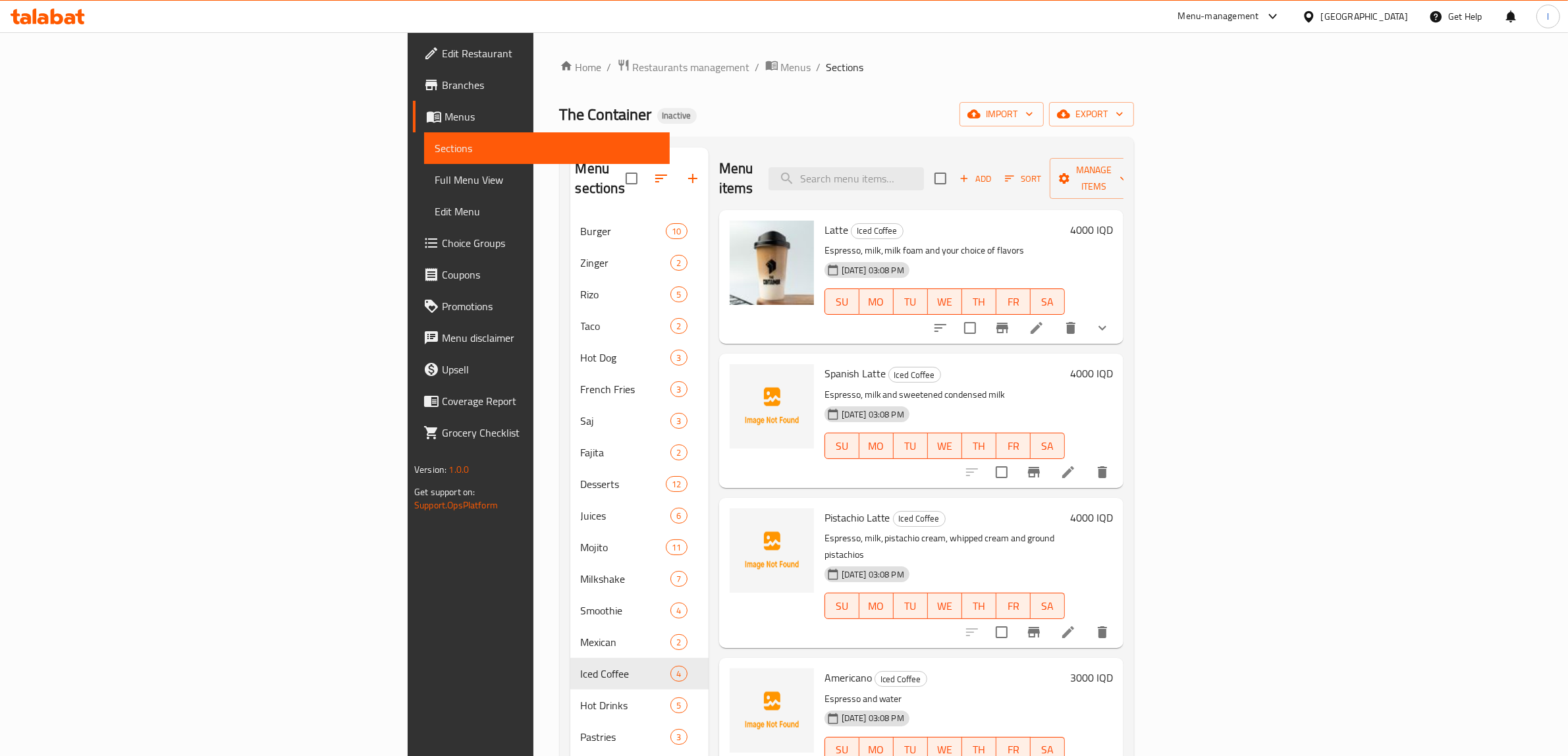
click at [725, 738] on div at bounding box center [772, 724] width 95 height 123
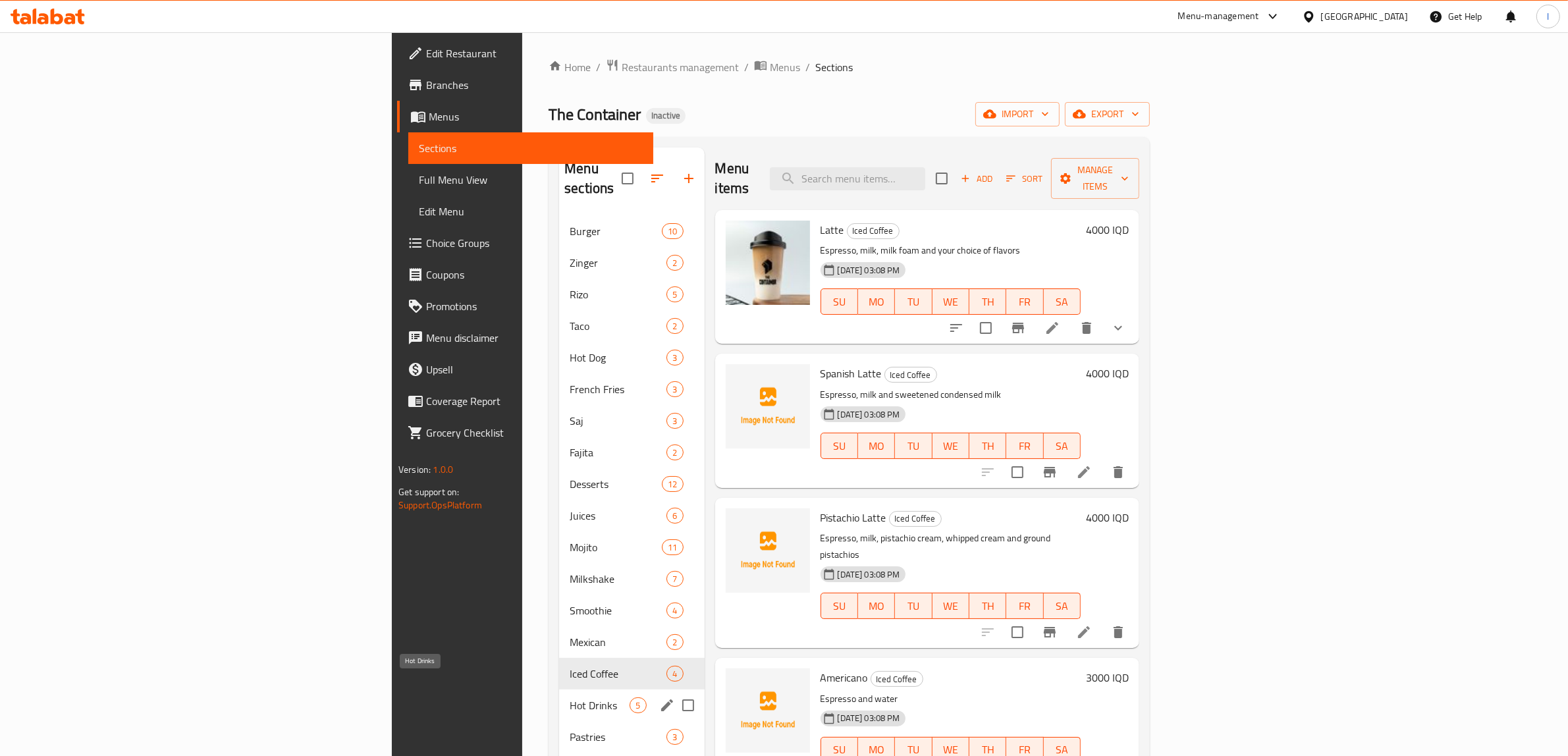
click at [570, 697] on span "Hot Drinks" at bounding box center [599, 705] width 60 height 16
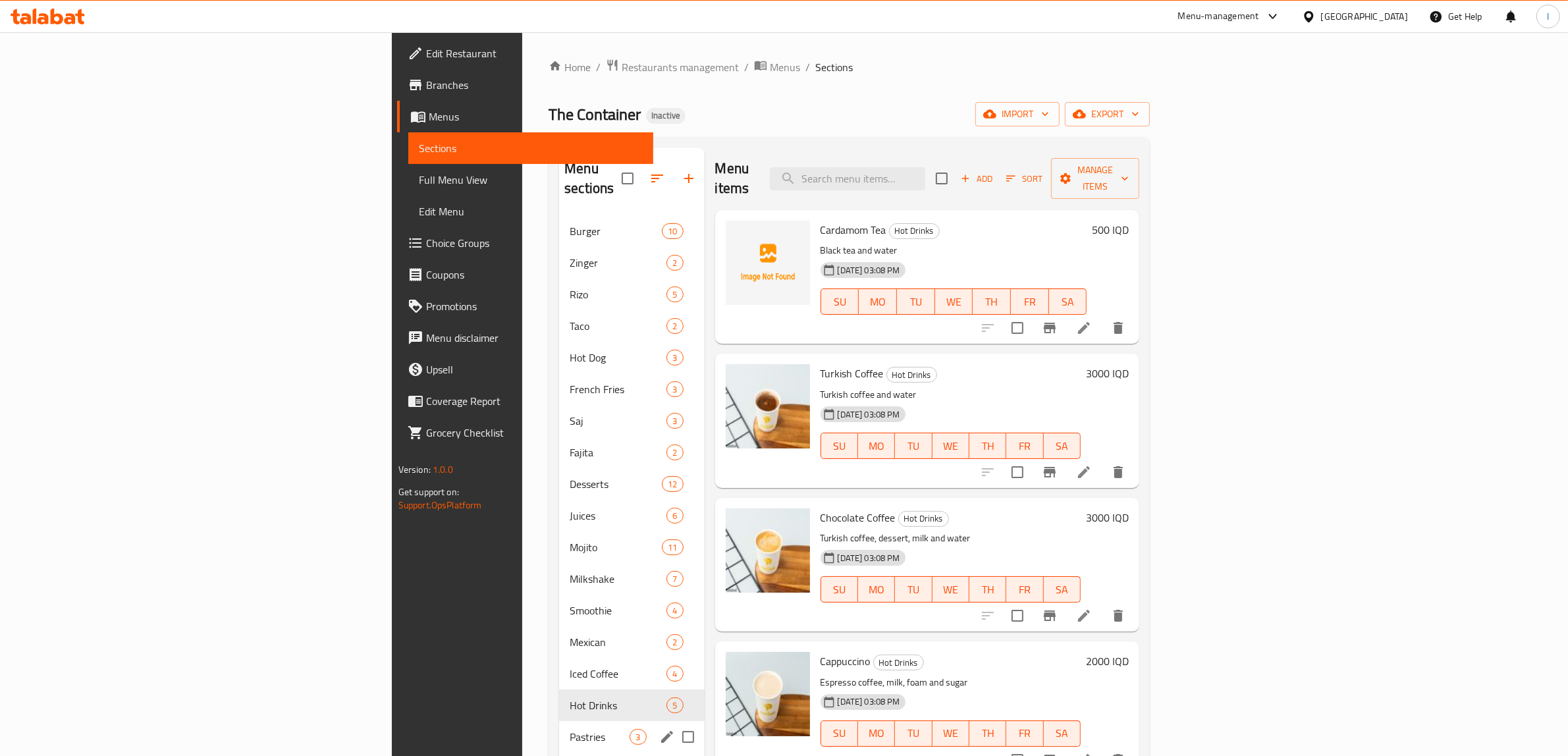
click at [559, 730] on div "Pastries 3" at bounding box center [632, 736] width 145 height 32
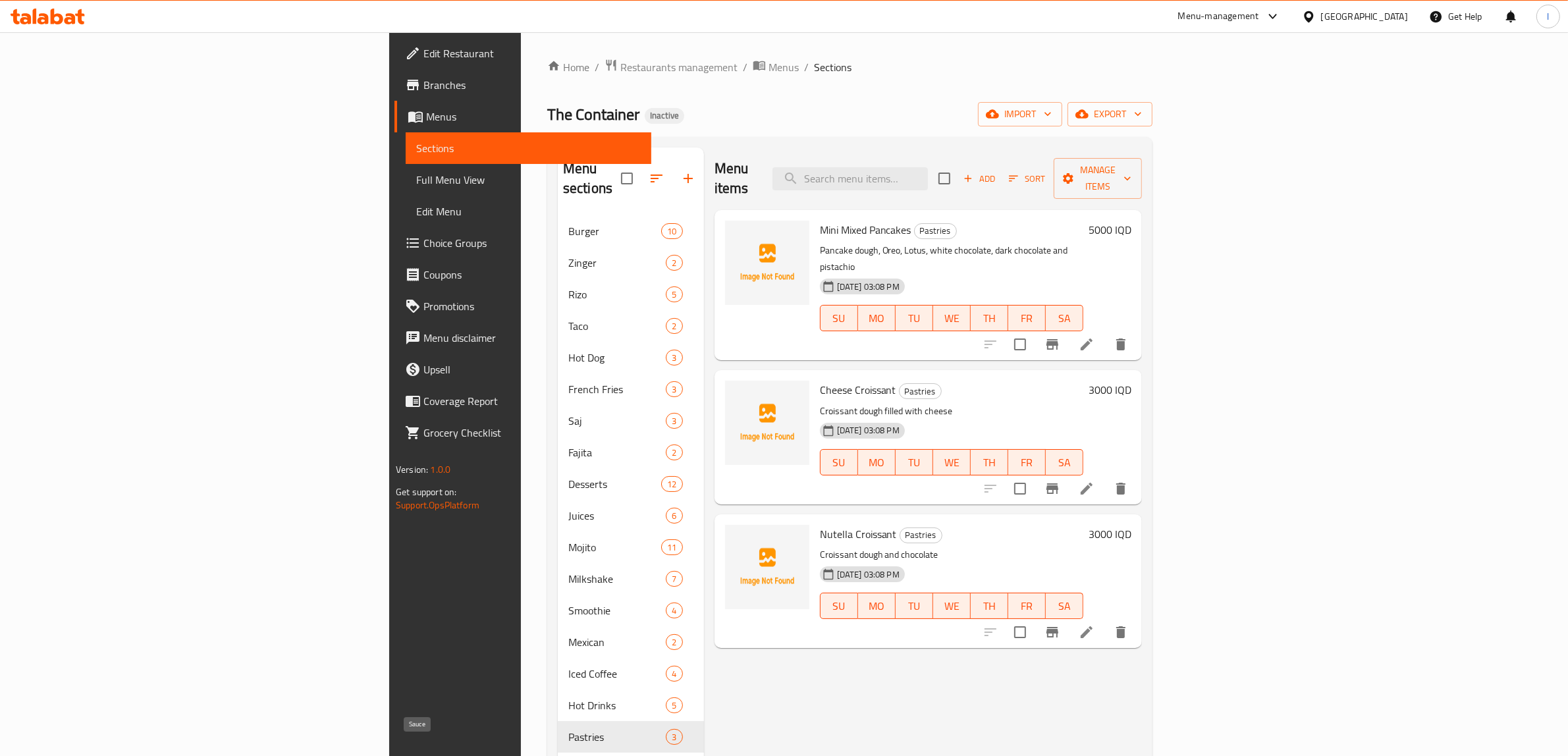
click at [568, 755] on span "Sauce" at bounding box center [596, 768] width 56 height 16
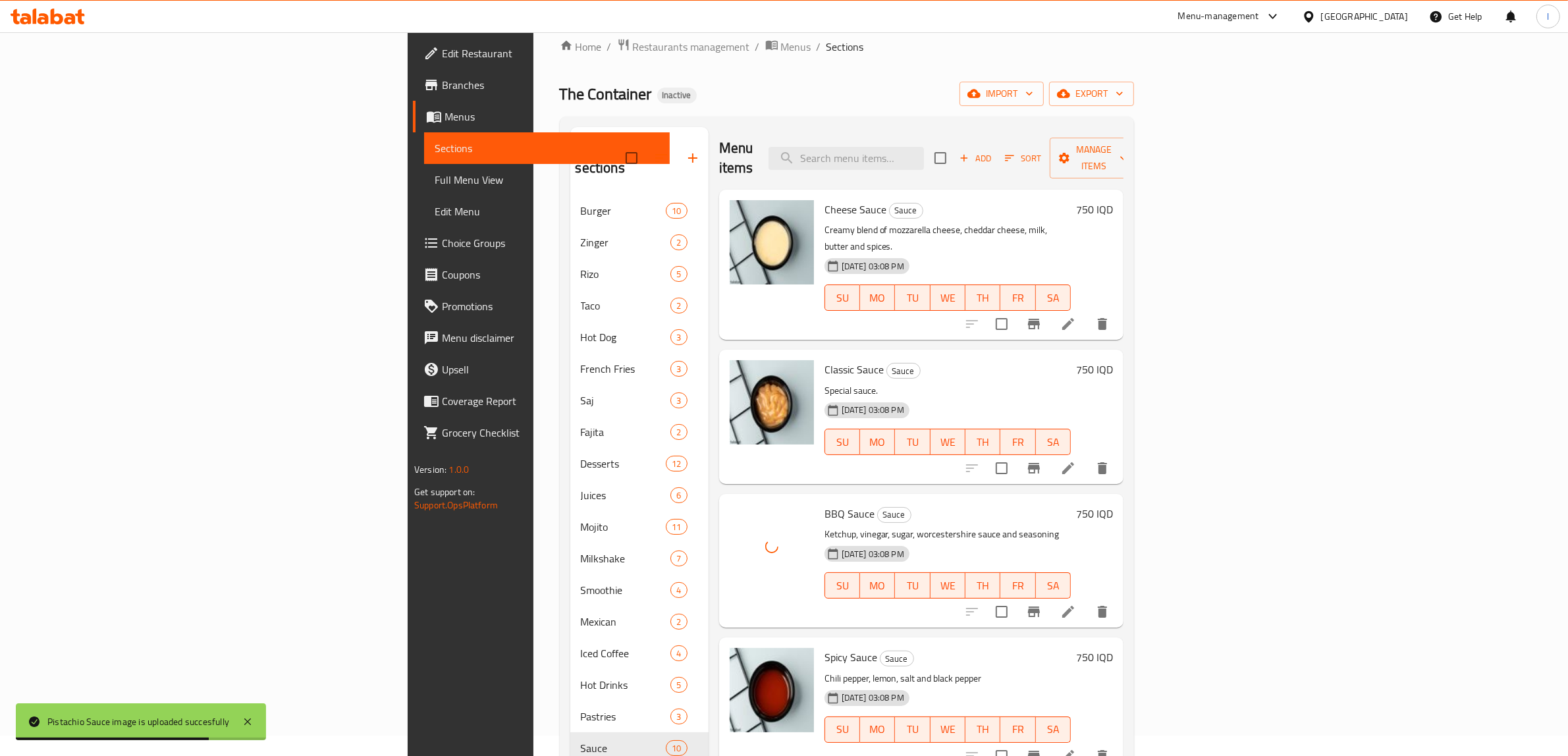
click at [725, 715] on div at bounding box center [772, 704] width 95 height 123
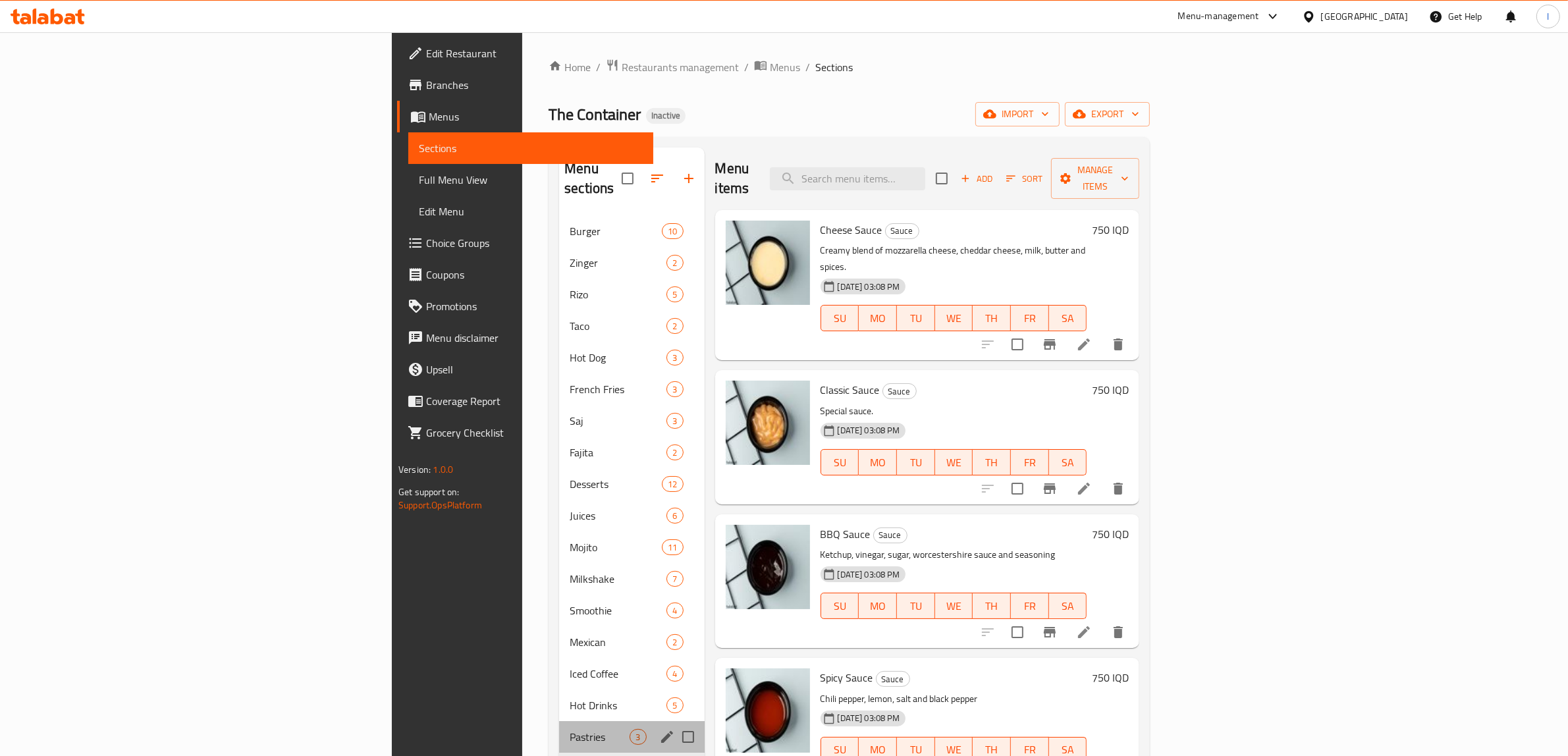
click at [559, 721] on div "Pastries 3" at bounding box center [632, 736] width 145 height 32
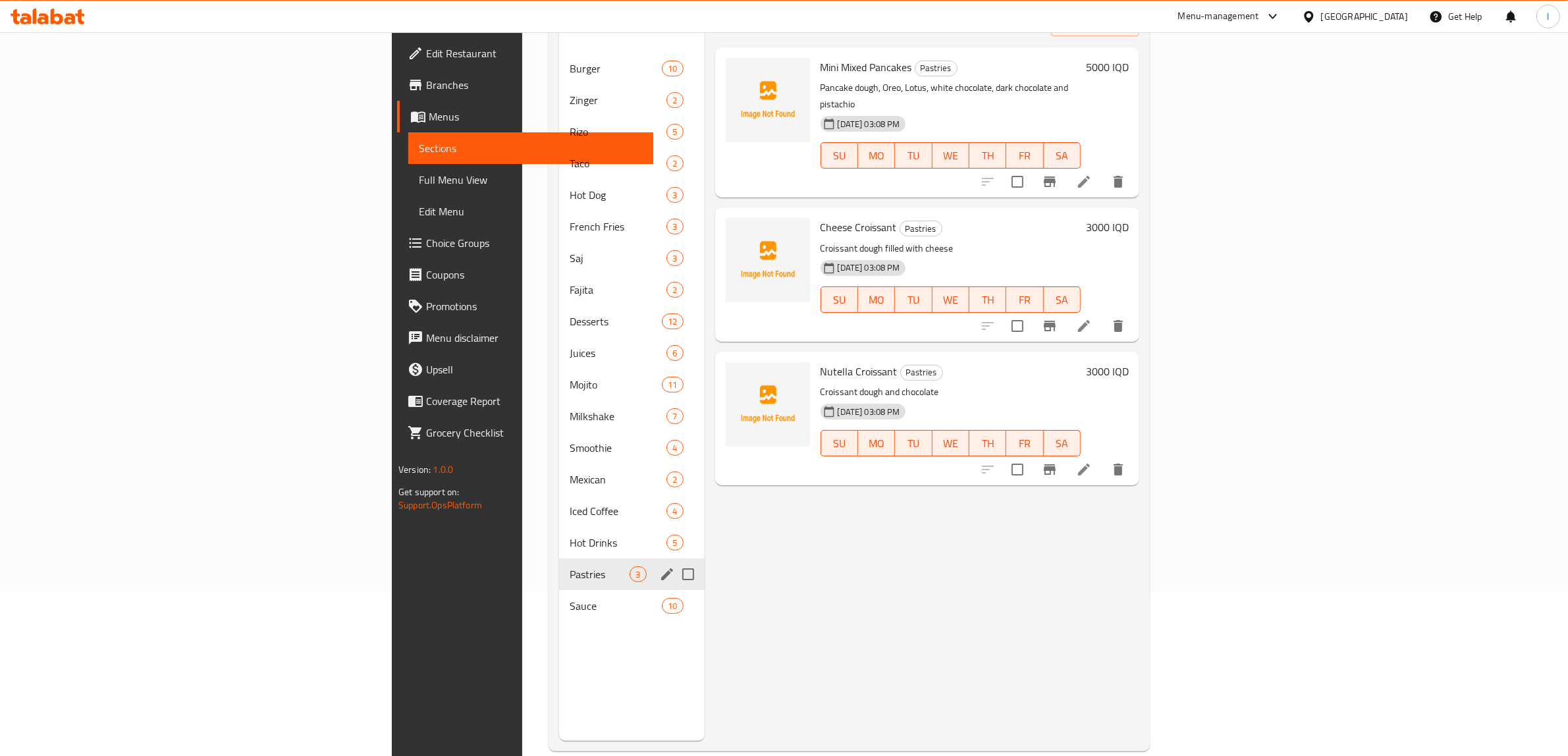
scroll to position [165, 0]
click at [570, 532] on span "Hot Drinks" at bounding box center [599, 540] width 60 height 16
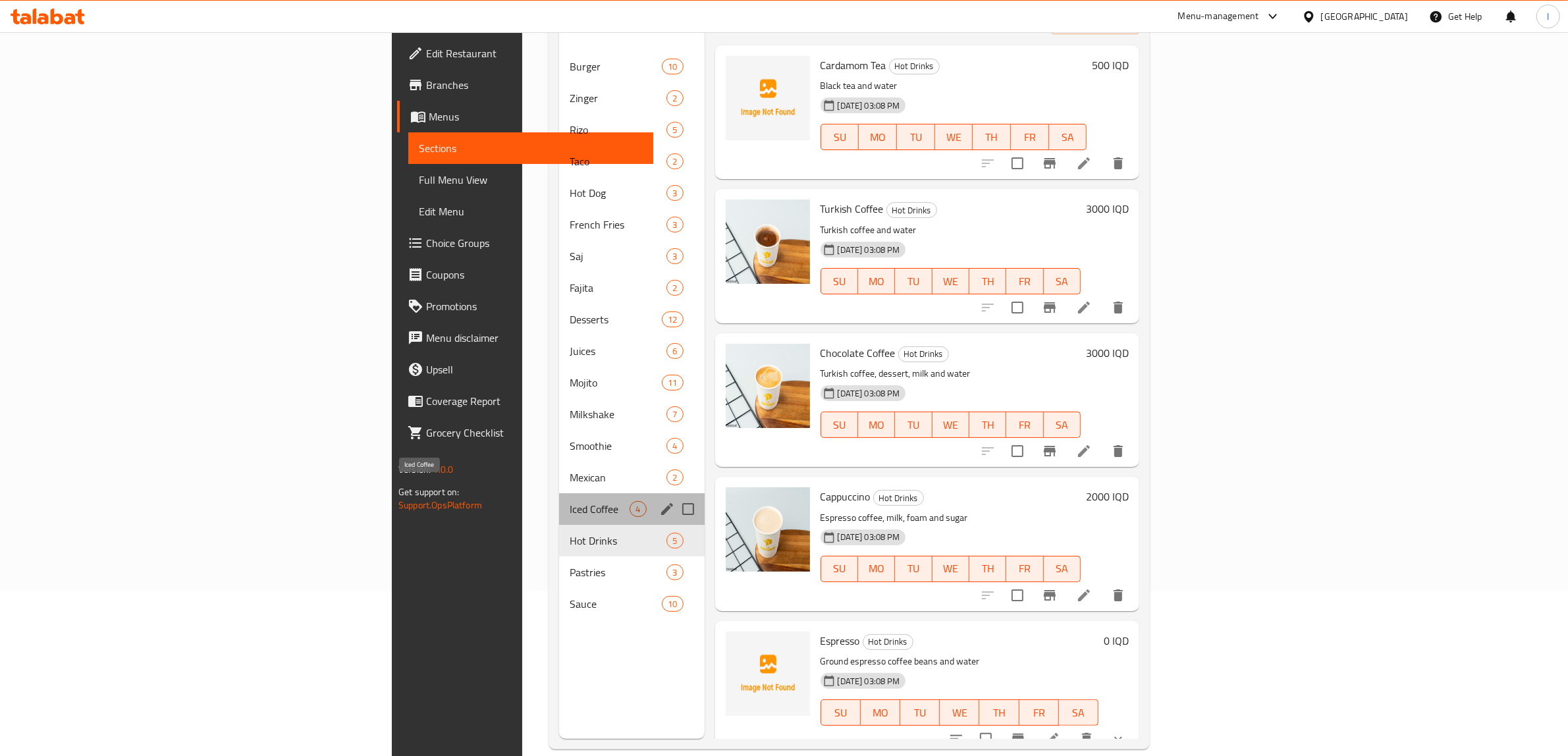
click at [570, 501] on span "Iced Coffee" at bounding box center [599, 508] width 60 height 16
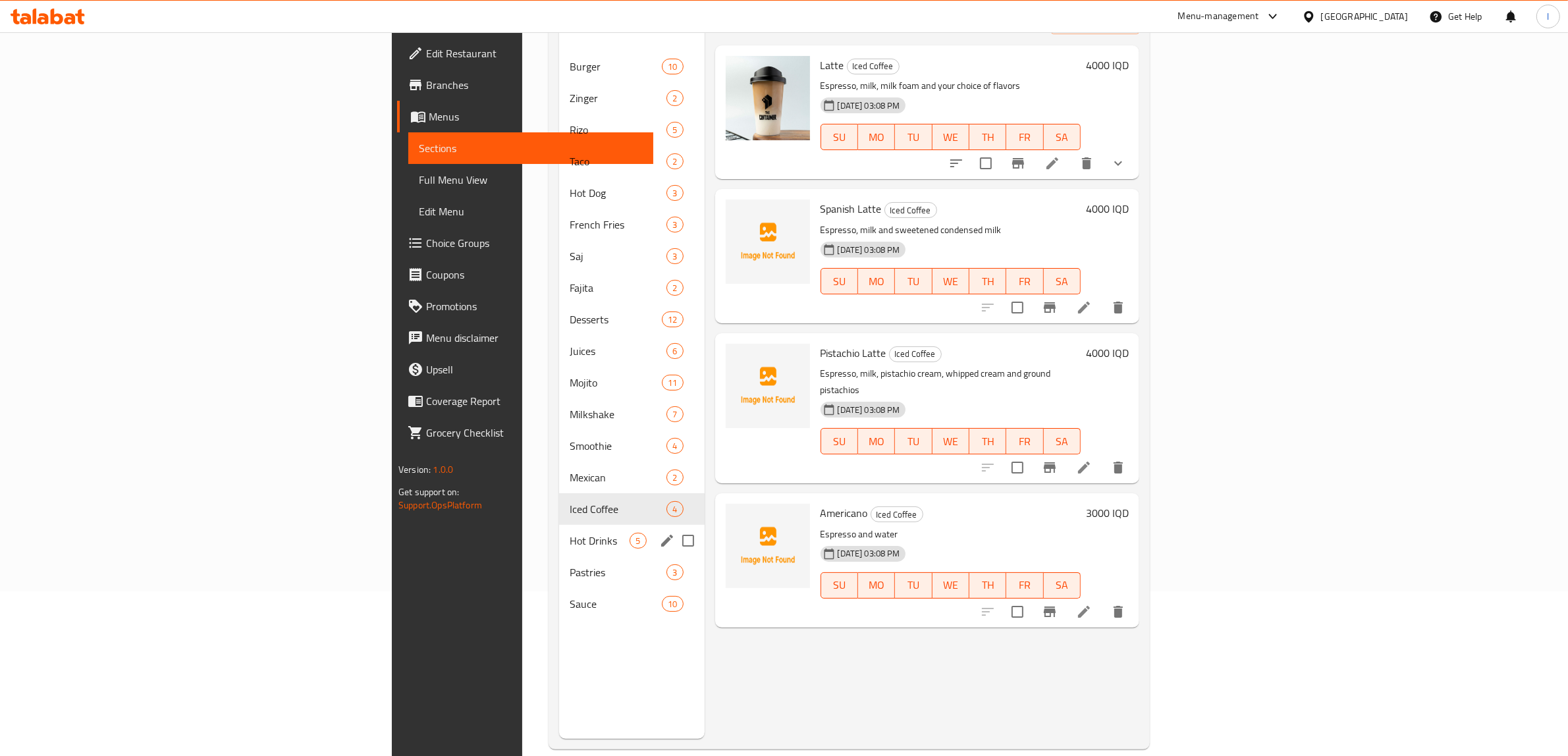
click at [559, 525] on div "Hot Drinks 5" at bounding box center [632, 541] width 145 height 32
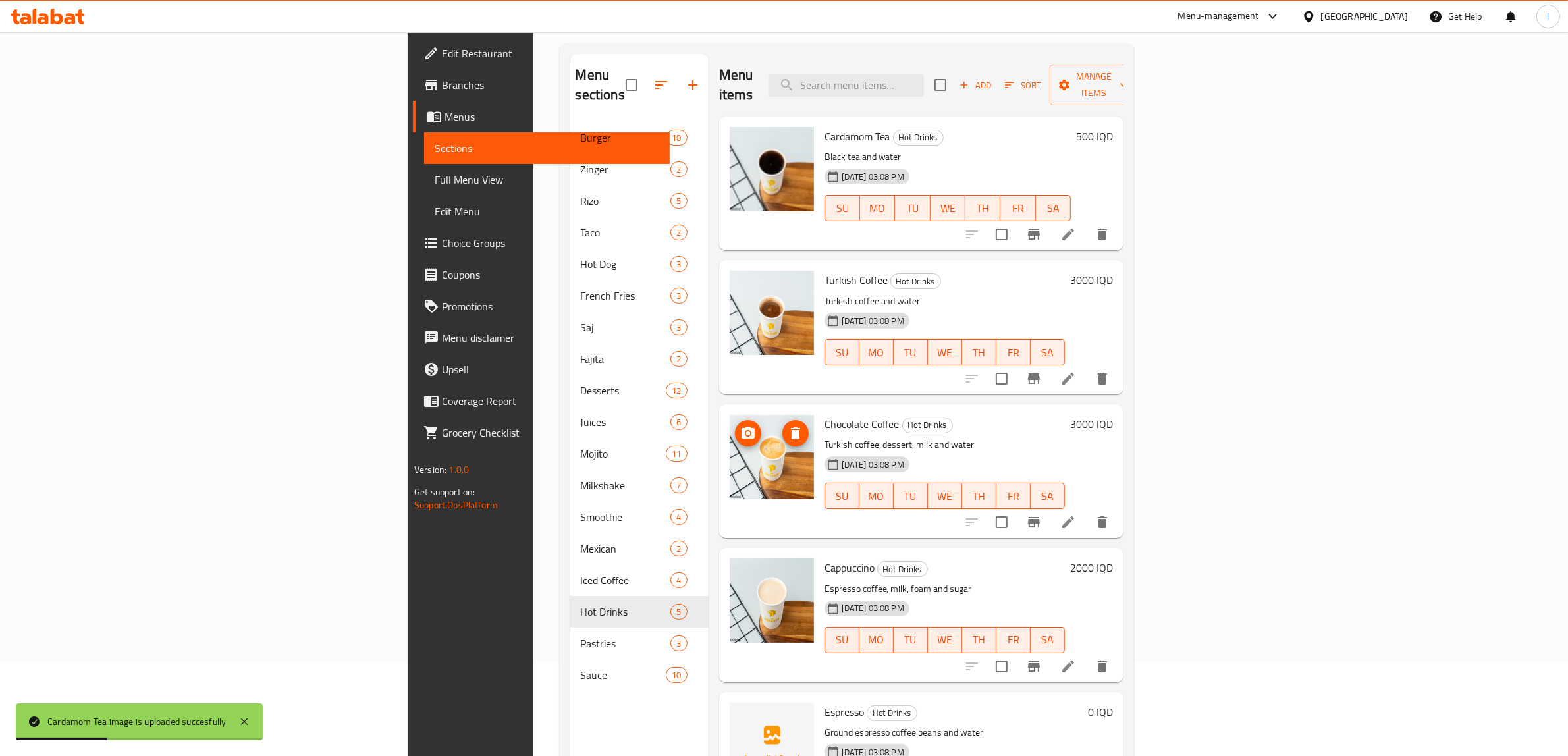
scroll to position [185, 0]
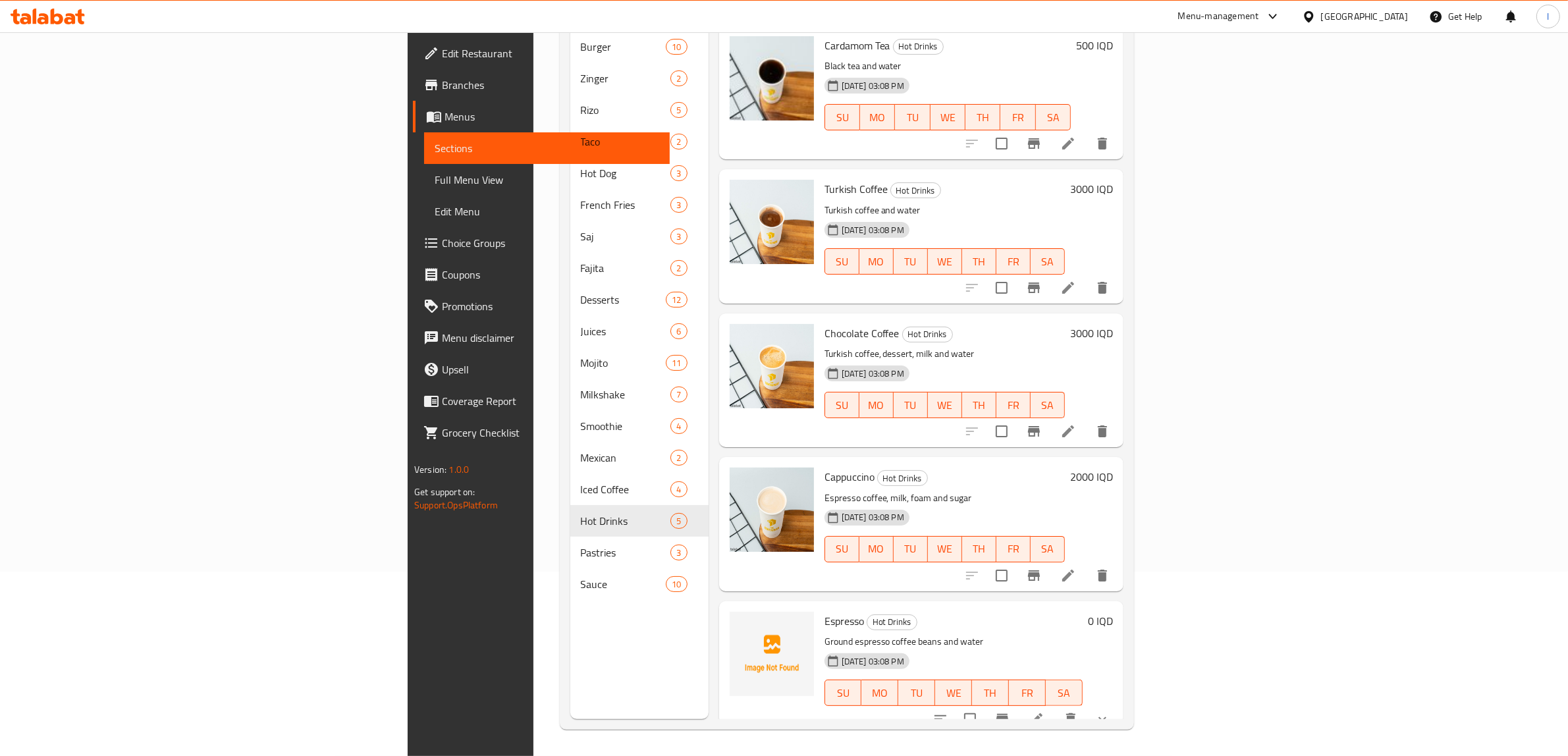
click at [571, 693] on div "Menu sections Burger 10 Zinger 2 [PERSON_NAME] 5 Taco 2 Hot Dog 3 French Fries …" at bounding box center [639, 341] width 138 height 756
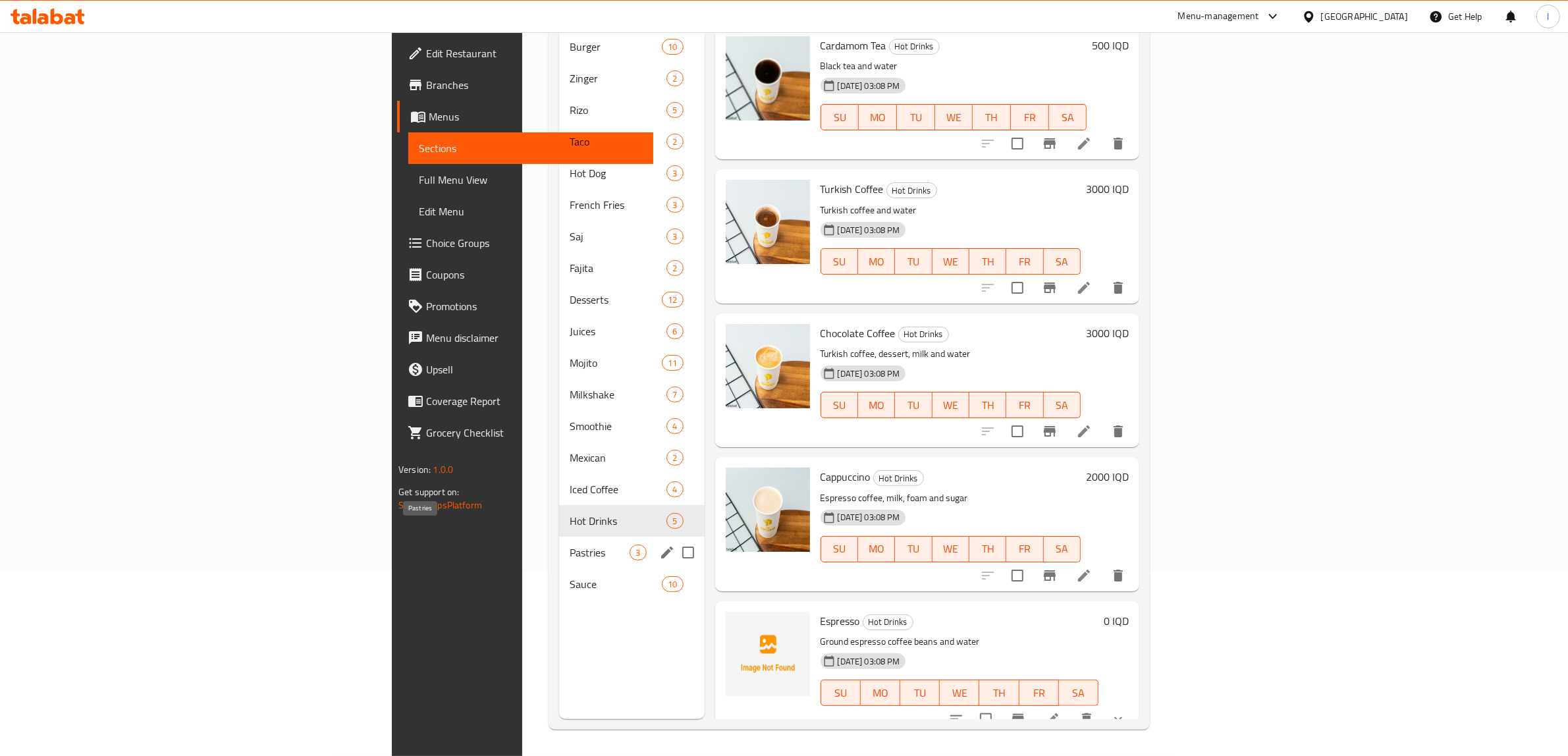
click at [570, 545] on span "Pastries" at bounding box center [599, 552] width 60 height 16
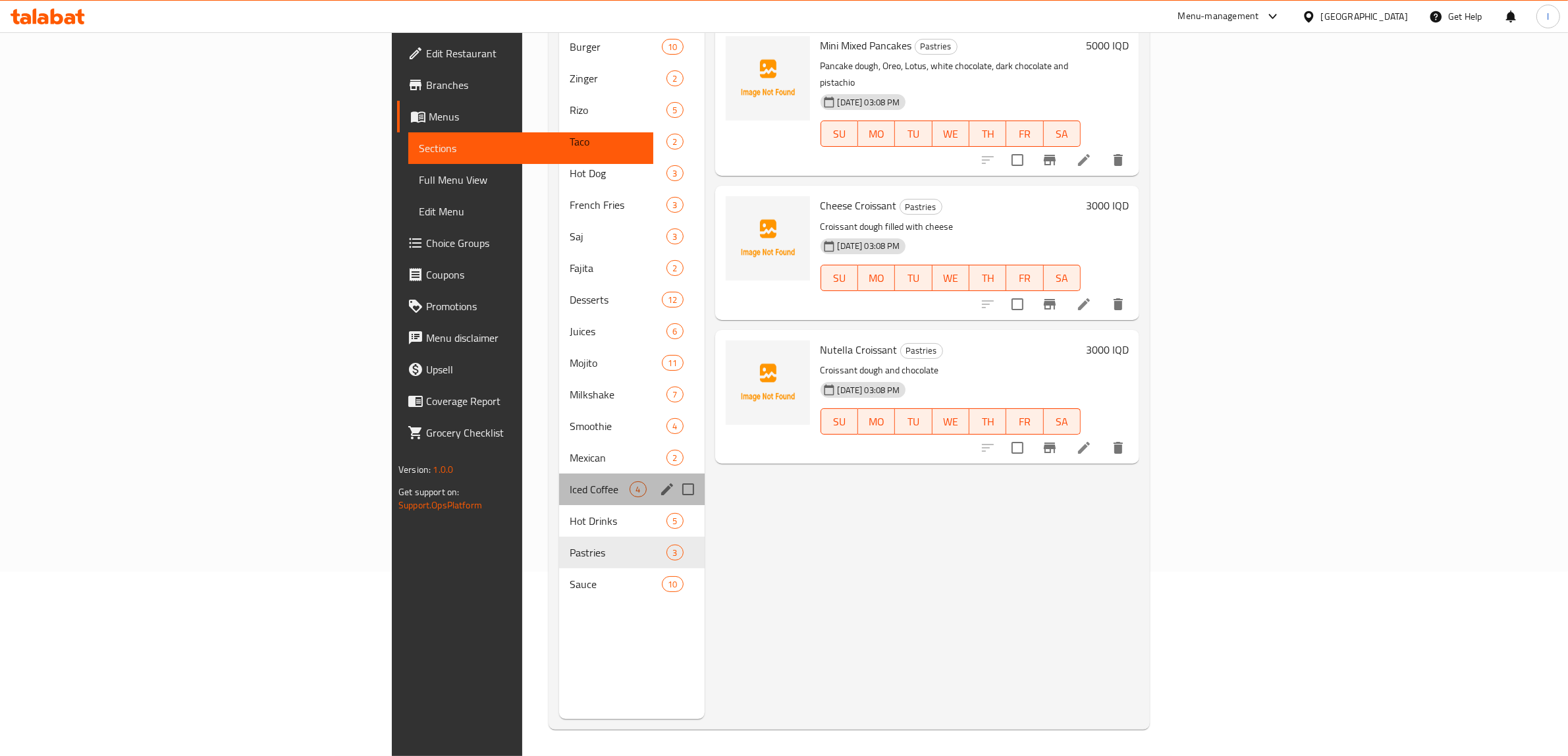
click at [559, 474] on div "Iced Coffee 4" at bounding box center [632, 489] width 145 height 32
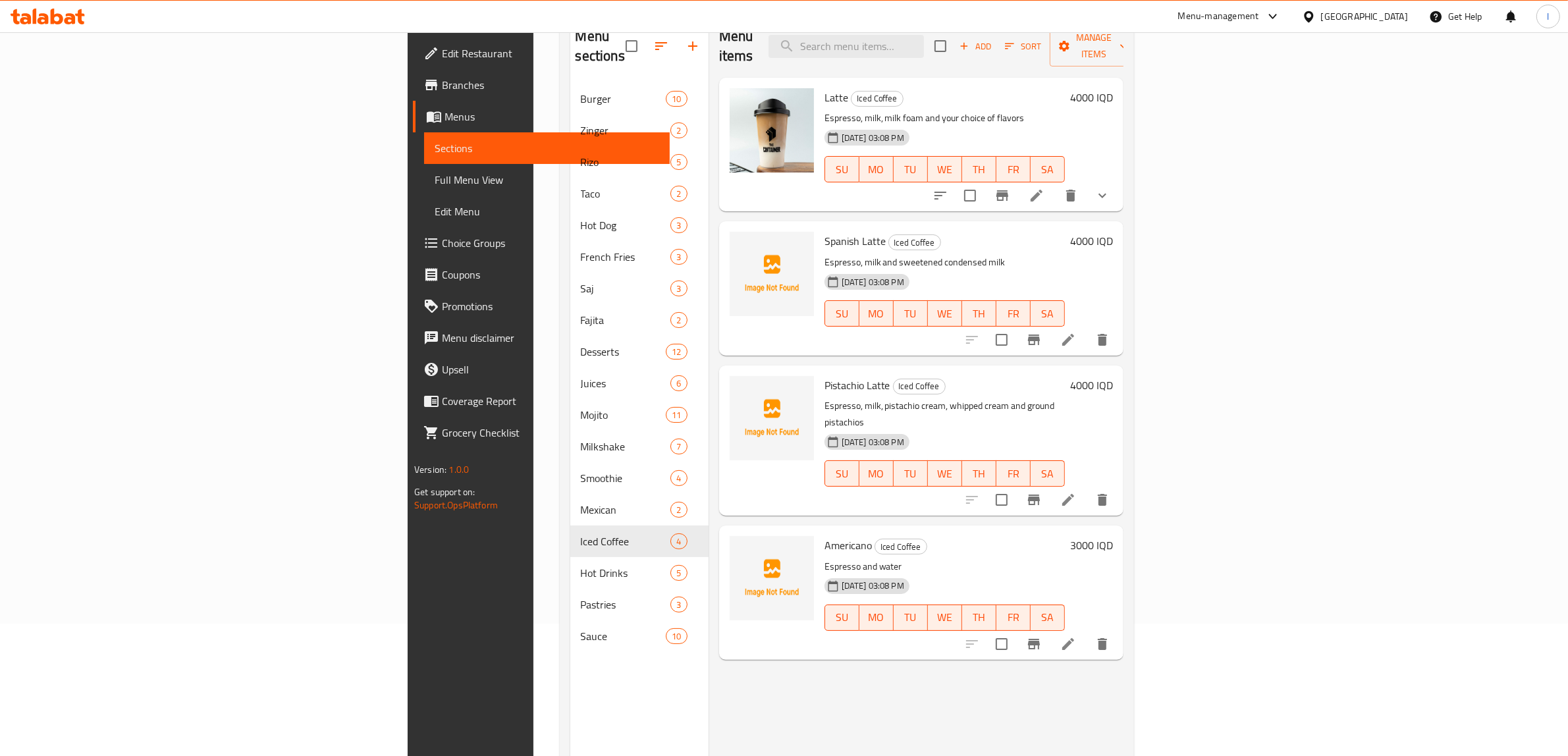
scroll to position [103, 0]
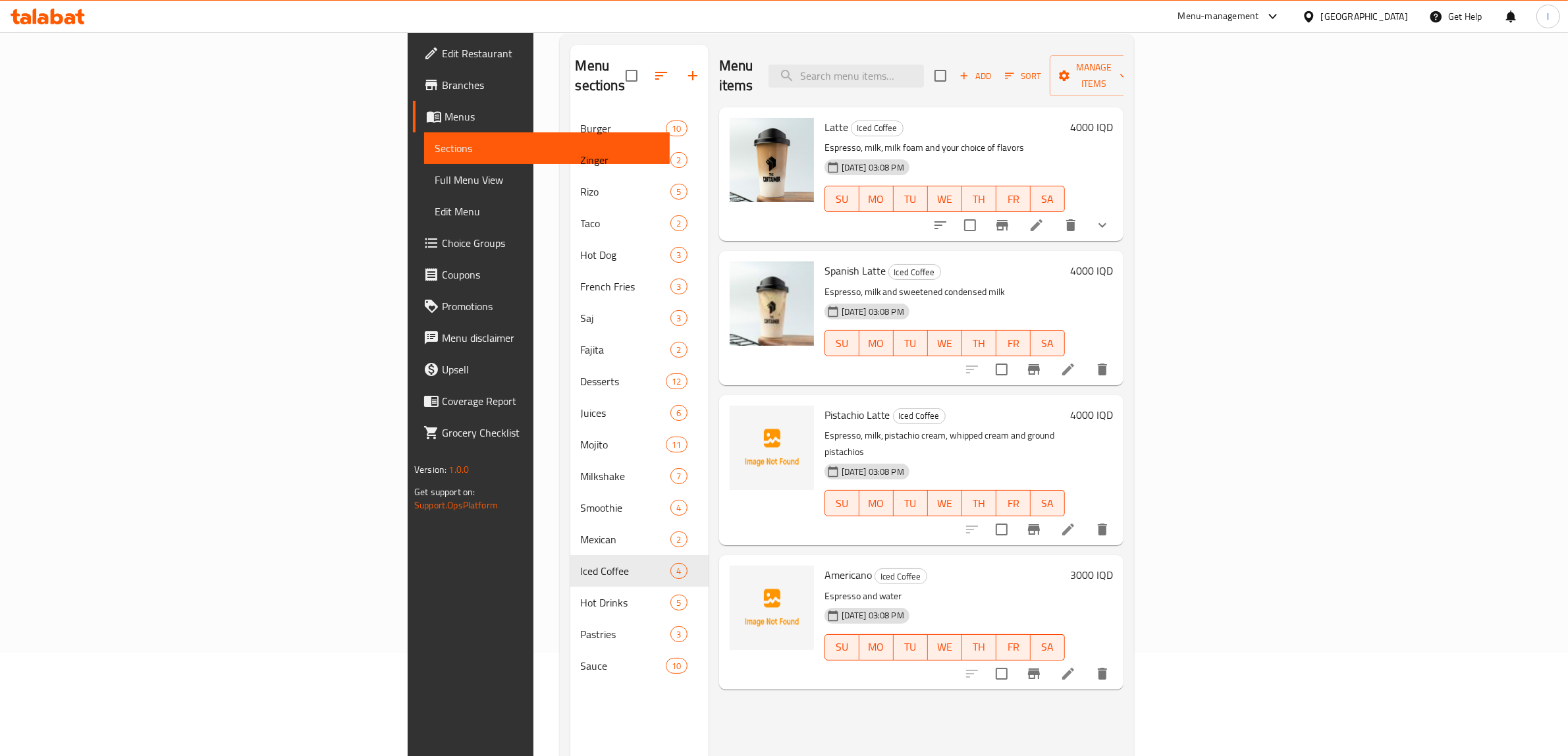
click at [709, 708] on div "Menu items Add Sort Manage items Latte Iced Coffee Espresso, milk, milk foam an…" at bounding box center [916, 422] width 415 height 756
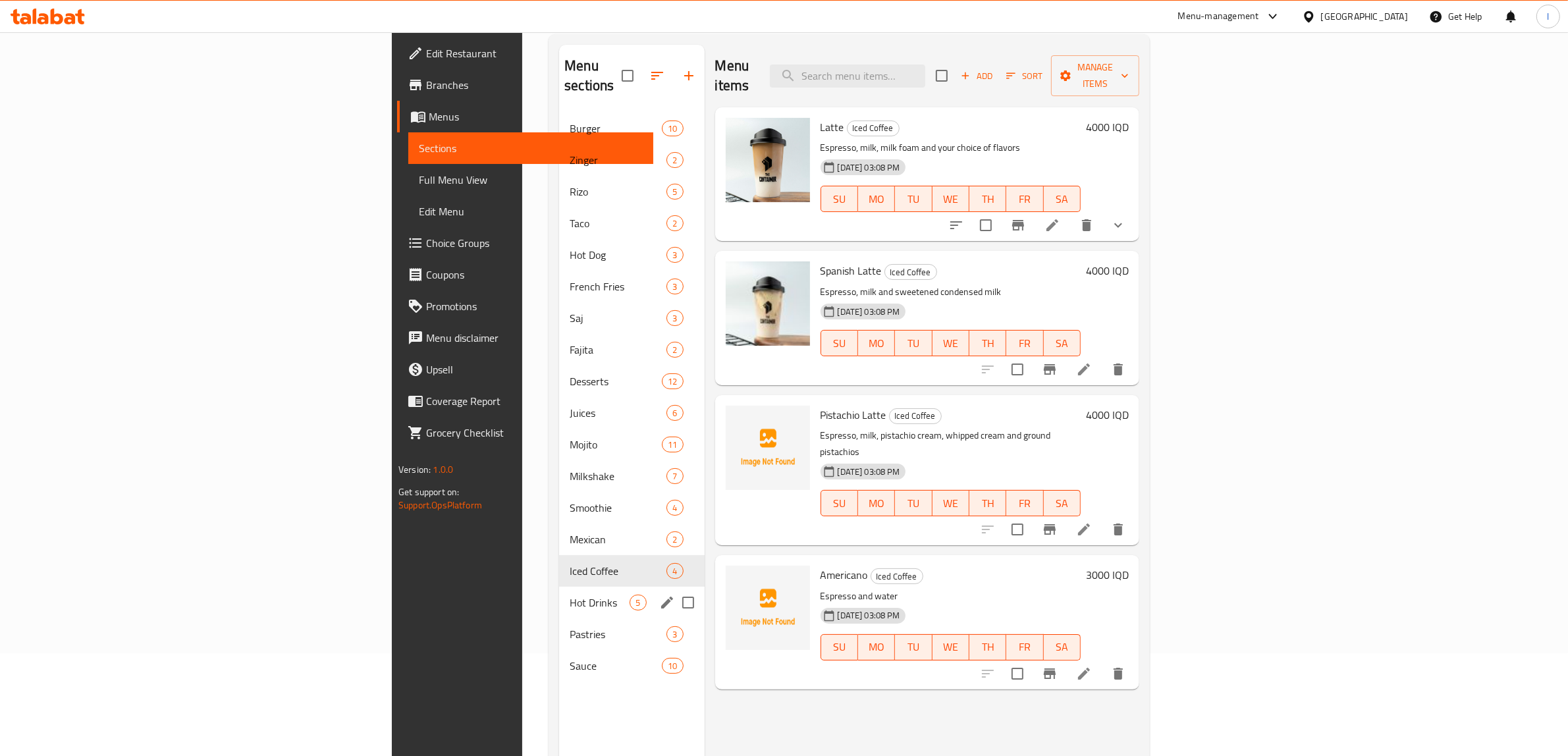
click at [559, 591] on div "Hot Drinks 5" at bounding box center [632, 603] width 145 height 32
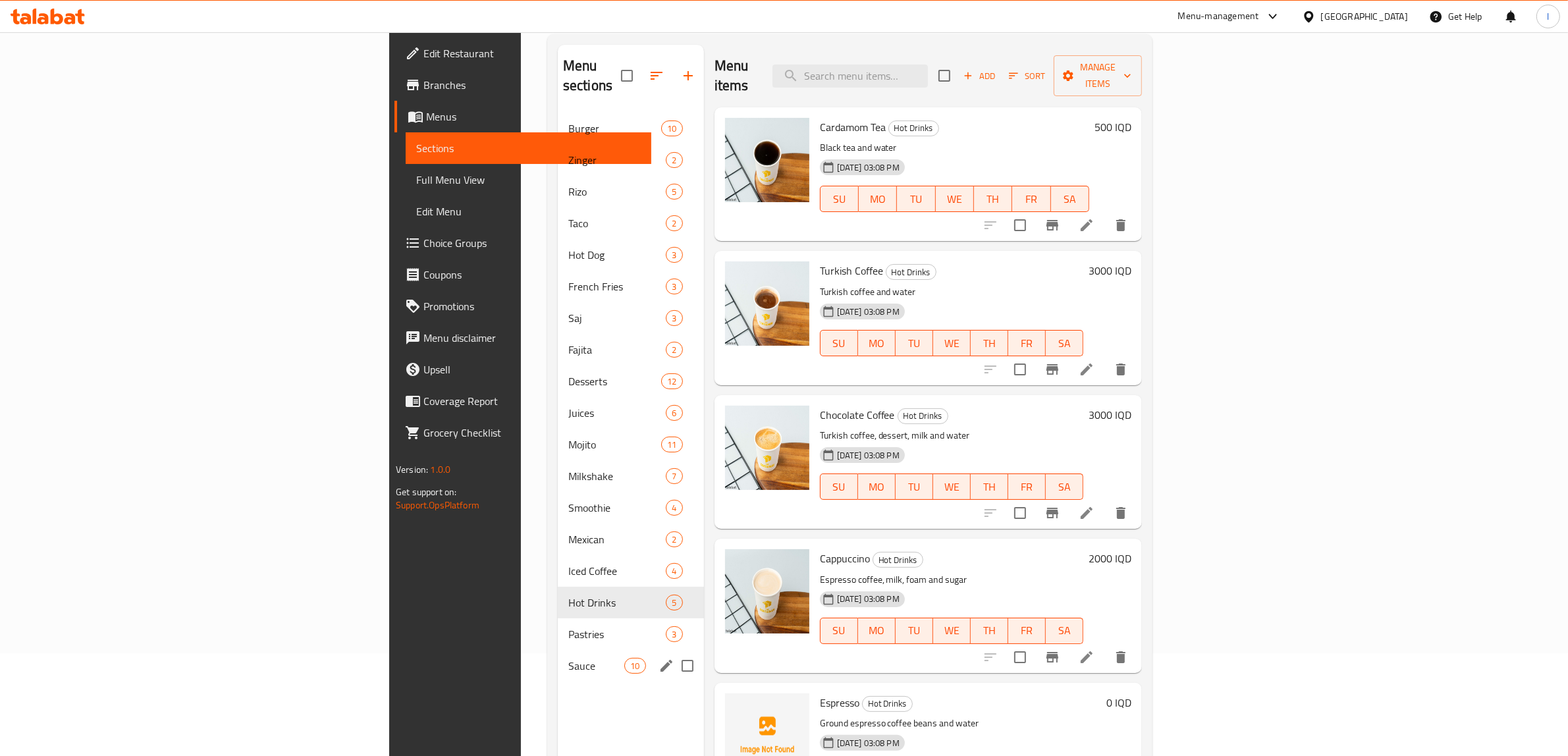
click at [568, 658] on span "Sauce" at bounding box center [596, 665] width 56 height 16
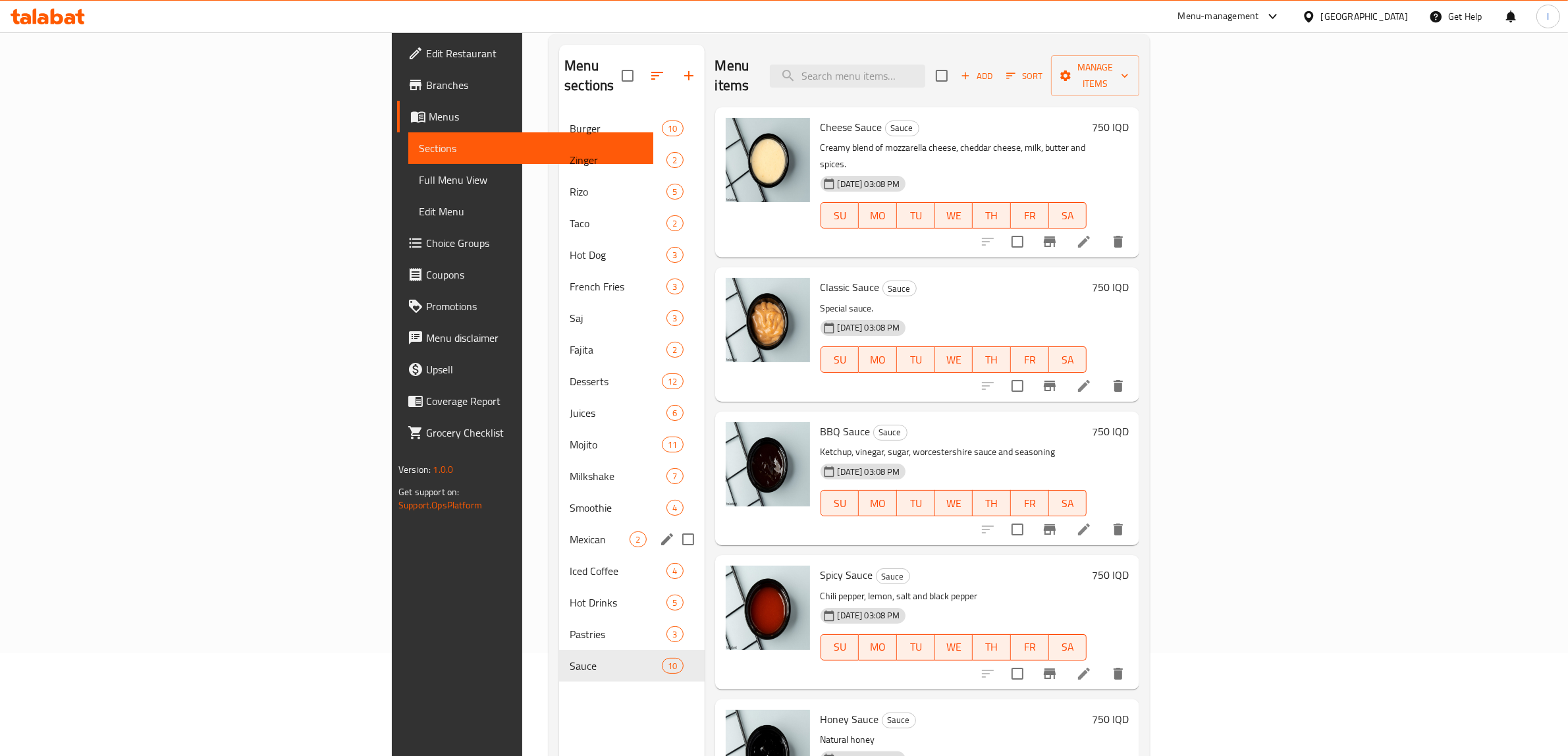
click at [559, 529] on div "Mexican 2" at bounding box center [632, 539] width 145 height 32
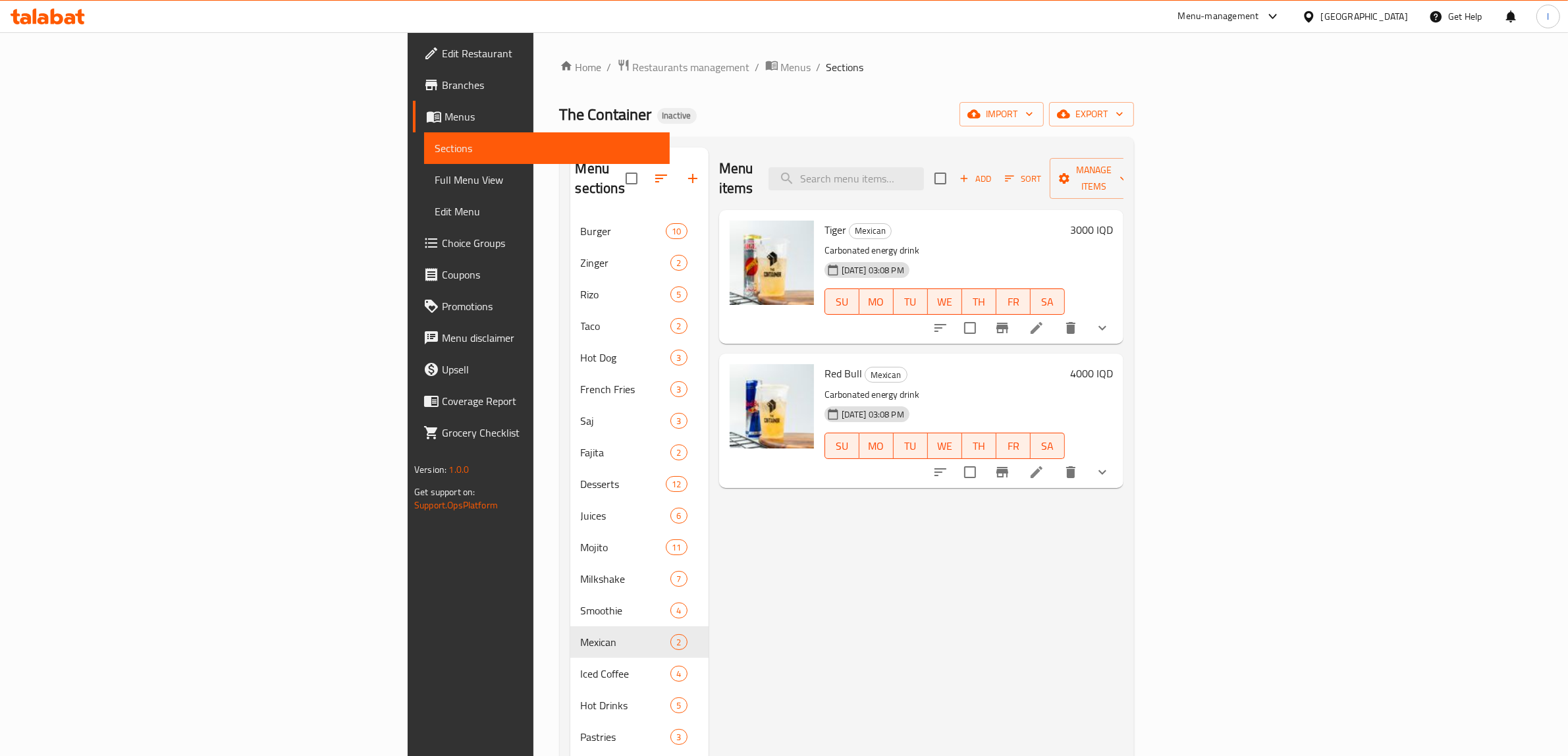
click at [733, 522] on div "Menu items Add Sort Manage items Tiger Mexican Carbonated energy drink [DATE] 0…" at bounding box center [916, 525] width 415 height 756
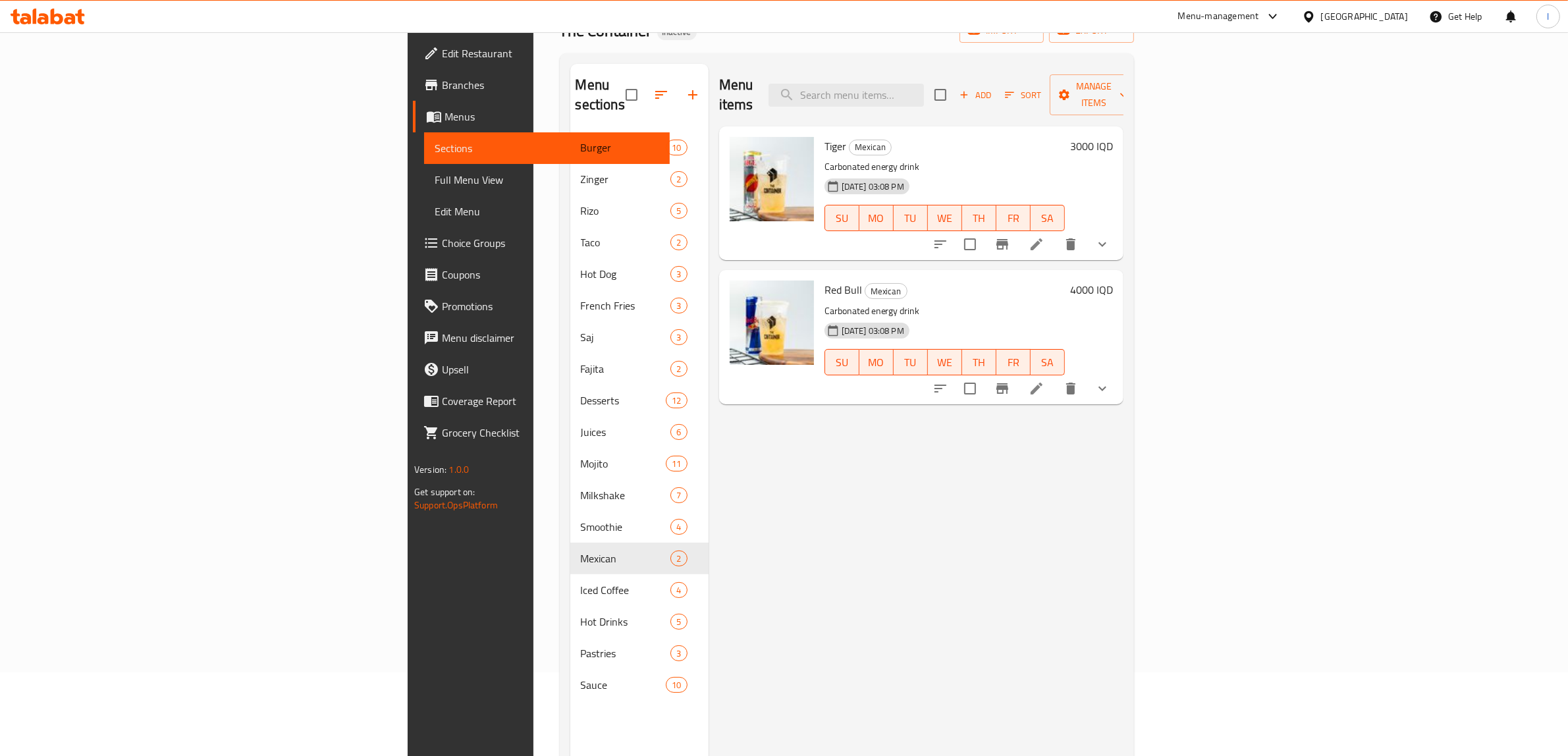
scroll to position [185, 0]
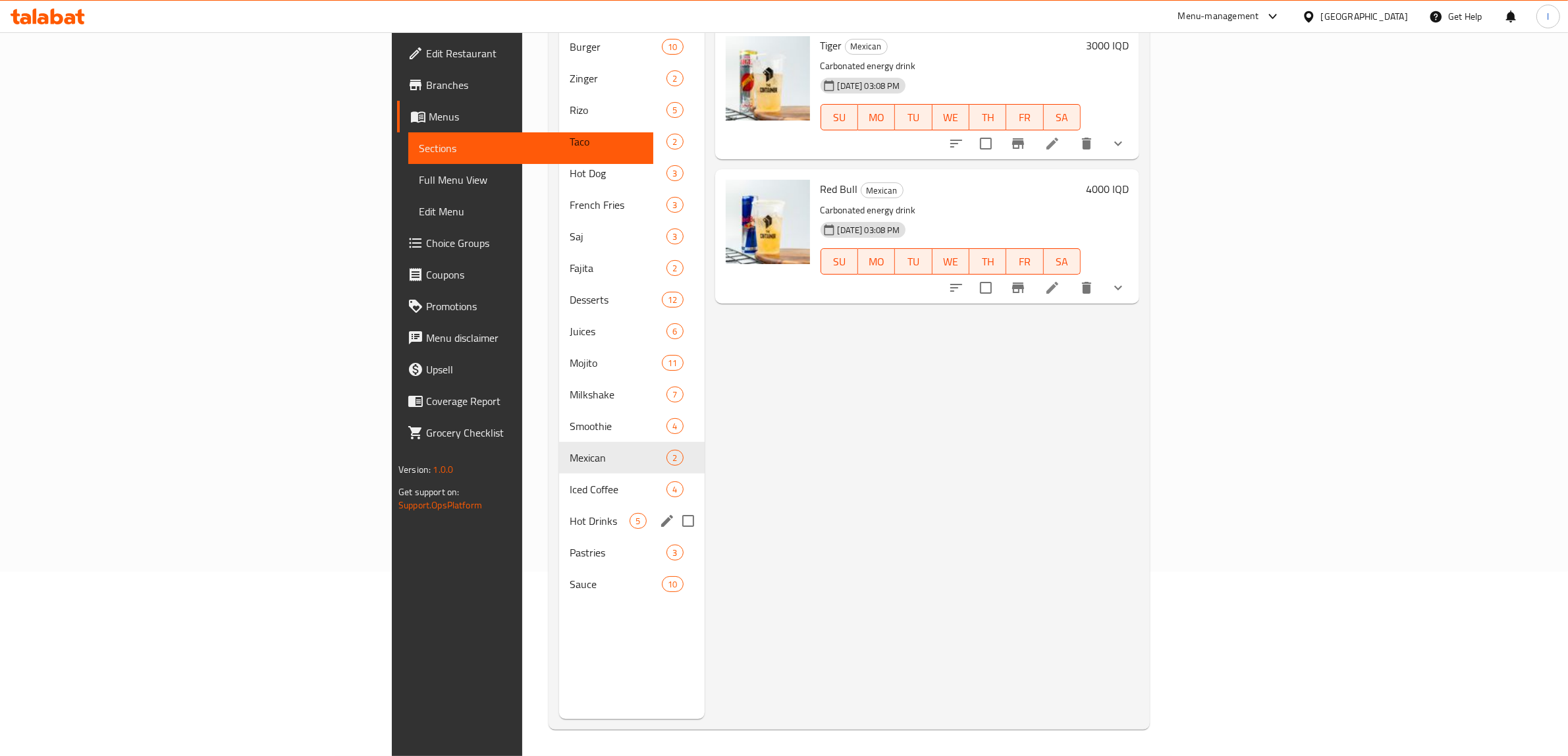
click at [559, 511] on div "Hot Drinks 5" at bounding box center [632, 521] width 145 height 32
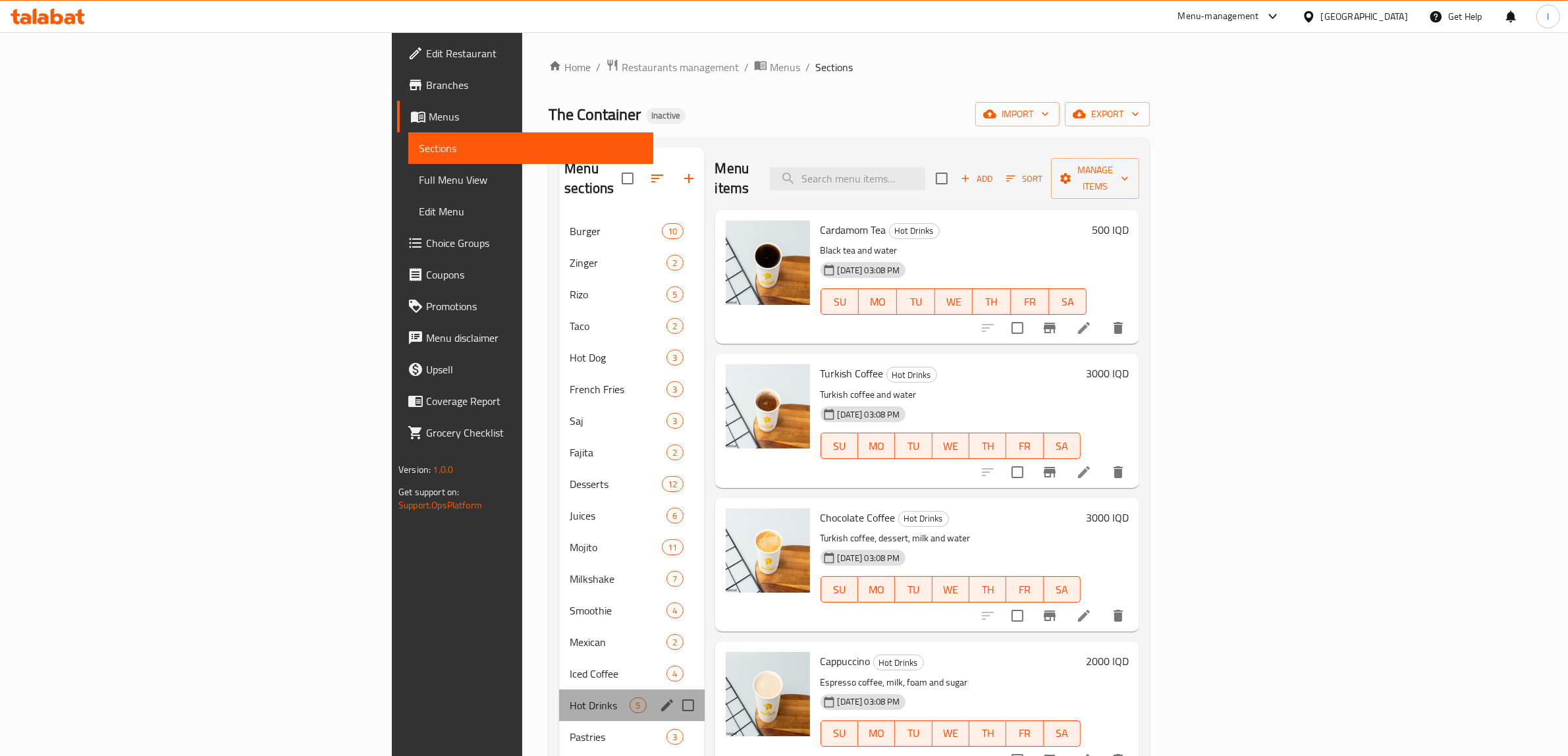
click at [559, 698] on div "Hot Drinks 5" at bounding box center [632, 705] width 145 height 32
click at [570, 665] on span "Iced Coffee" at bounding box center [599, 673] width 60 height 16
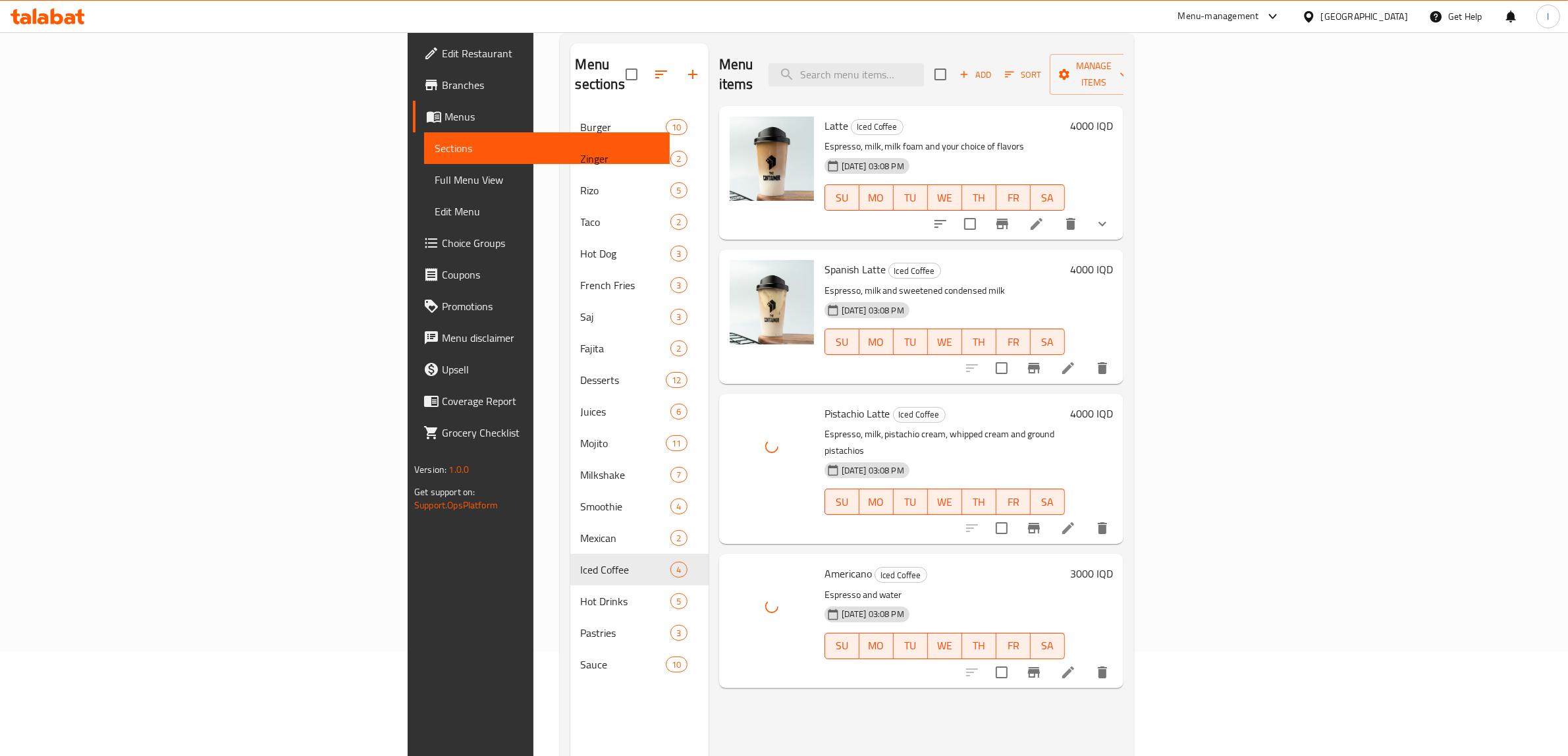
scroll to position [165, 0]
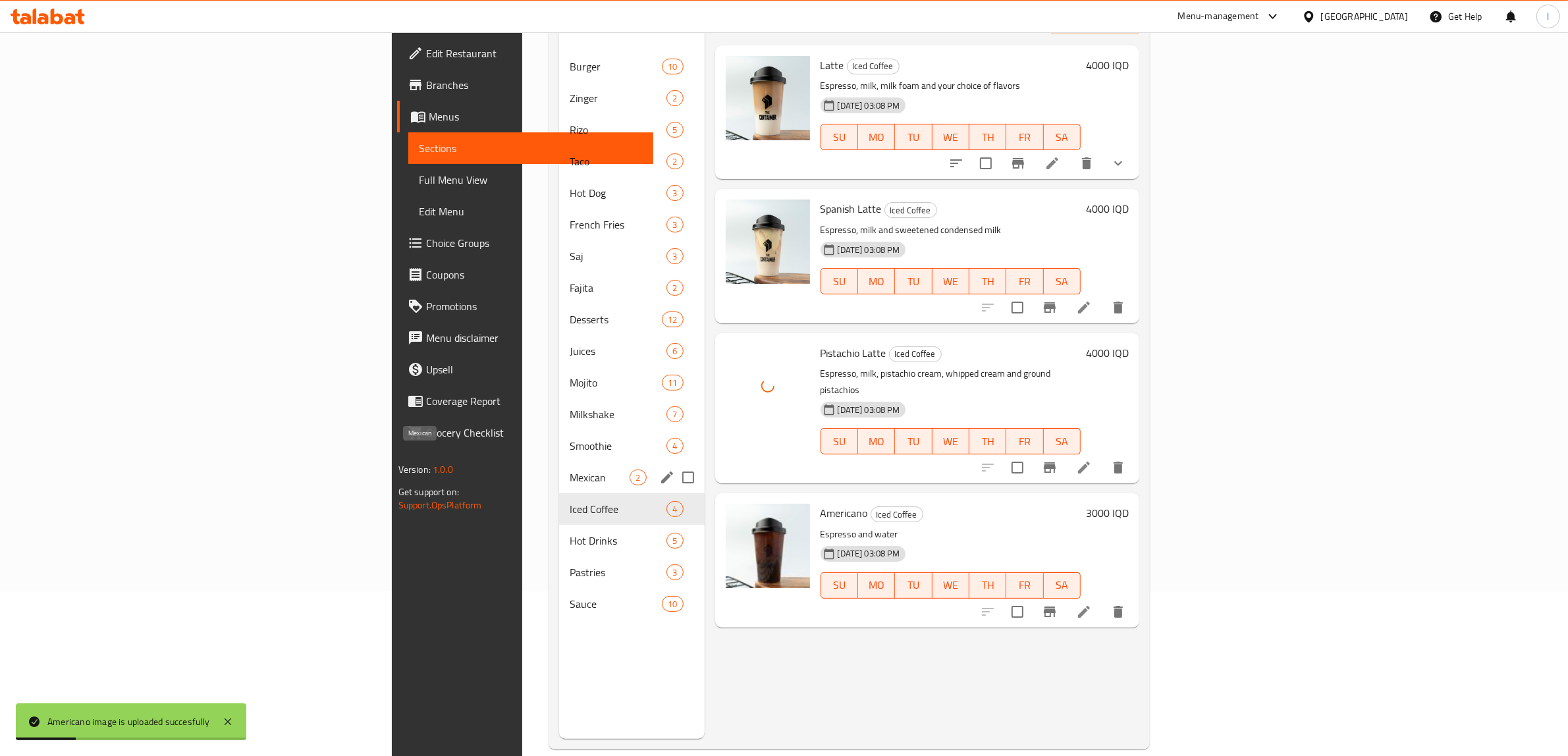
click at [570, 469] on span "Mexican" at bounding box center [599, 477] width 60 height 16
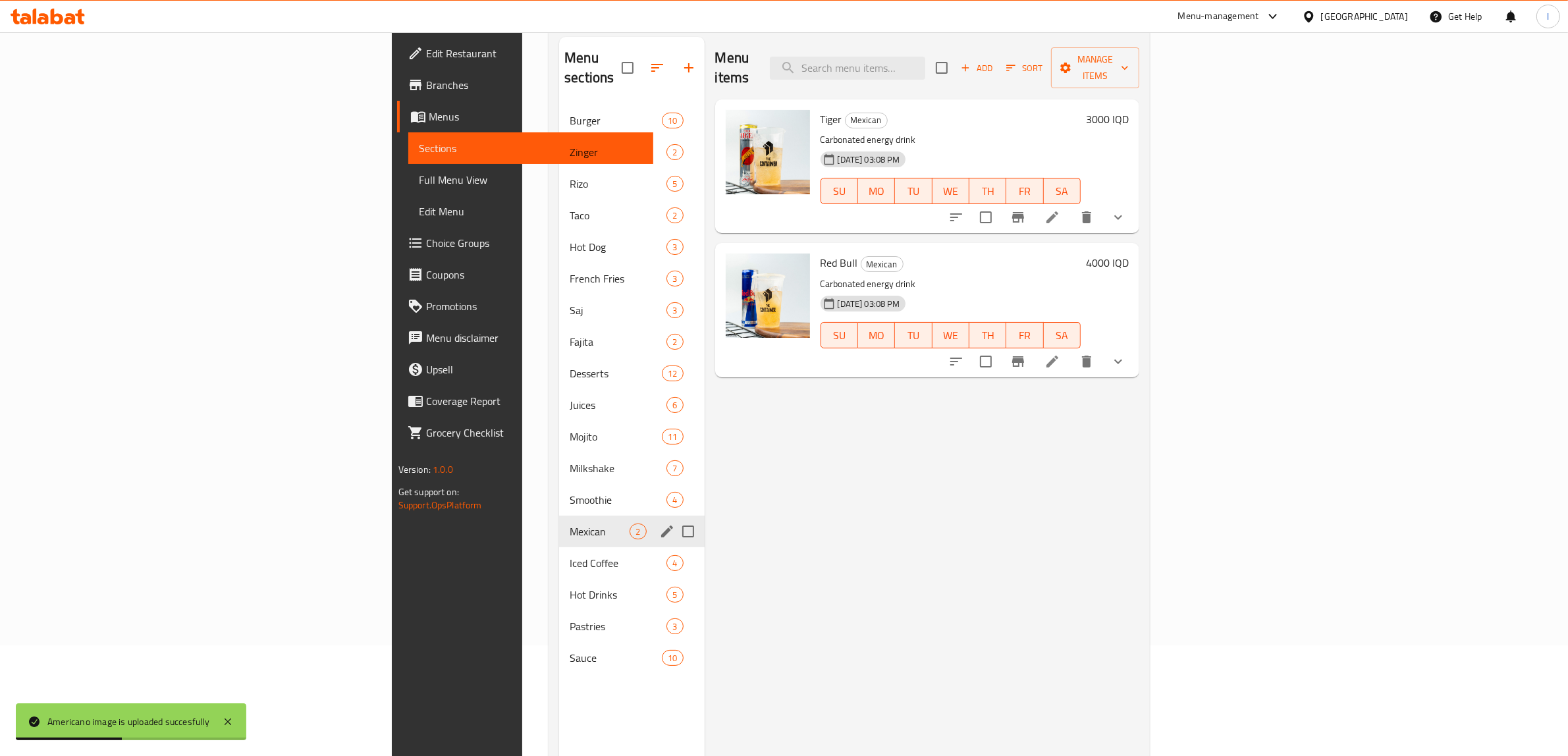
scroll to position [82, 0]
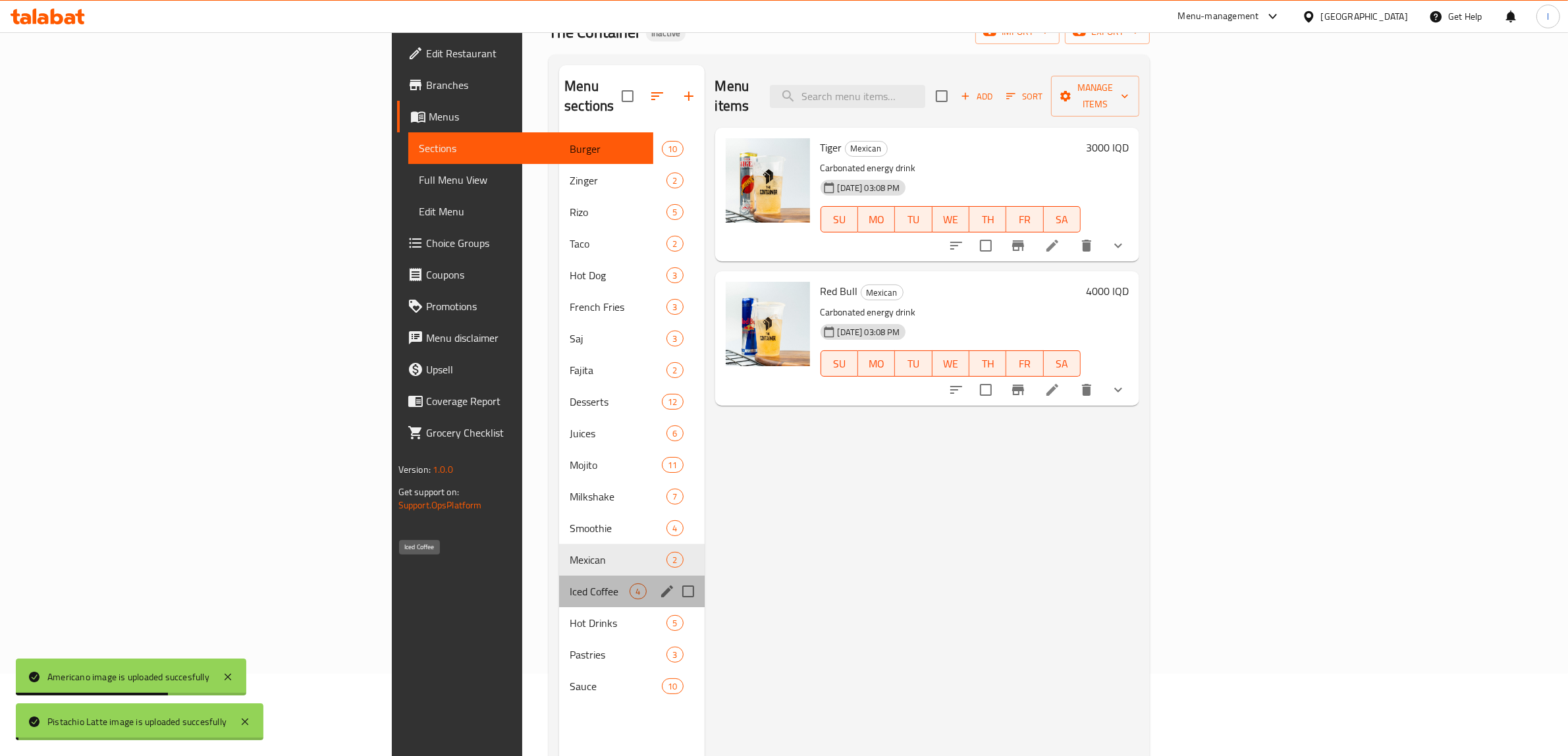
click at [570, 583] on span "Iced Coffee" at bounding box center [599, 591] width 60 height 16
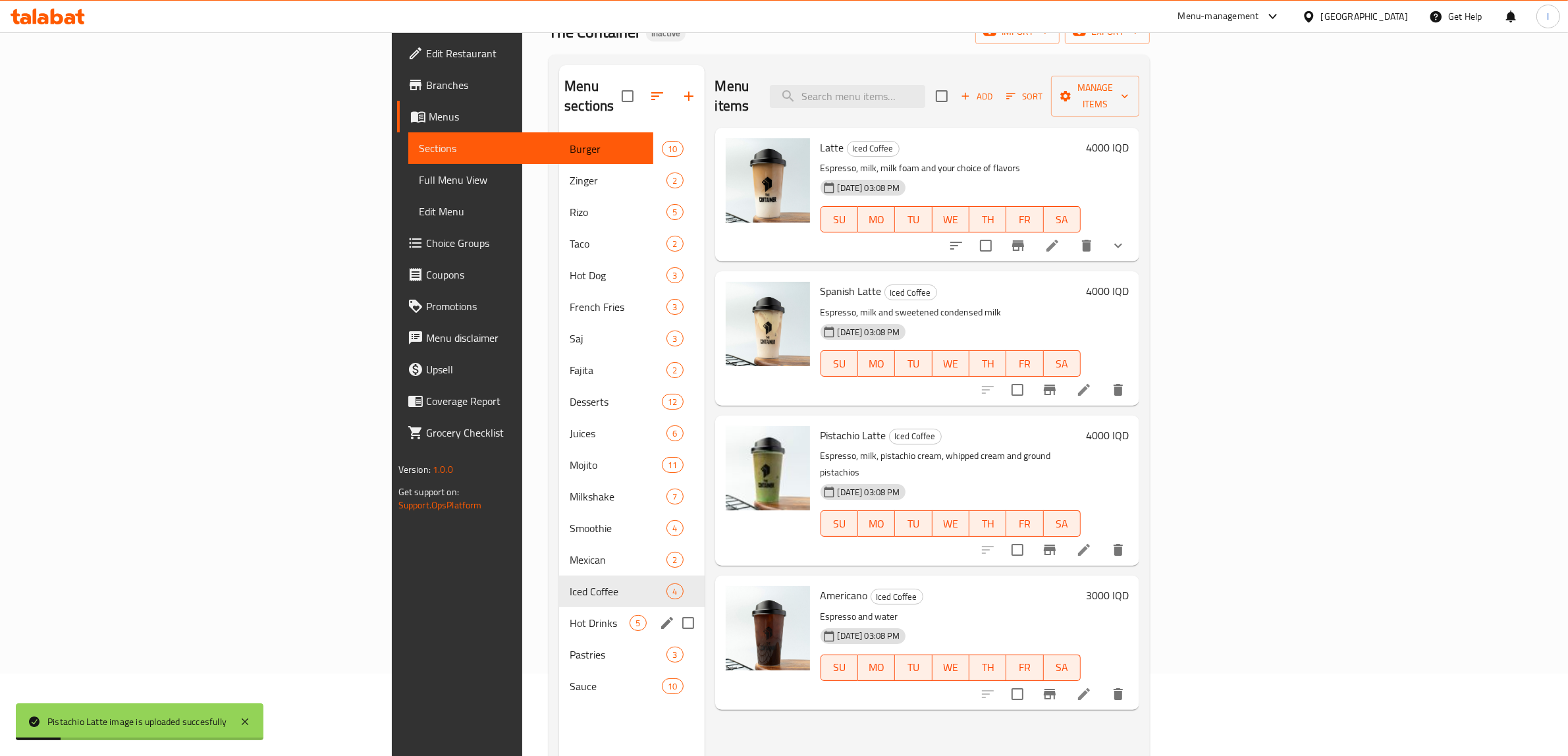
click at [559, 607] on div "Hot Drinks 5" at bounding box center [632, 623] width 145 height 32
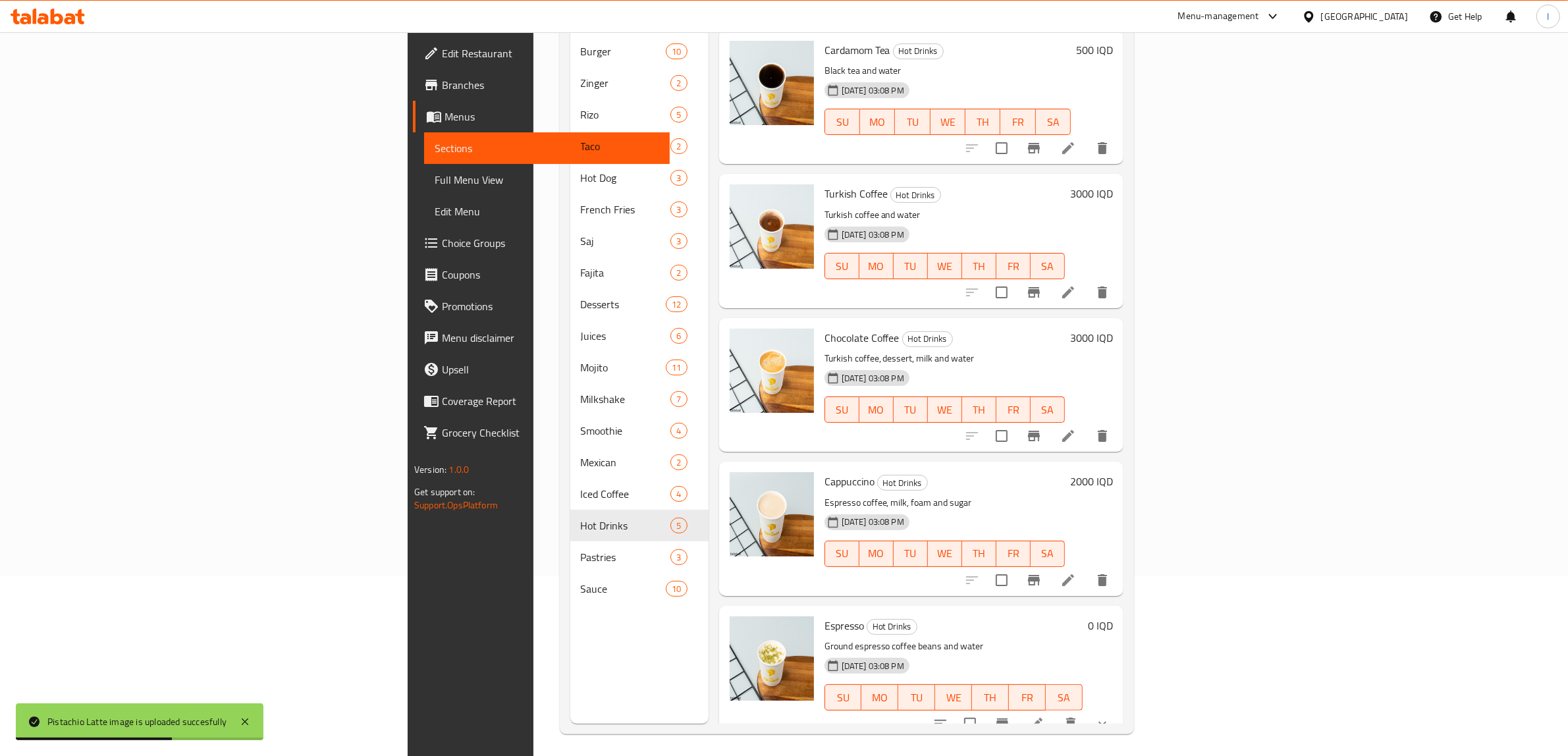
scroll to position [185, 0]
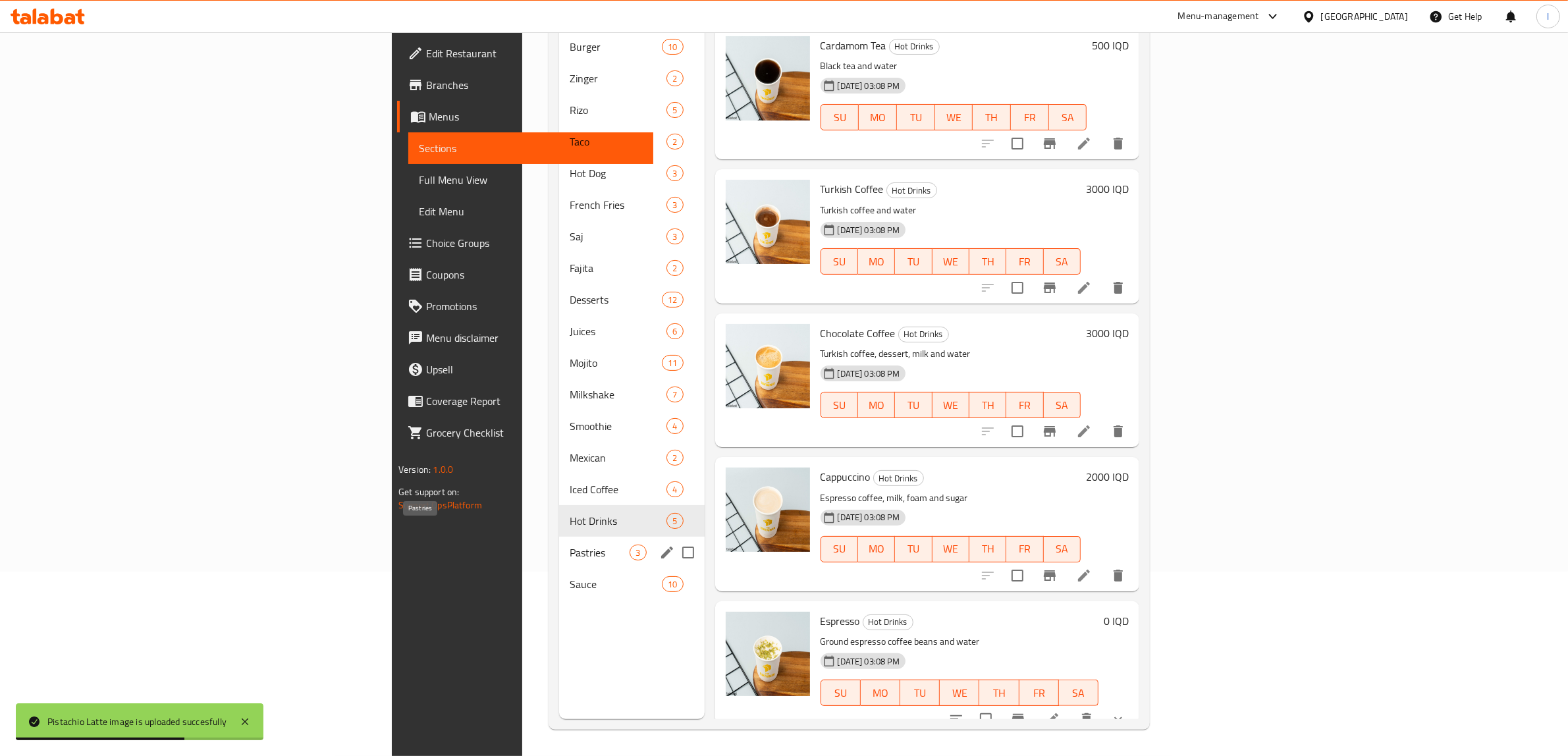
click at [570, 545] on span "Pastries" at bounding box center [599, 552] width 60 height 16
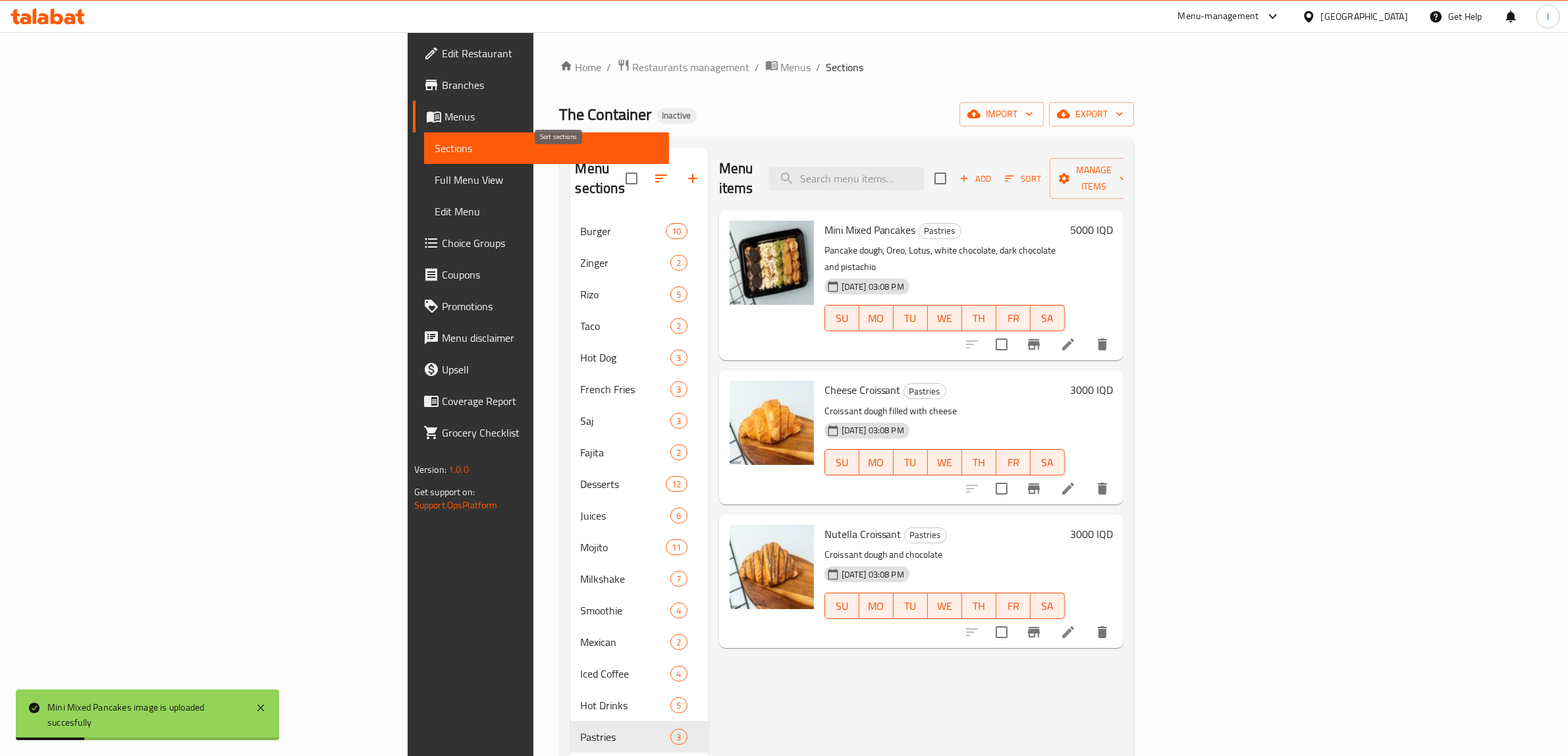
click at [645, 162] on button "button" at bounding box center [661, 178] width 32 height 32
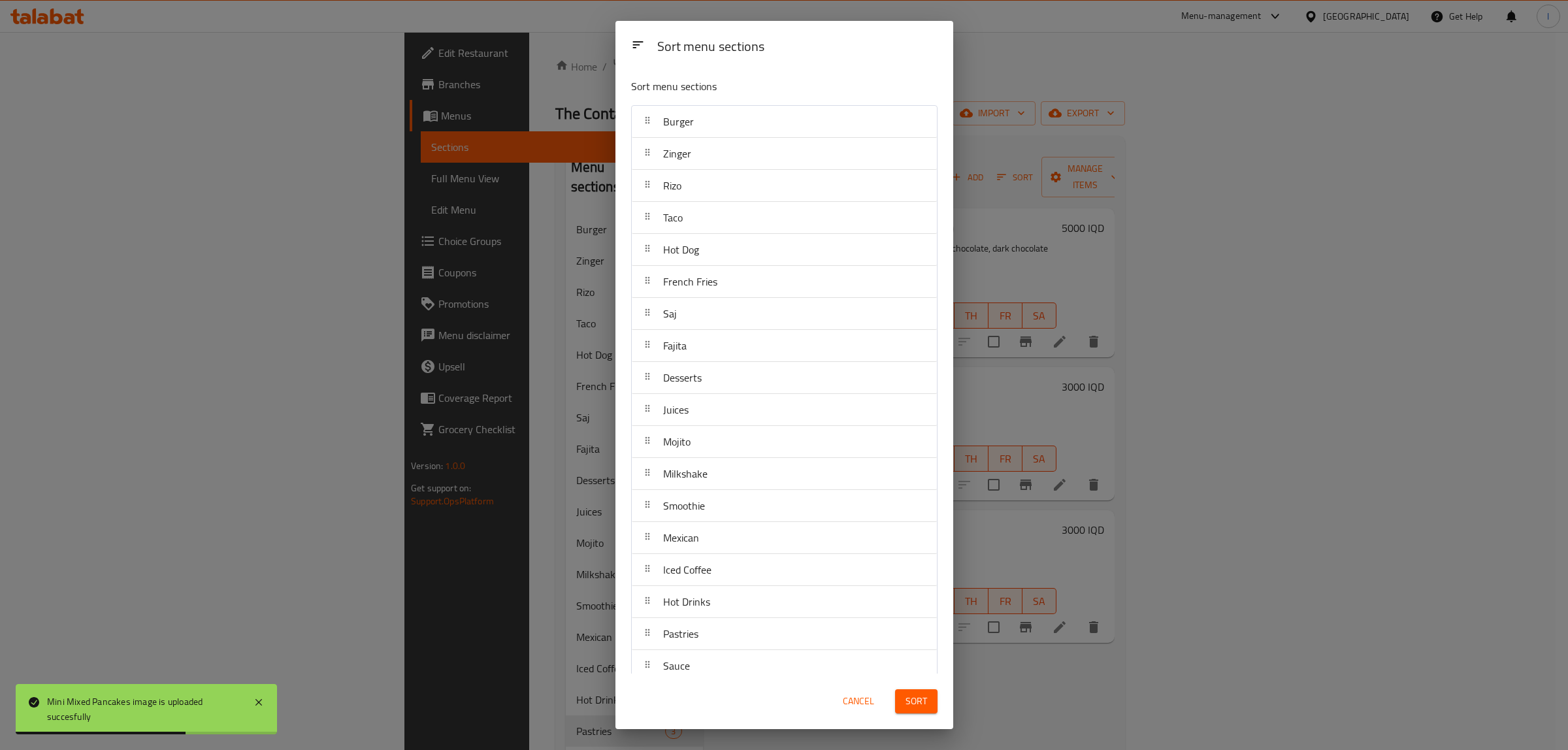
drag, startPoint x: 690, startPoint y: 680, endPoint x: 693, endPoint y: 671, distance: 9.5
click at [693, 671] on div "Sort menu sections Sort menu sections Burger Zinger Rizo Taco Hot Dog French Fr…" at bounding box center [784, 375] width 338 height 708
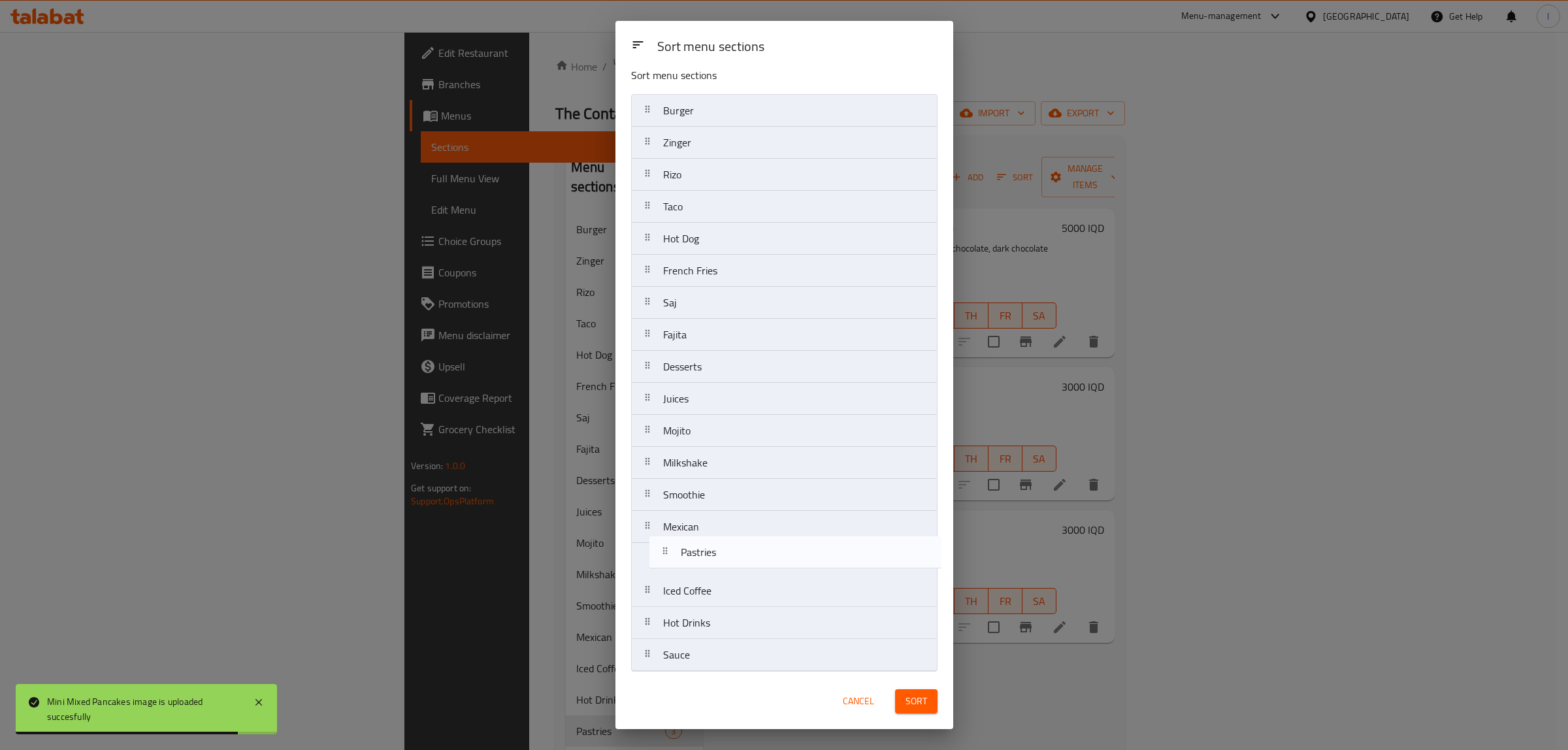
scroll to position [16, 0]
drag, startPoint x: 684, startPoint y: 648, endPoint x: 709, endPoint y: 523, distance: 127.5
click at [709, 523] on nav "Burger Zinger Rizo Taco Hot Dog French Fries Saj Fajita Desserts Juices Mojito …" at bounding box center [784, 379] width 307 height 578
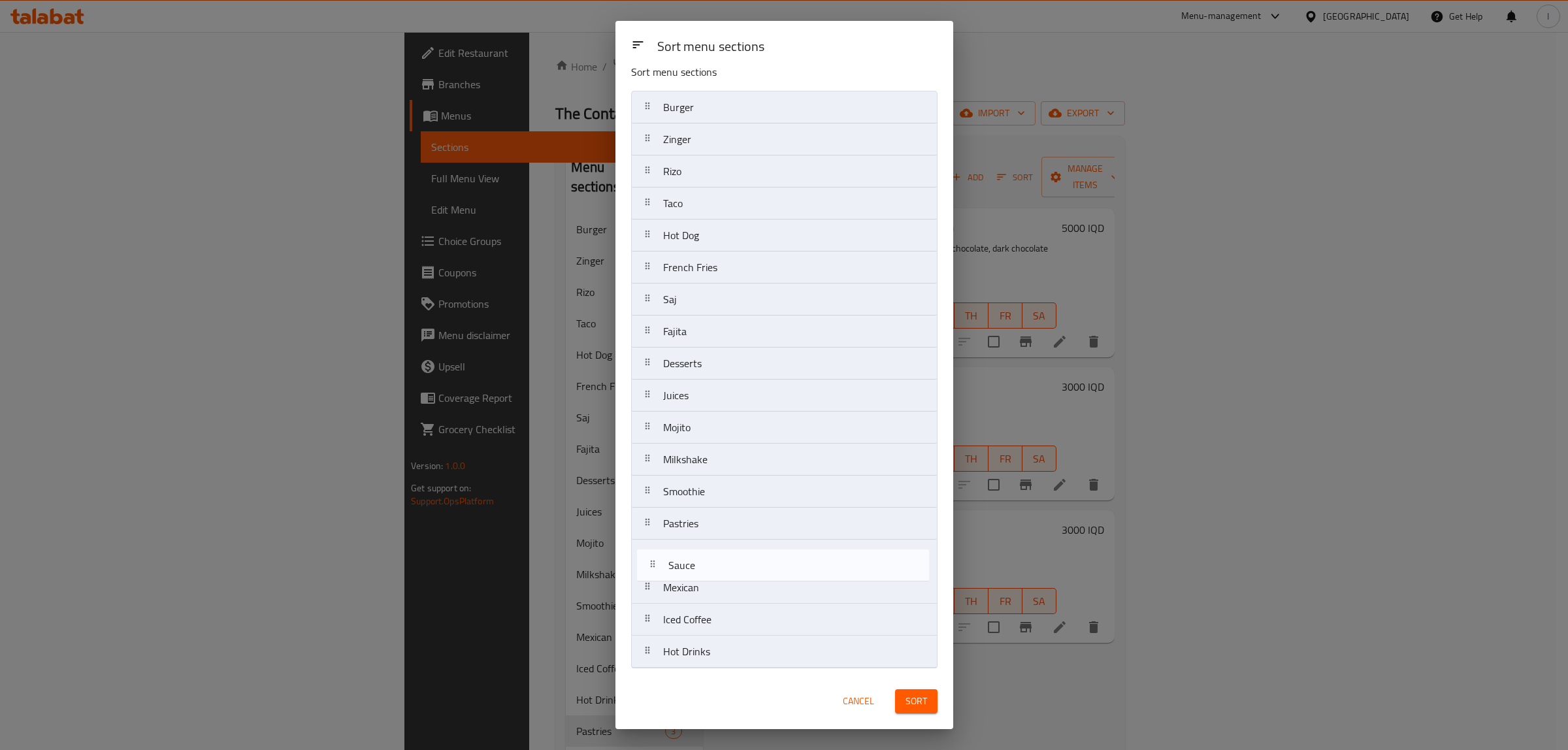
drag, startPoint x: 696, startPoint y: 654, endPoint x: 702, endPoint y: 560, distance: 94.2
click at [702, 560] on nav "Burger Zinger Rizo Taco Hot Dog French Fries Saj Fajita Desserts Juices Mojito …" at bounding box center [784, 379] width 307 height 578
drag, startPoint x: 707, startPoint y: 456, endPoint x: 699, endPoint y: 556, distance: 100.3
click at [699, 556] on nav "Burger Zinger Rizo Taco Hot Dog French Fries Saj Fajita Desserts Juices Mojito …" at bounding box center [784, 379] width 307 height 578
drag, startPoint x: 706, startPoint y: 426, endPoint x: 700, endPoint y: 504, distance: 78.2
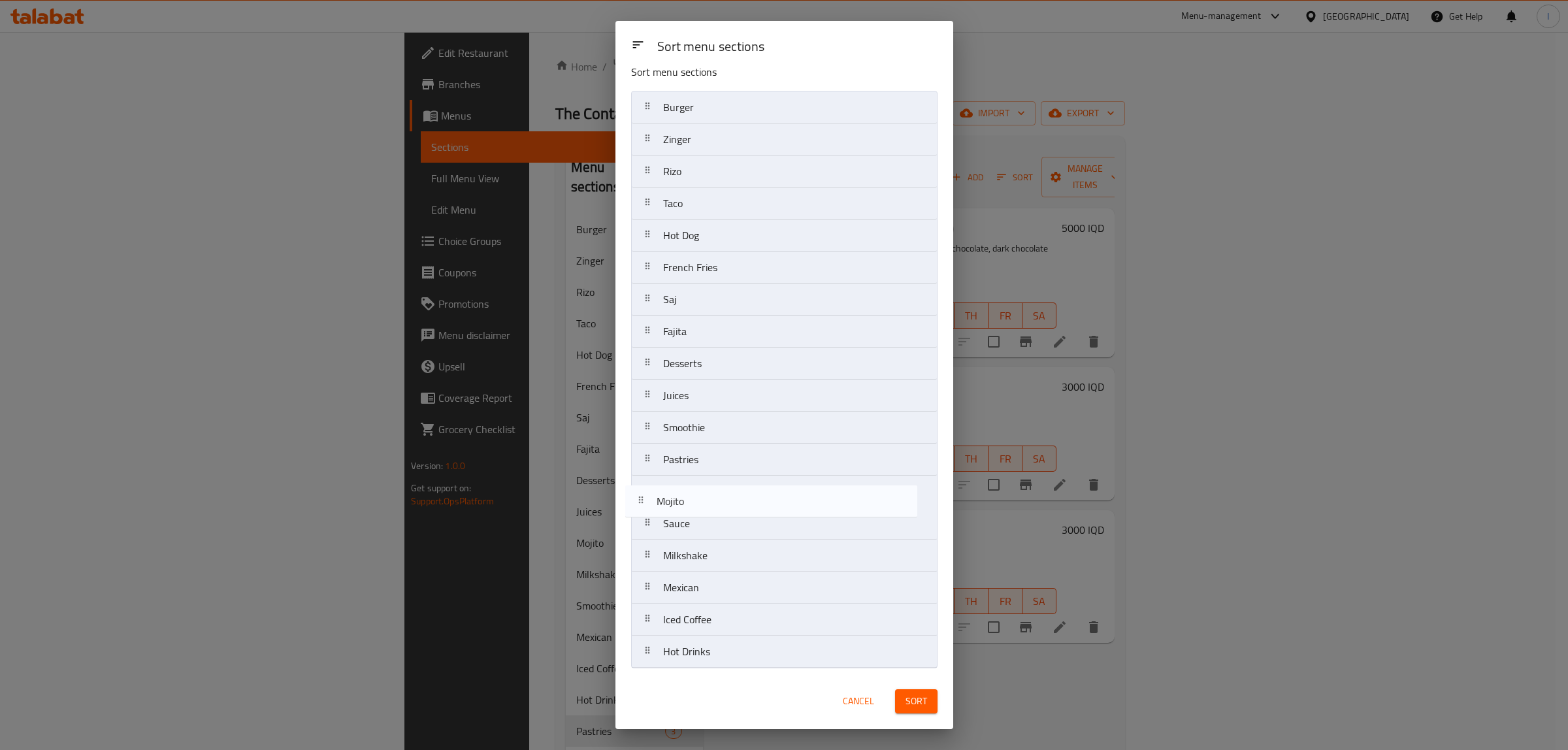
click at [700, 504] on nav "Burger Zinger Rizo Taco Hot Dog French Fries Saj Fajita Desserts Juices Mojito …" at bounding box center [784, 379] width 307 height 578
drag, startPoint x: 699, startPoint y: 399, endPoint x: 696, endPoint y: 676, distance: 277.0
click at [696, 676] on div "Sort menu sections Sort menu sections Burger Zinger Rizo Taco Hot Dog French Fr…" at bounding box center [784, 375] width 338 height 708
drag, startPoint x: 701, startPoint y: 364, endPoint x: 693, endPoint y: 475, distance: 111.3
click at [691, 477] on nav "Burger Zinger Rizo Taco Hot Dog French Fries Saj Fajita Desserts Smoothie Pastr…" at bounding box center [784, 379] width 307 height 578
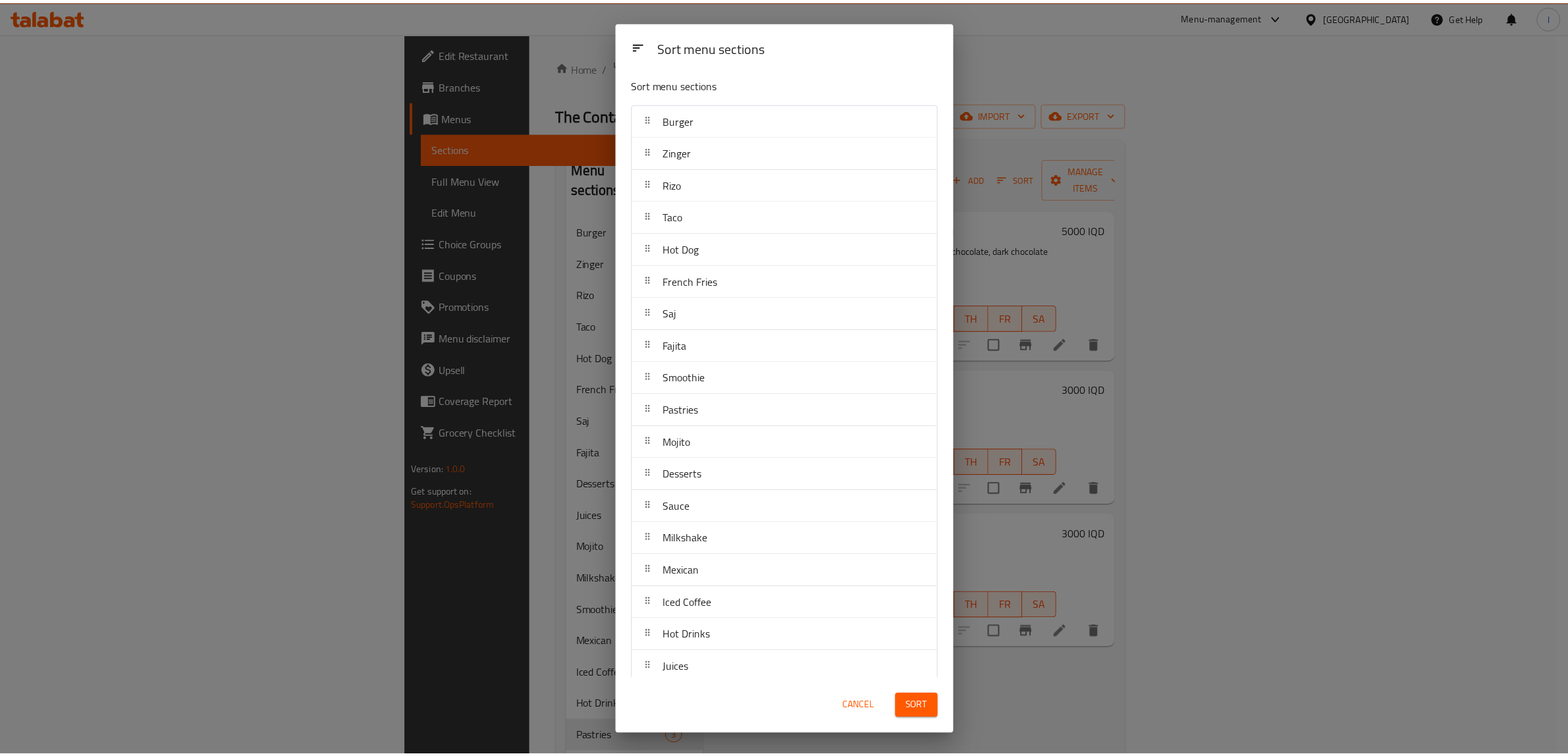
scroll to position [0, 0]
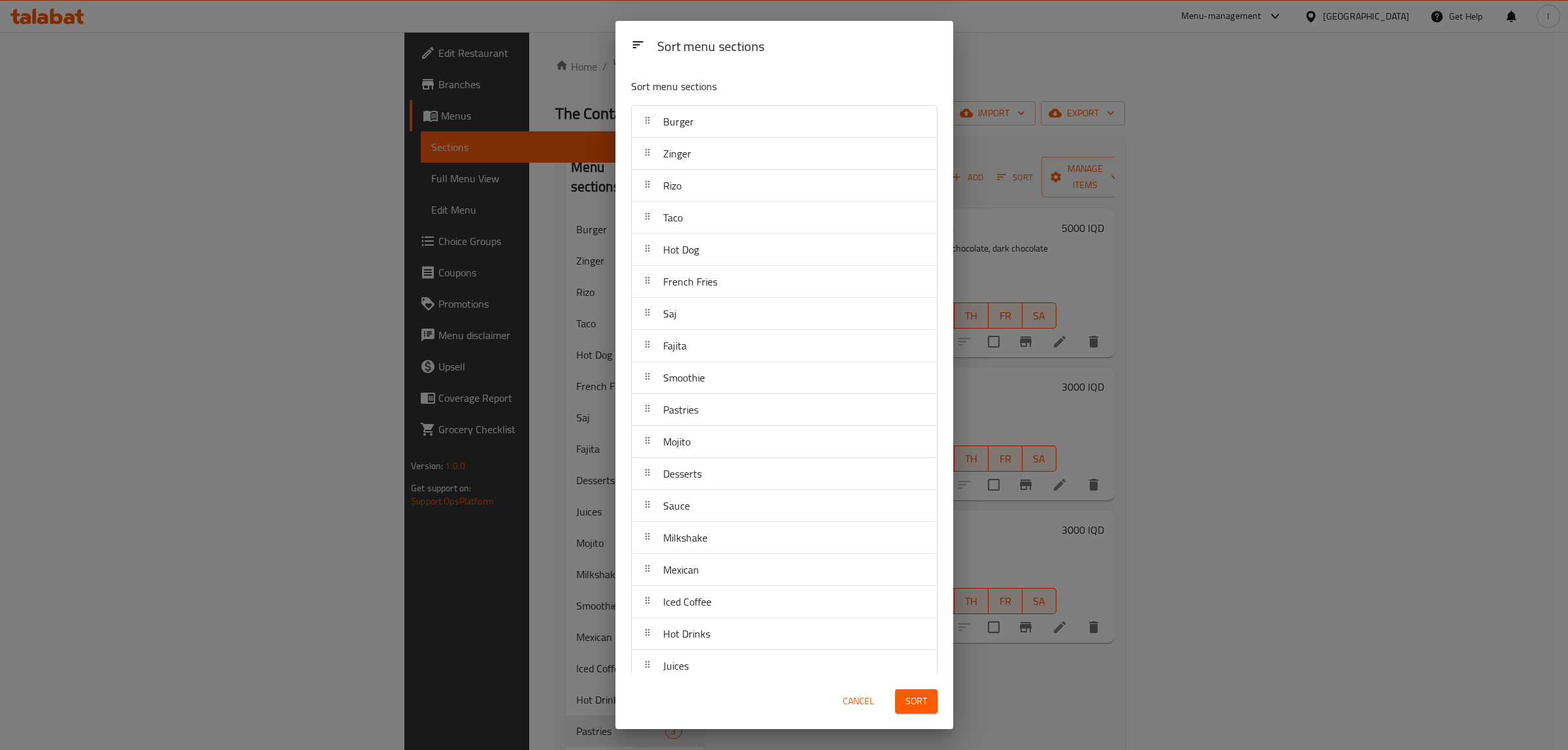
click at [911, 699] on span "Sort" at bounding box center [916, 701] width 22 height 16
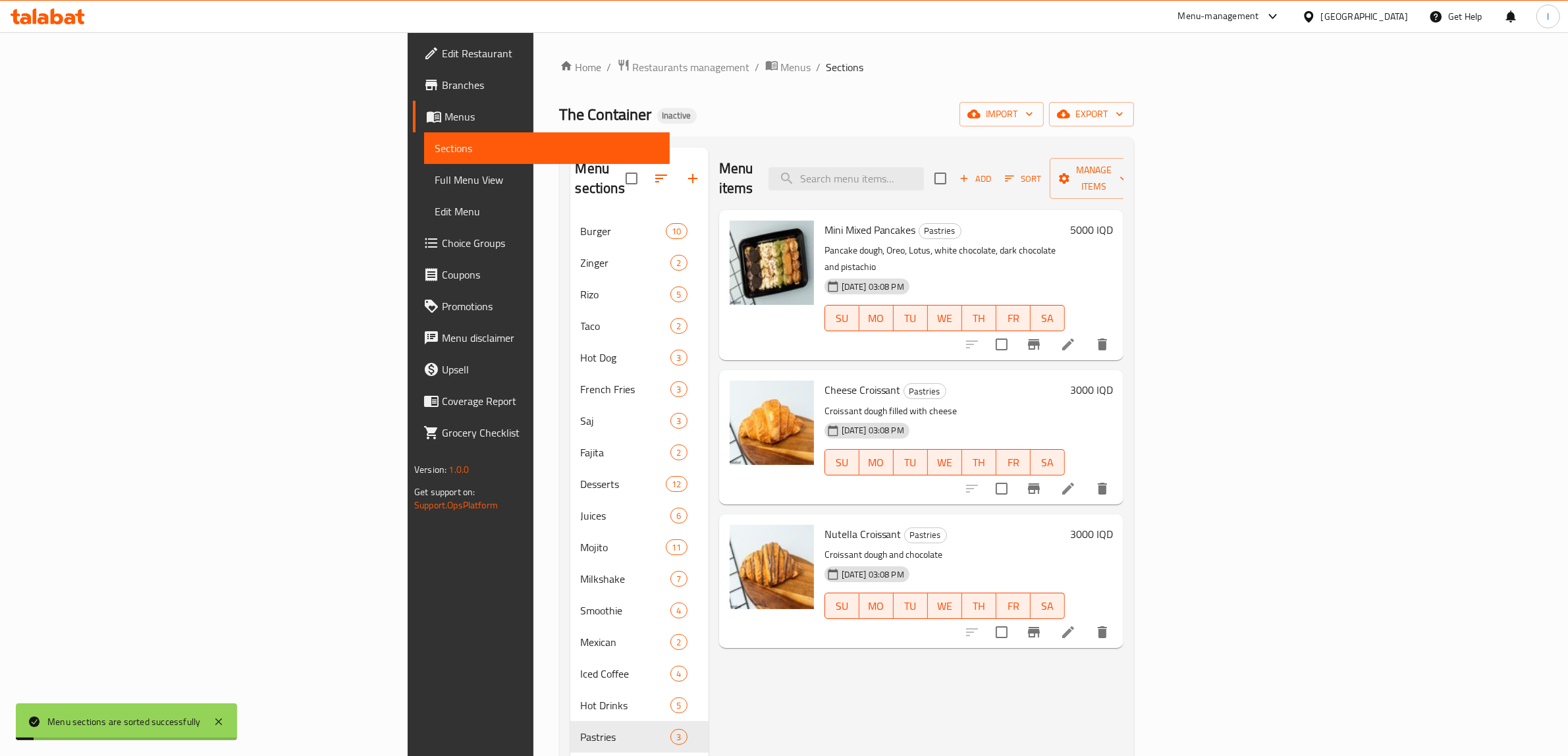
click at [435, 180] on span "Full Menu View" at bounding box center [546, 180] width 224 height 16
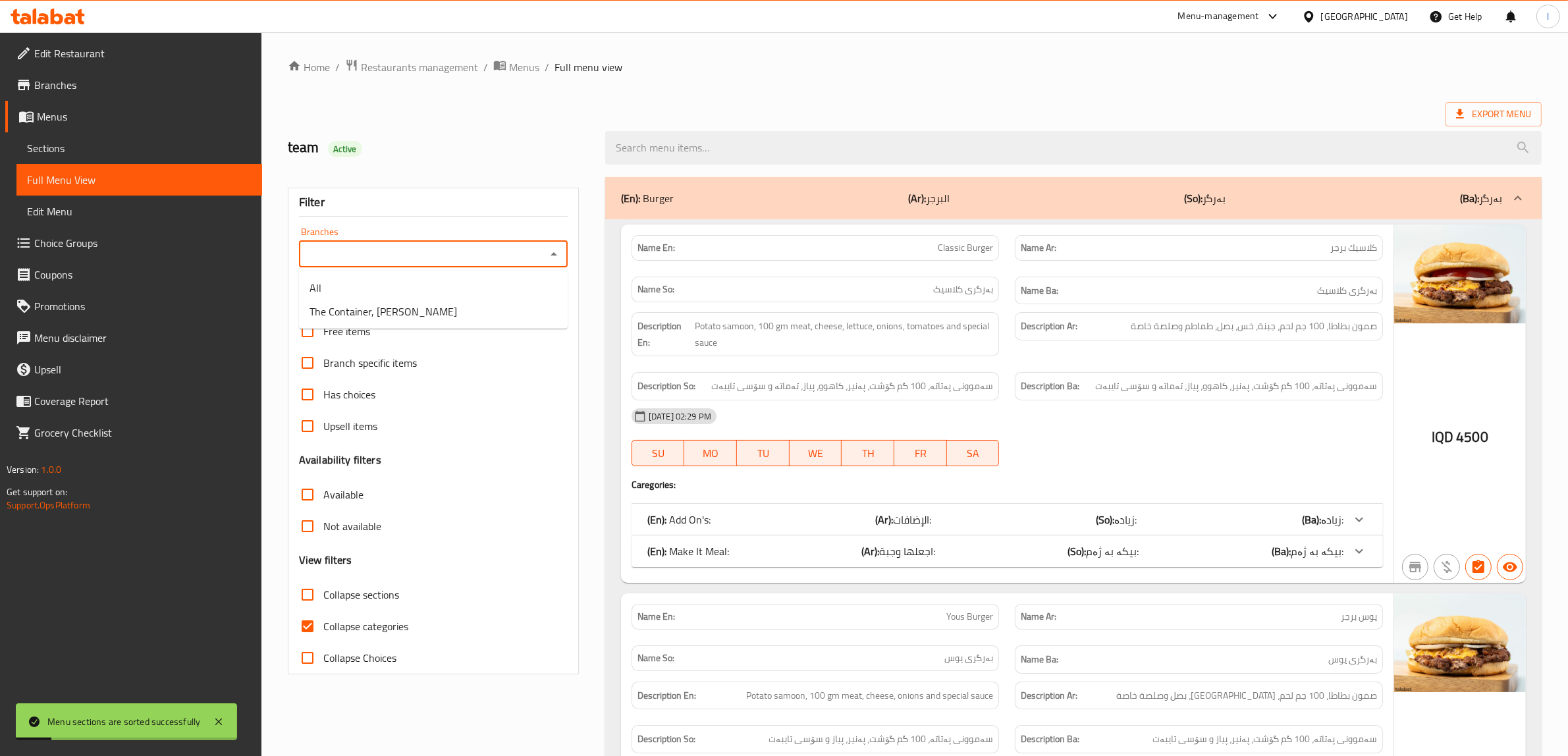
click at [465, 248] on input "Branches" at bounding box center [422, 254] width 239 height 18
click at [435, 307] on span "The Container, [PERSON_NAME]" at bounding box center [383, 311] width 147 height 16
type input "The Container, [PERSON_NAME]"
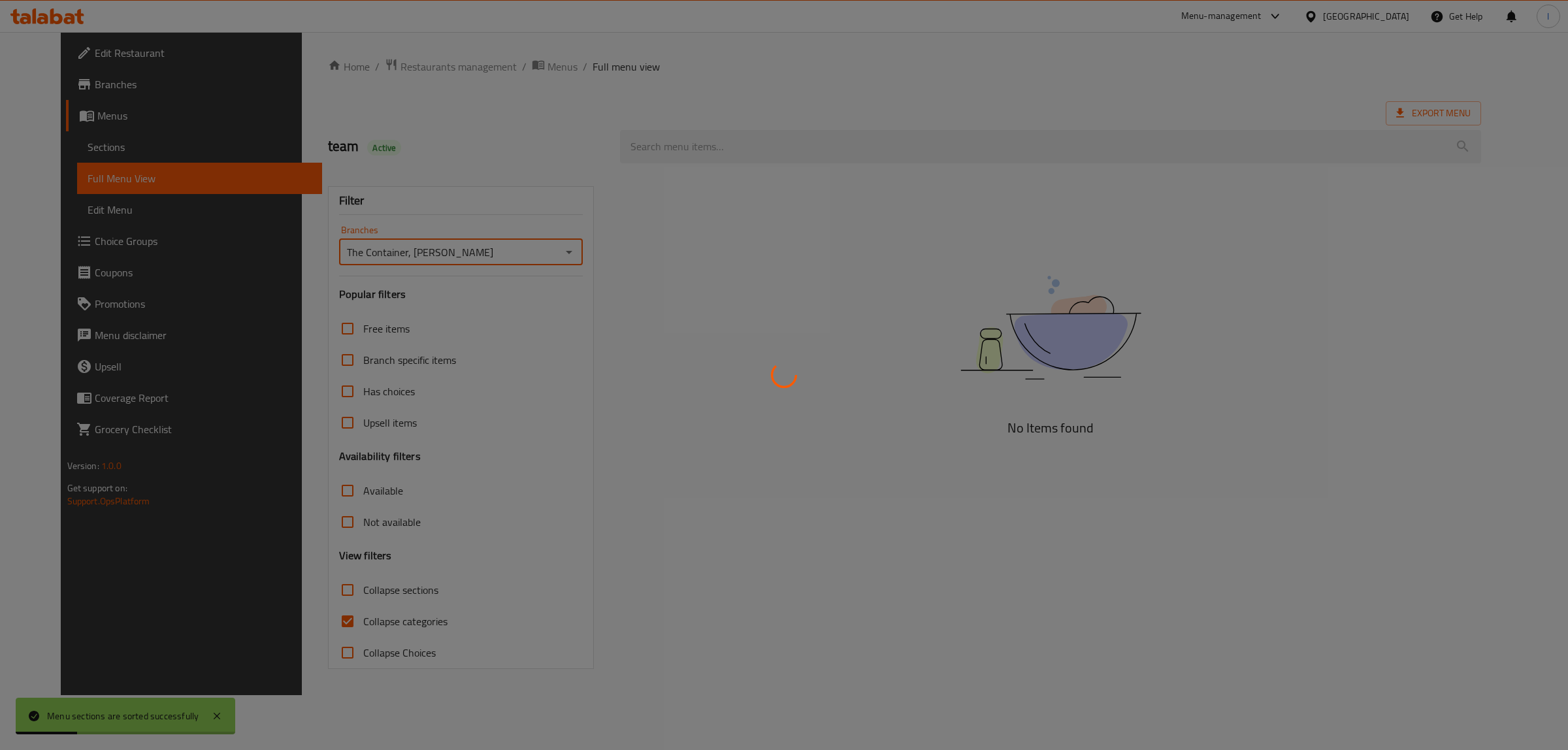
click at [317, 626] on div at bounding box center [784, 375] width 1568 height 750
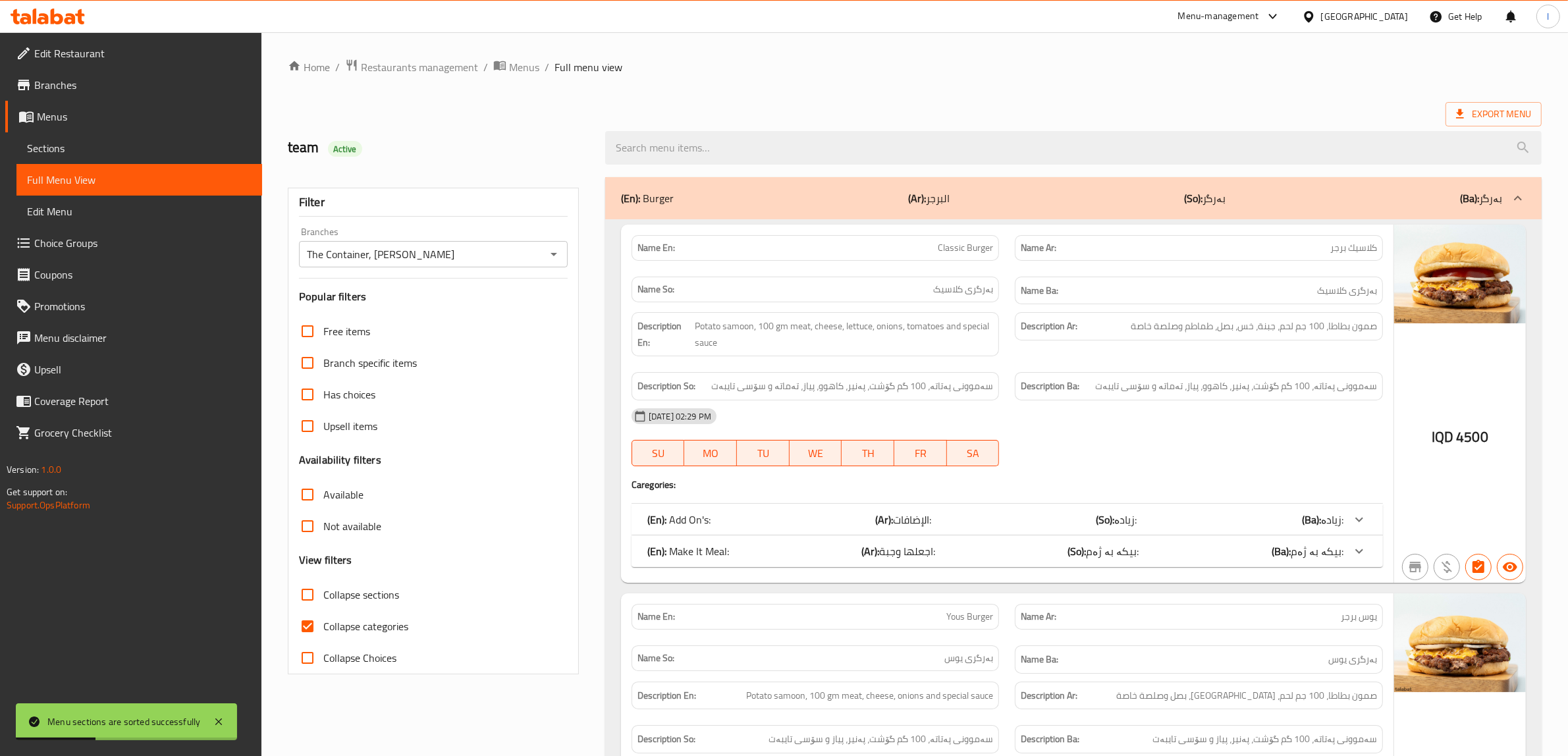
click at [305, 624] on input "Collapse categories" at bounding box center [308, 626] width 32 height 32
checkbox input "false"
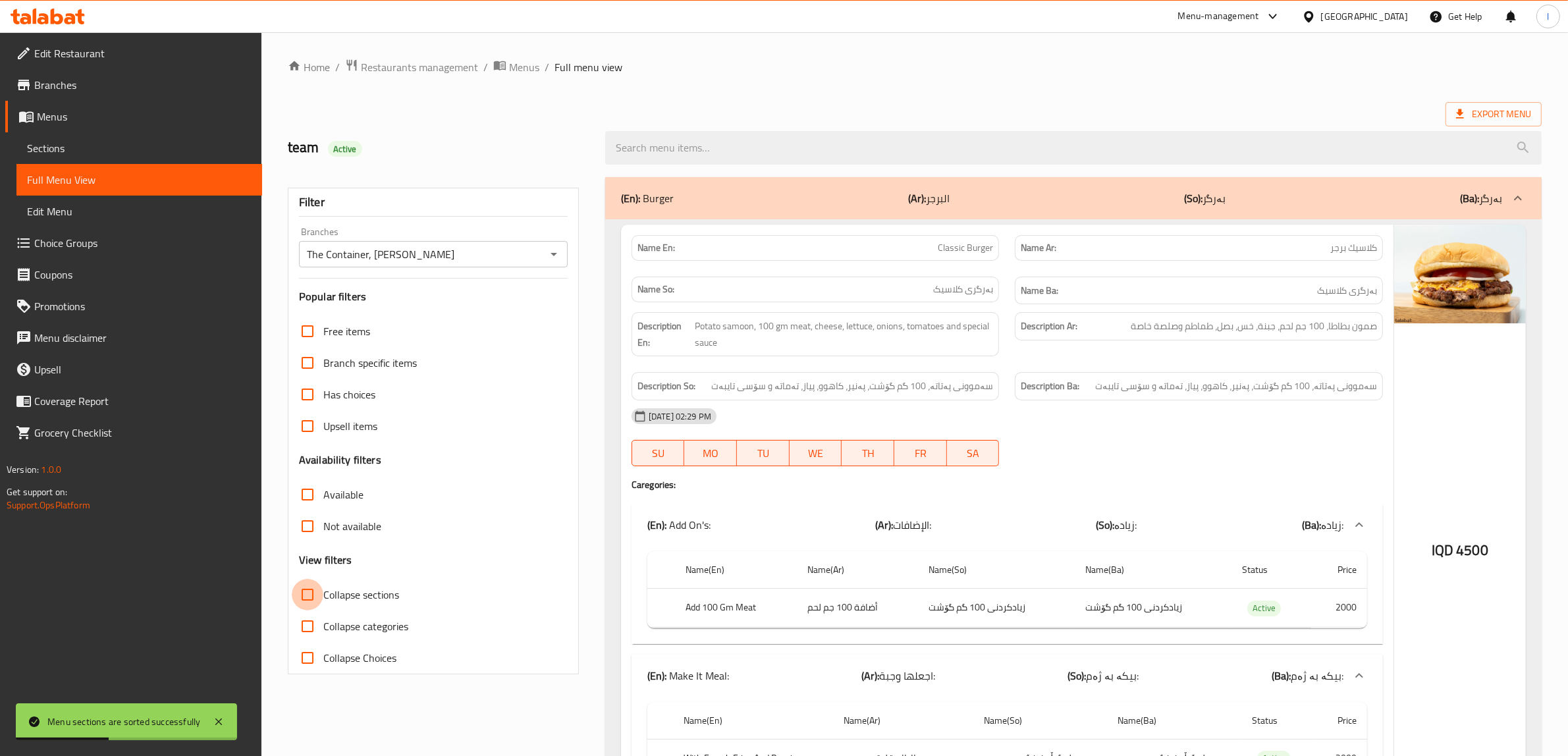
click at [323, 593] on input "Collapse sections" at bounding box center [308, 594] width 32 height 32
checkbox input "true"
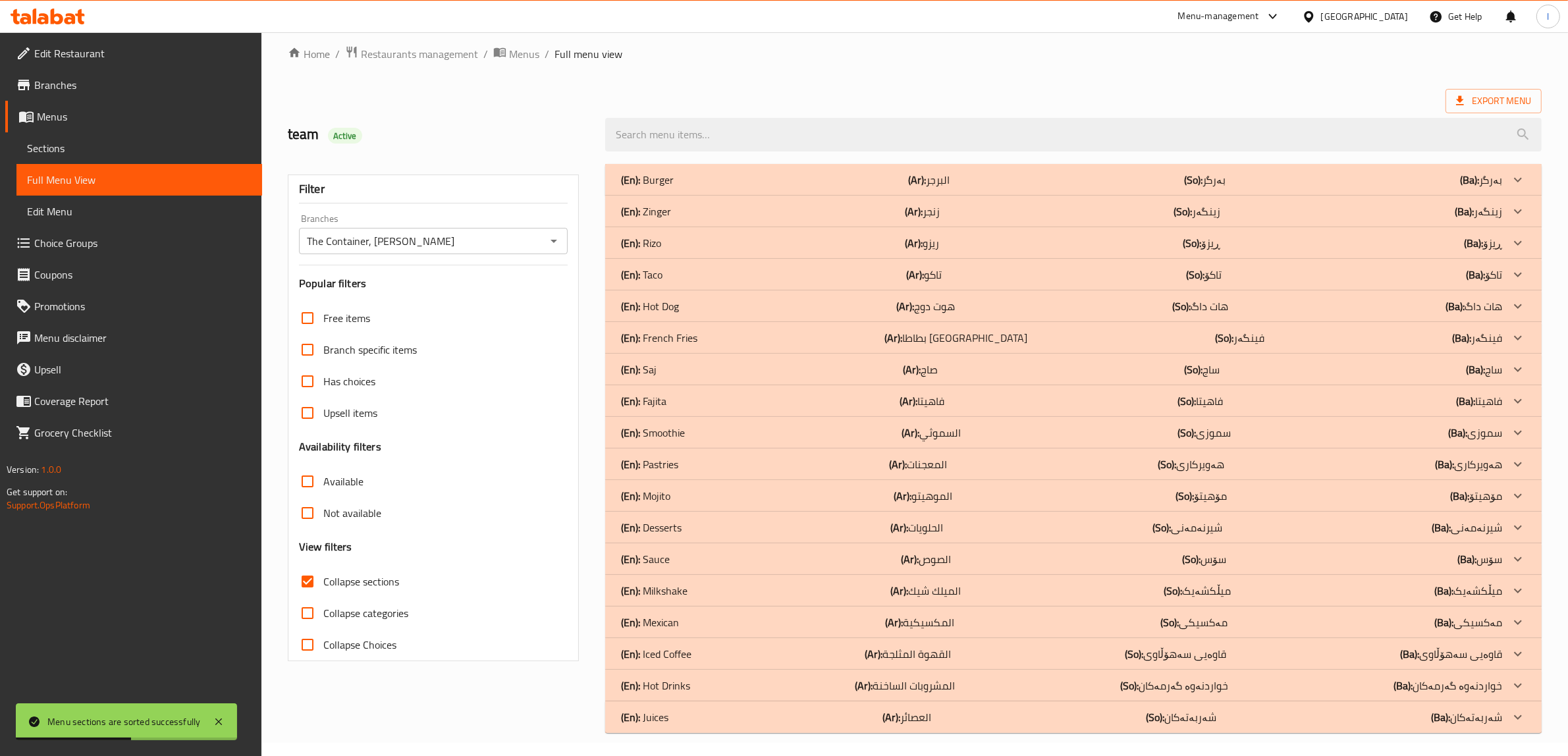
scroll to position [17, 0]
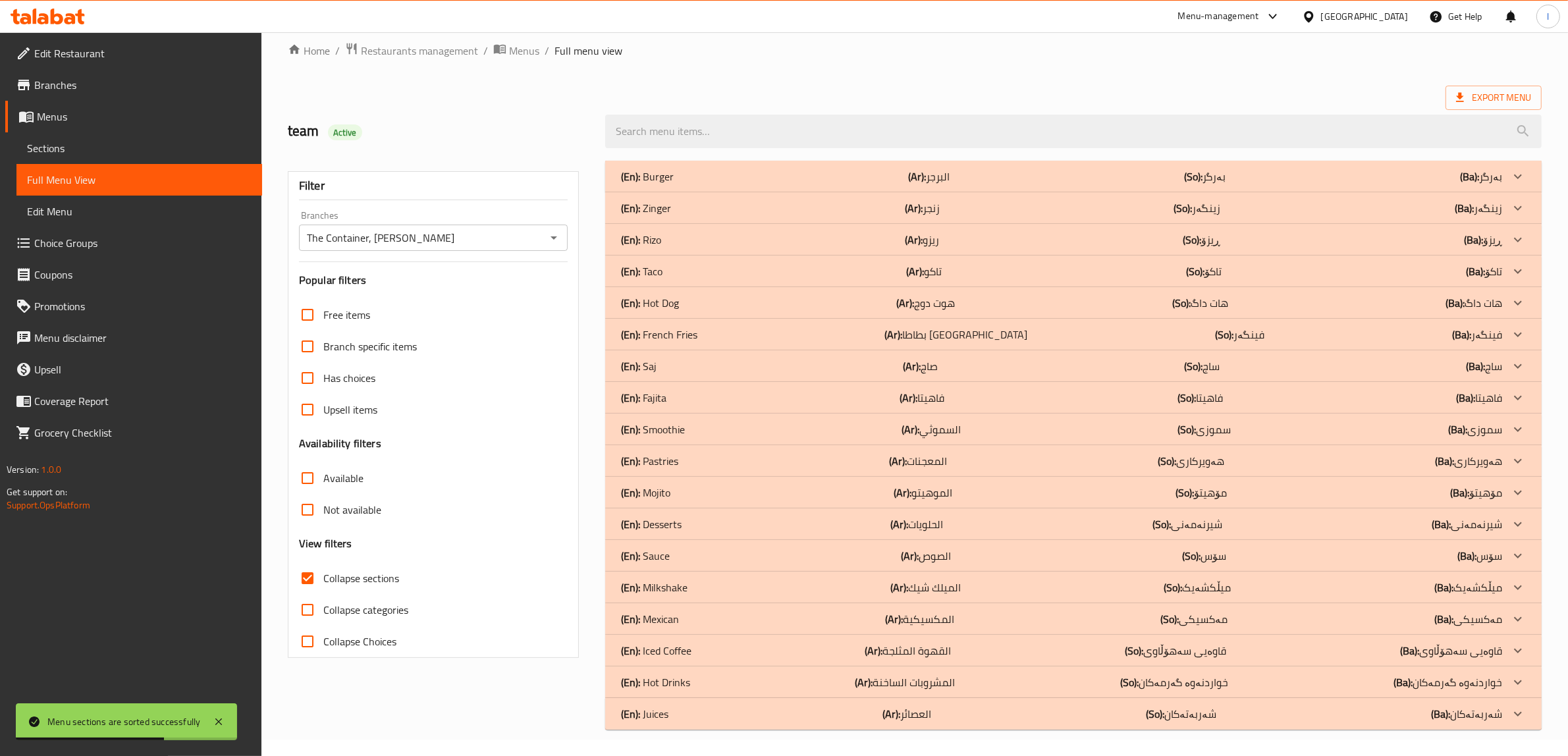
click at [710, 680] on div "(En): Hot Drinks (Ar): المشروبات الساخنة (So): خواردنەوە گەرمەکان (Ba): خواردنە…" at bounding box center [1062, 682] width 881 height 16
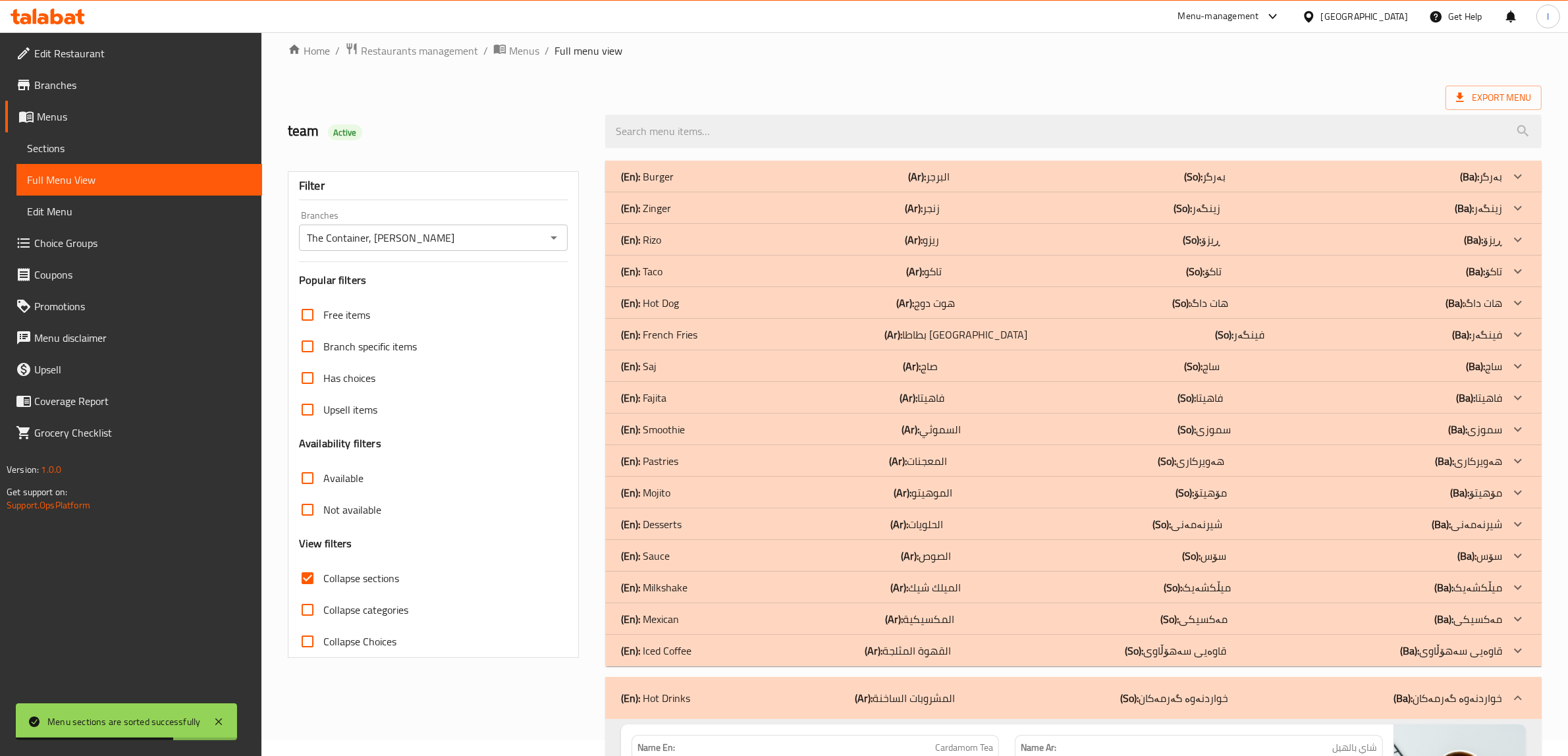
click at [695, 646] on div "(En): Iced Coffee (Ar): القهوة المثلجة (So): قاوەیی سەهۆڵاوی (Ba): قاوەیی سەهۆڵ…" at bounding box center [1062, 650] width 881 height 16
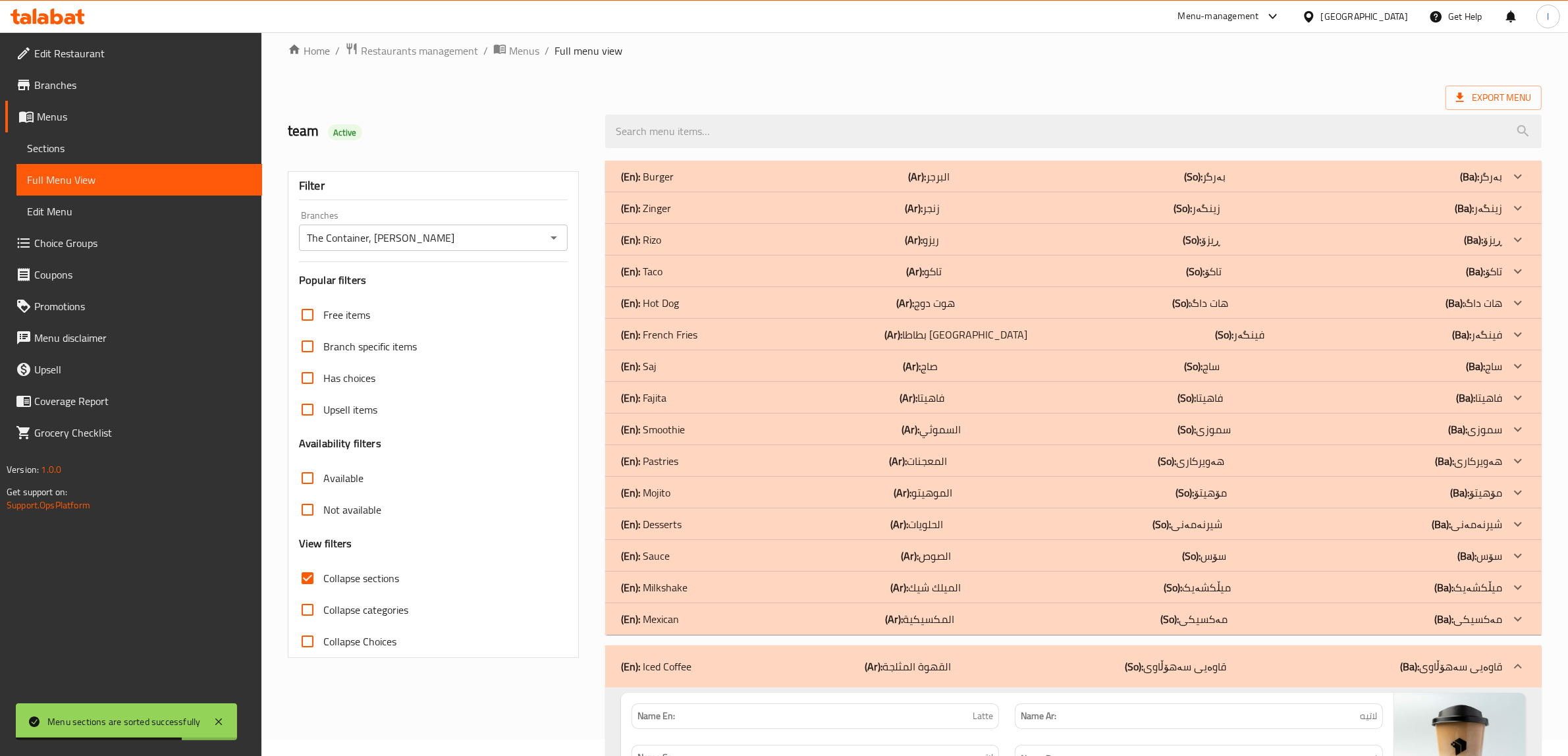
click at [692, 623] on div "(En): Mexican (Ar): المكسيكية (So): مەکسیکی (Ba): مەکسیکی" at bounding box center [1062, 619] width 881 height 16
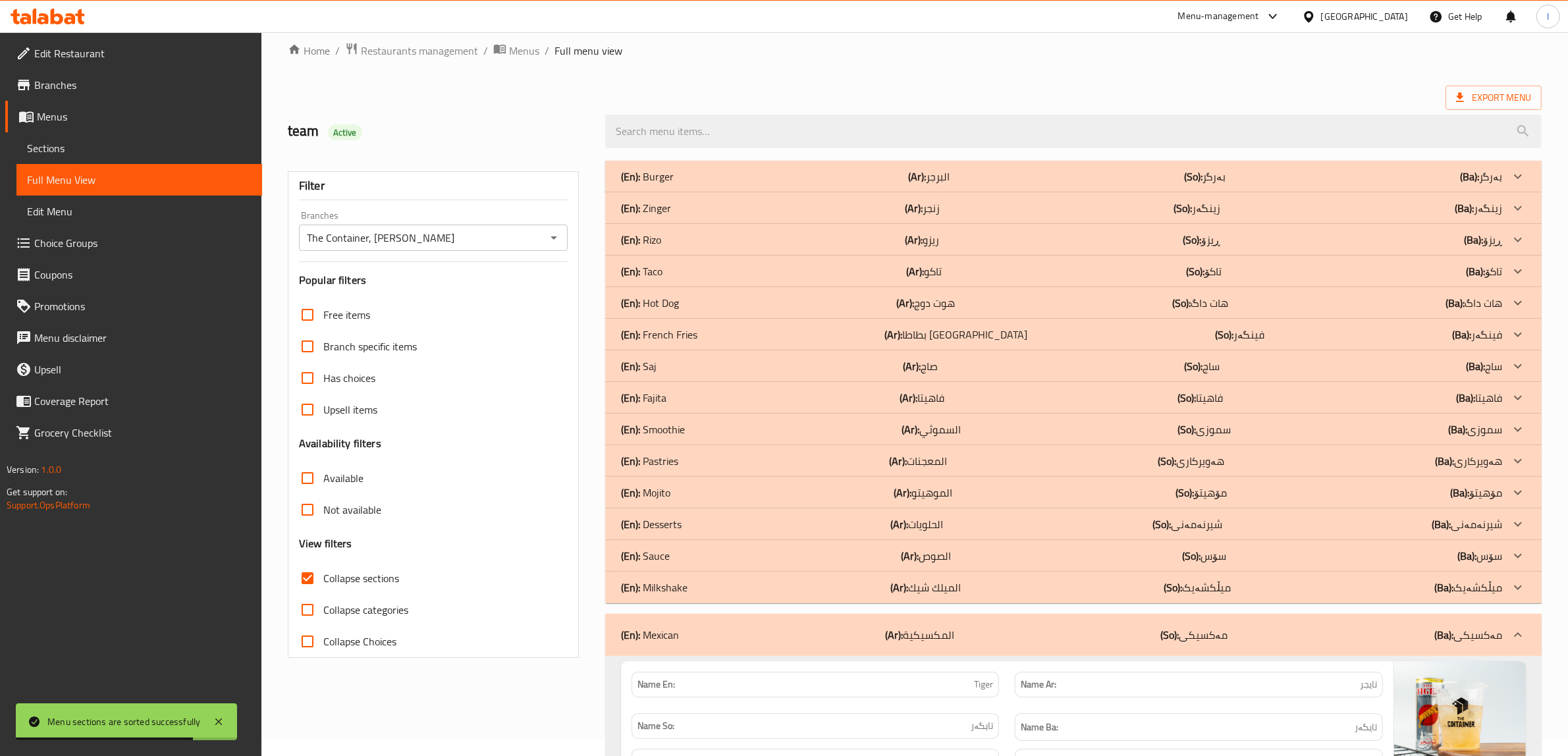
click at [689, 554] on div "(En): Sauce (Ar): الصوص (So): سۆس (Ba): سۆس" at bounding box center [1062, 555] width 881 height 16
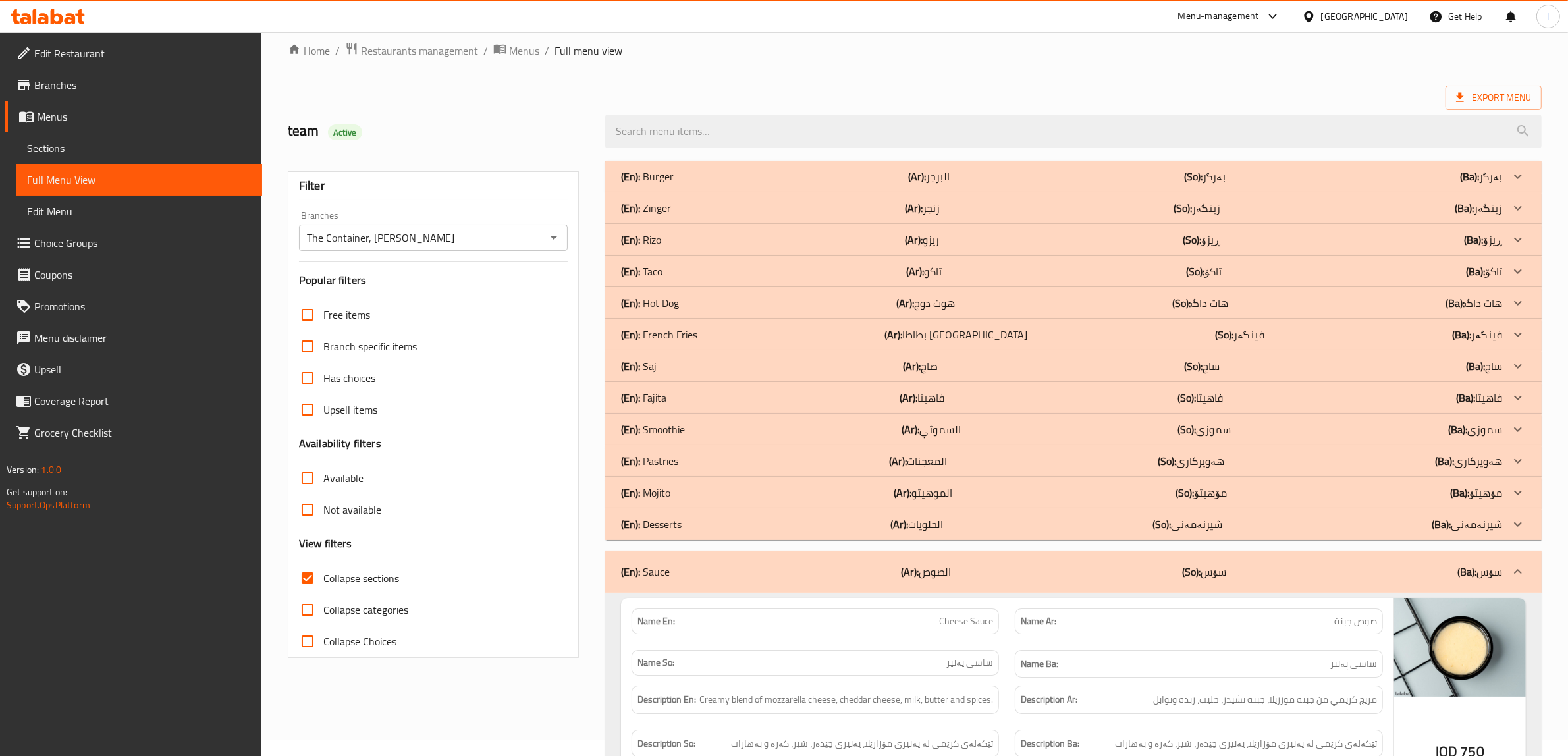
click at [657, 455] on p "(En): Pastries" at bounding box center [650, 461] width 57 height 16
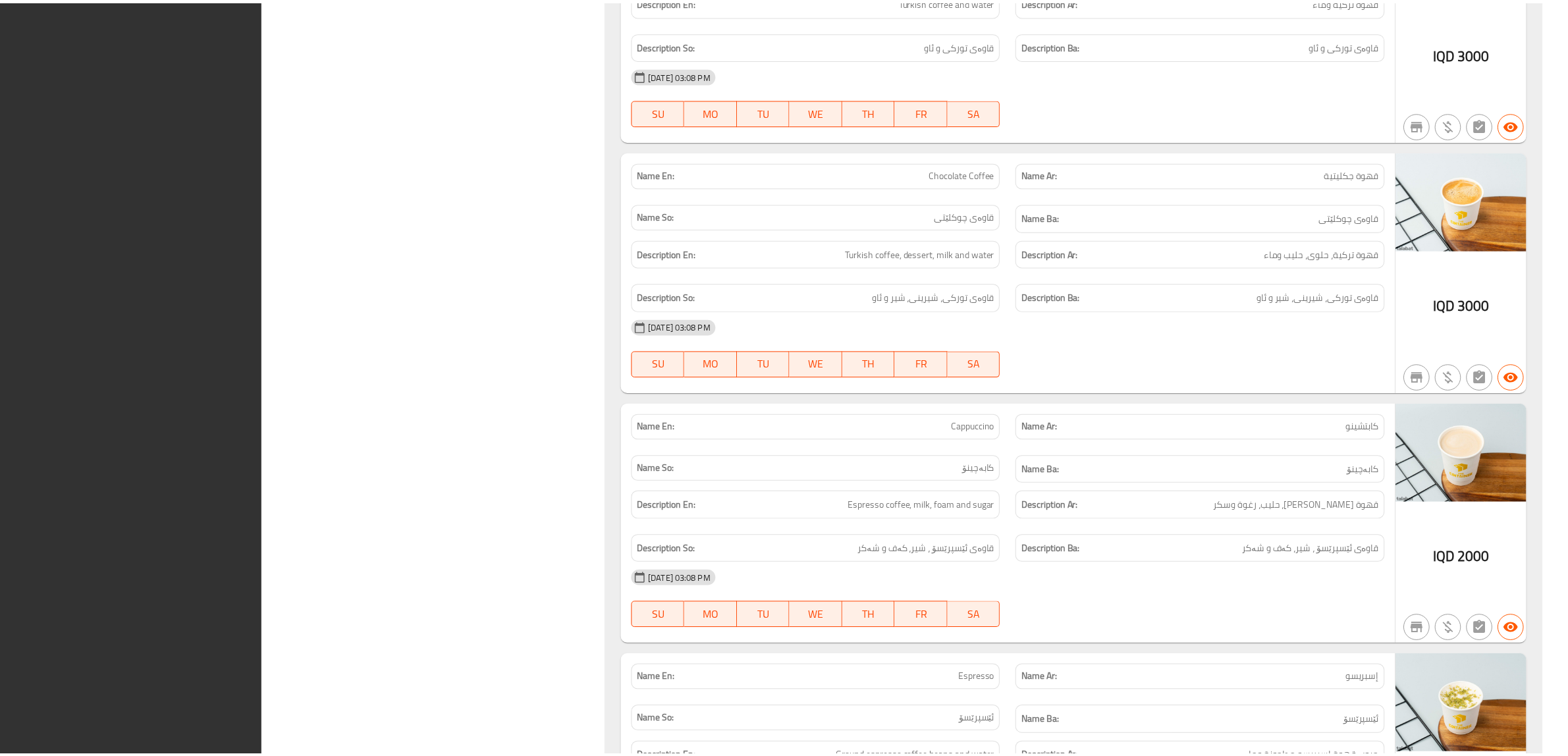
scroll to position [7321, 0]
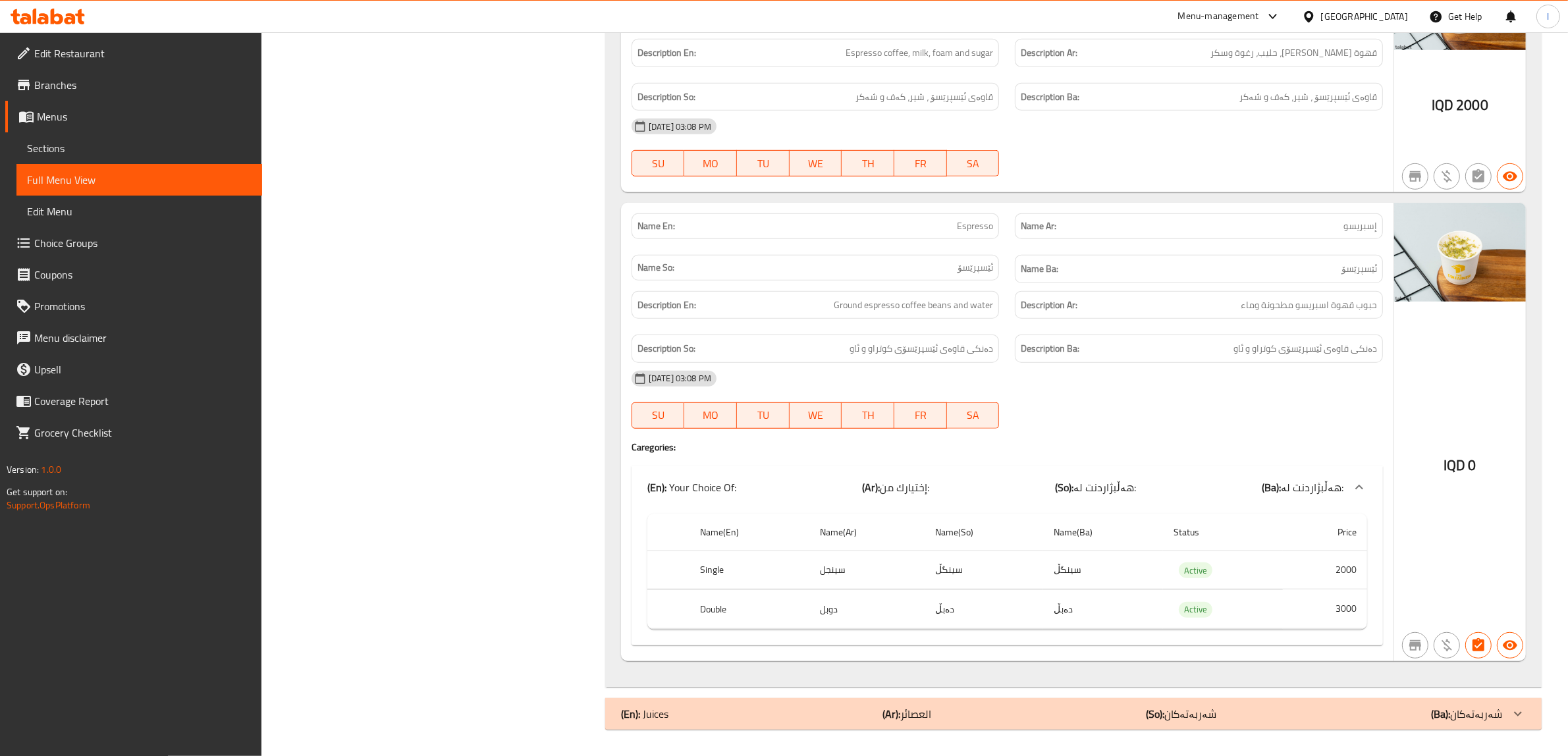
click at [44, 60] on span "Edit Restaurant" at bounding box center [143, 53] width 218 height 16
